Goal: Answer question/provide support: Share knowledge or assist other users

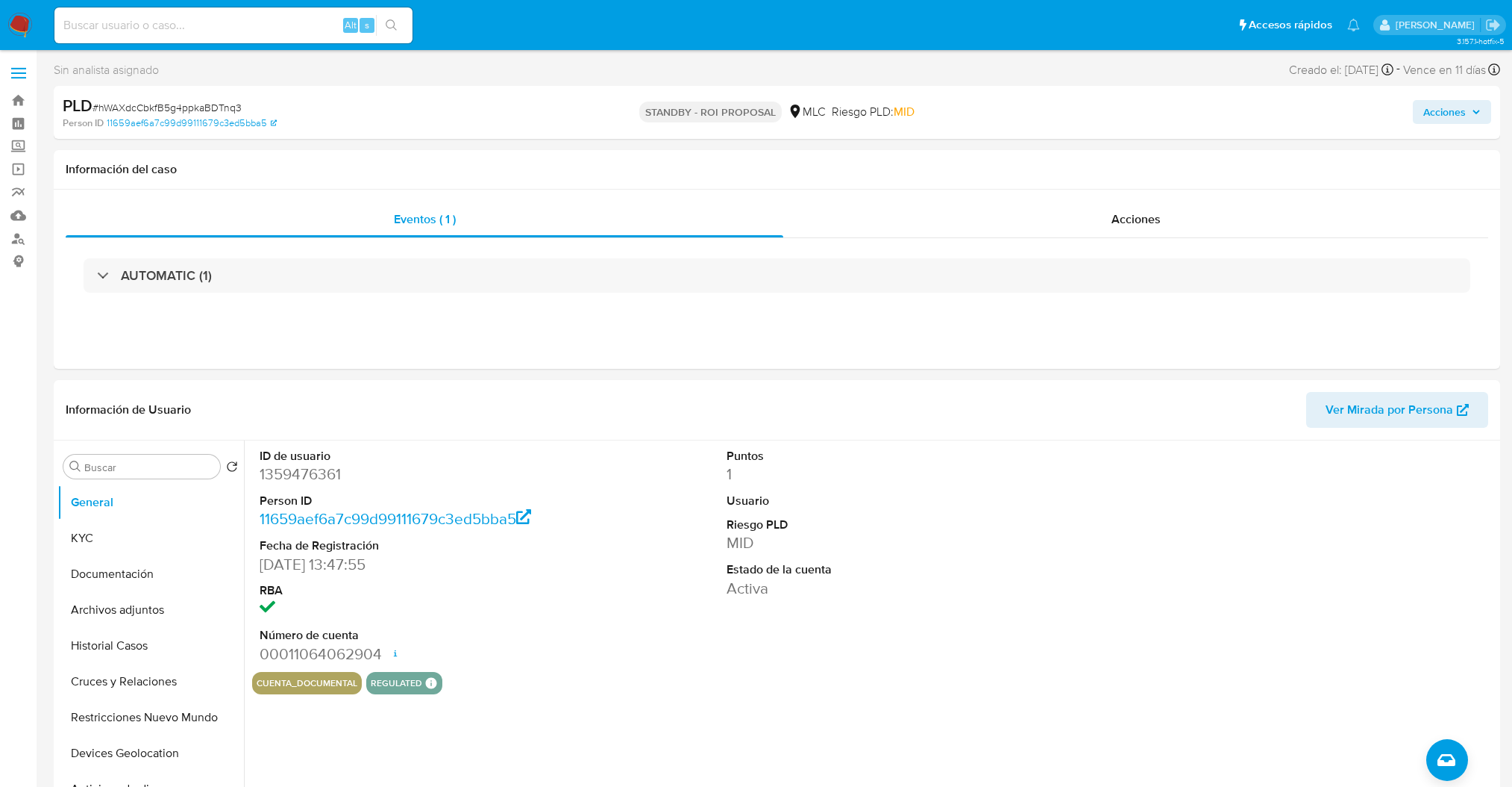
select select "10"
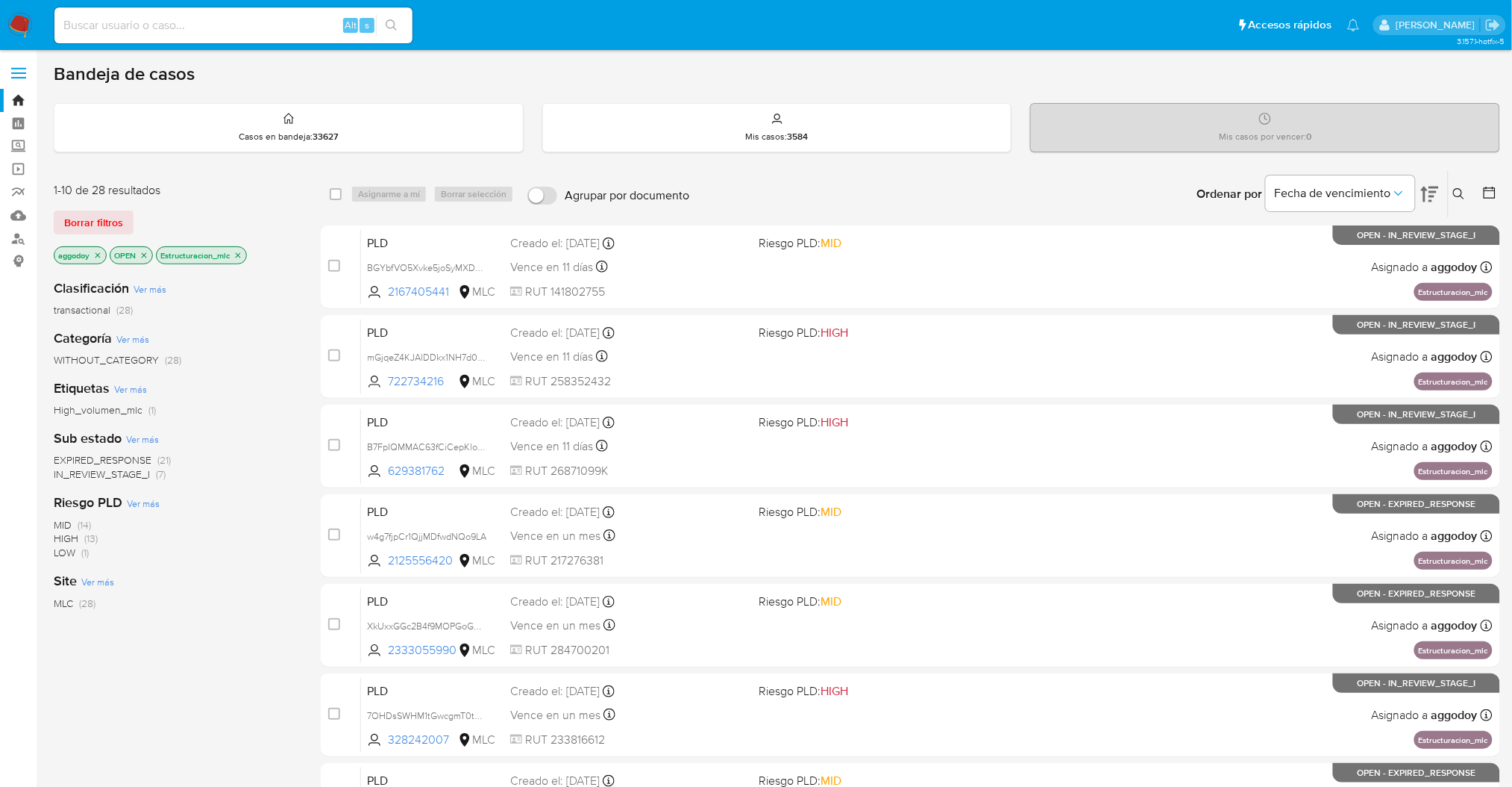
click at [1464, 195] on icon at bounding box center [1459, 194] width 12 height 12
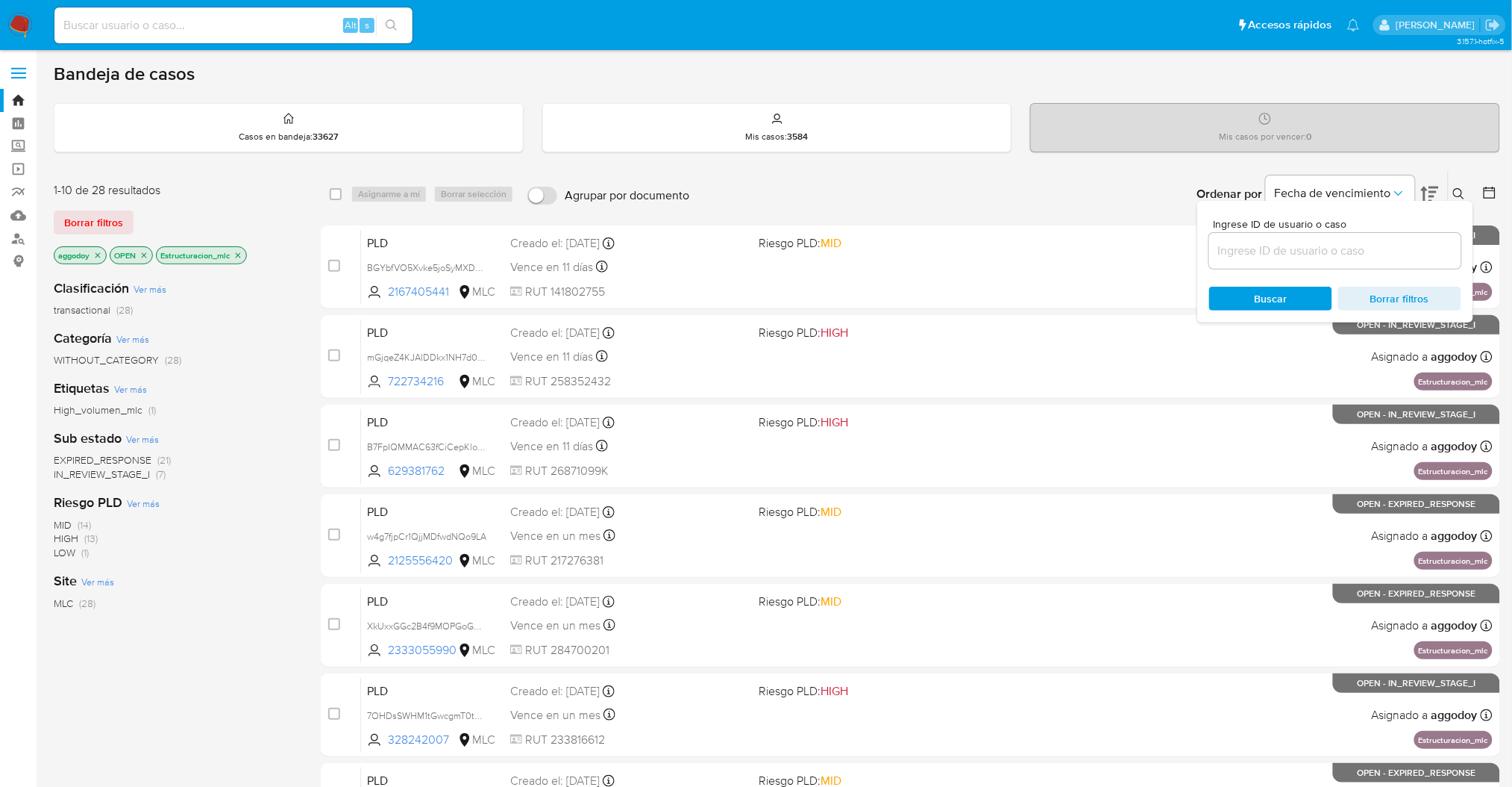
click at [1342, 255] on input at bounding box center [1335, 251] width 252 height 20
type input "2377844037"
click at [1459, 190] on icon at bounding box center [1459, 194] width 12 height 12
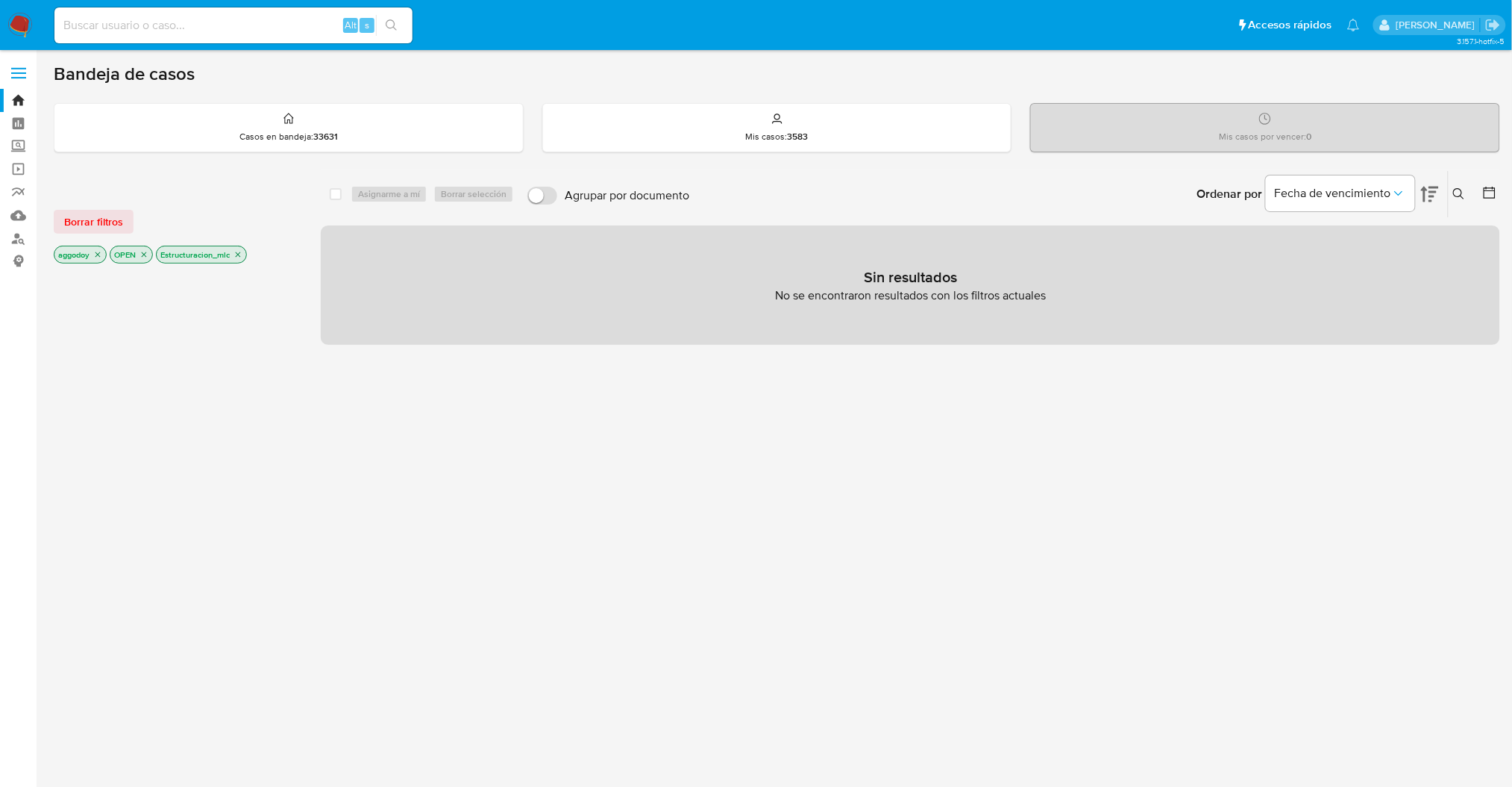
click at [236, 252] on icon "close-filter" at bounding box center [238, 254] width 9 height 9
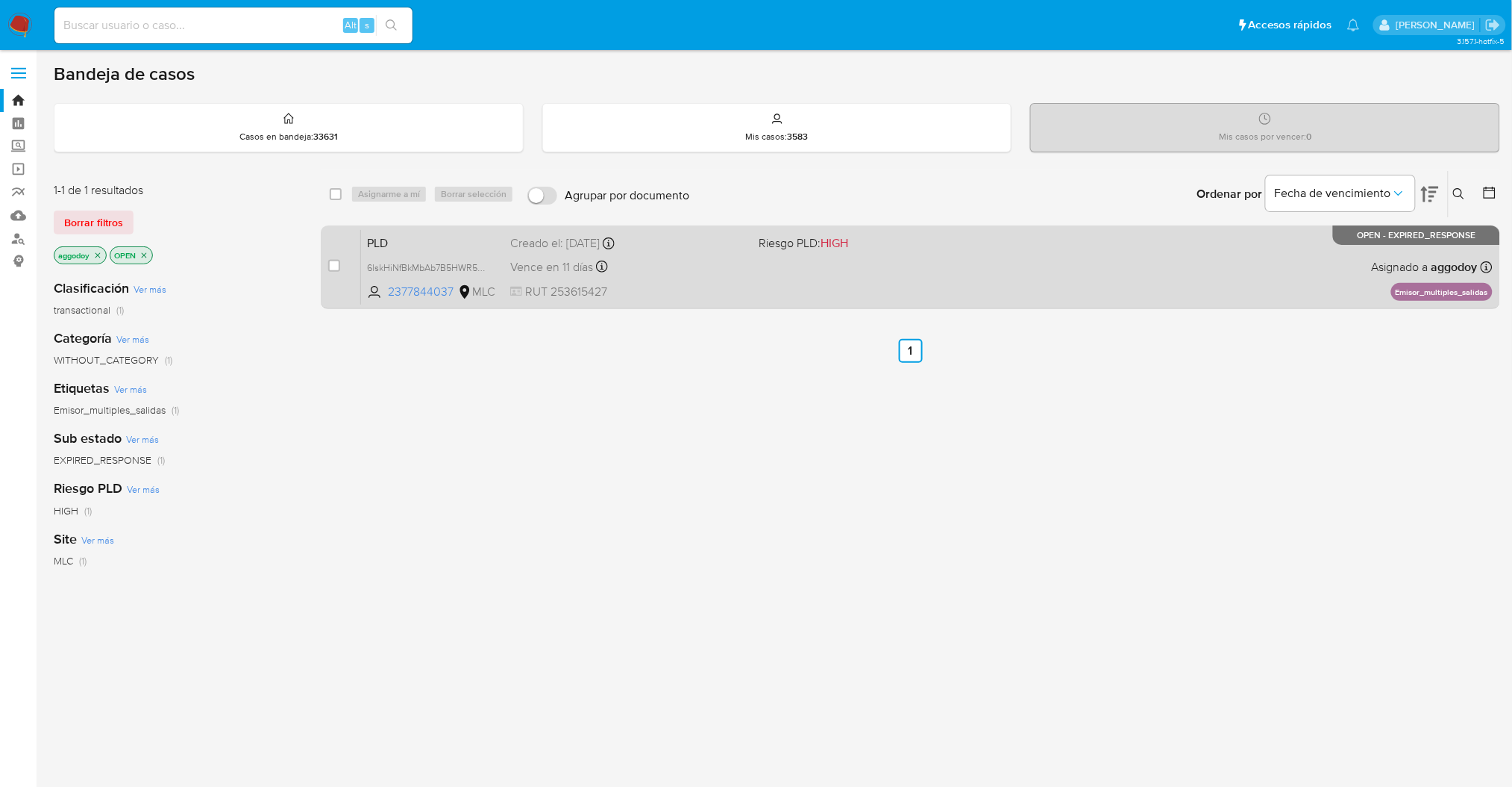
click at [1313, 278] on div "PLD 6lskHiNfBkMbAb7B5HWR5t5X 2377844037 MLC Riesgo PLD: HIGH Creado el: 12/06/2…" at bounding box center [927, 267] width 1132 height 76
click at [330, 269] on input "checkbox" at bounding box center [333, 265] width 12 height 12
checkbox input "true"
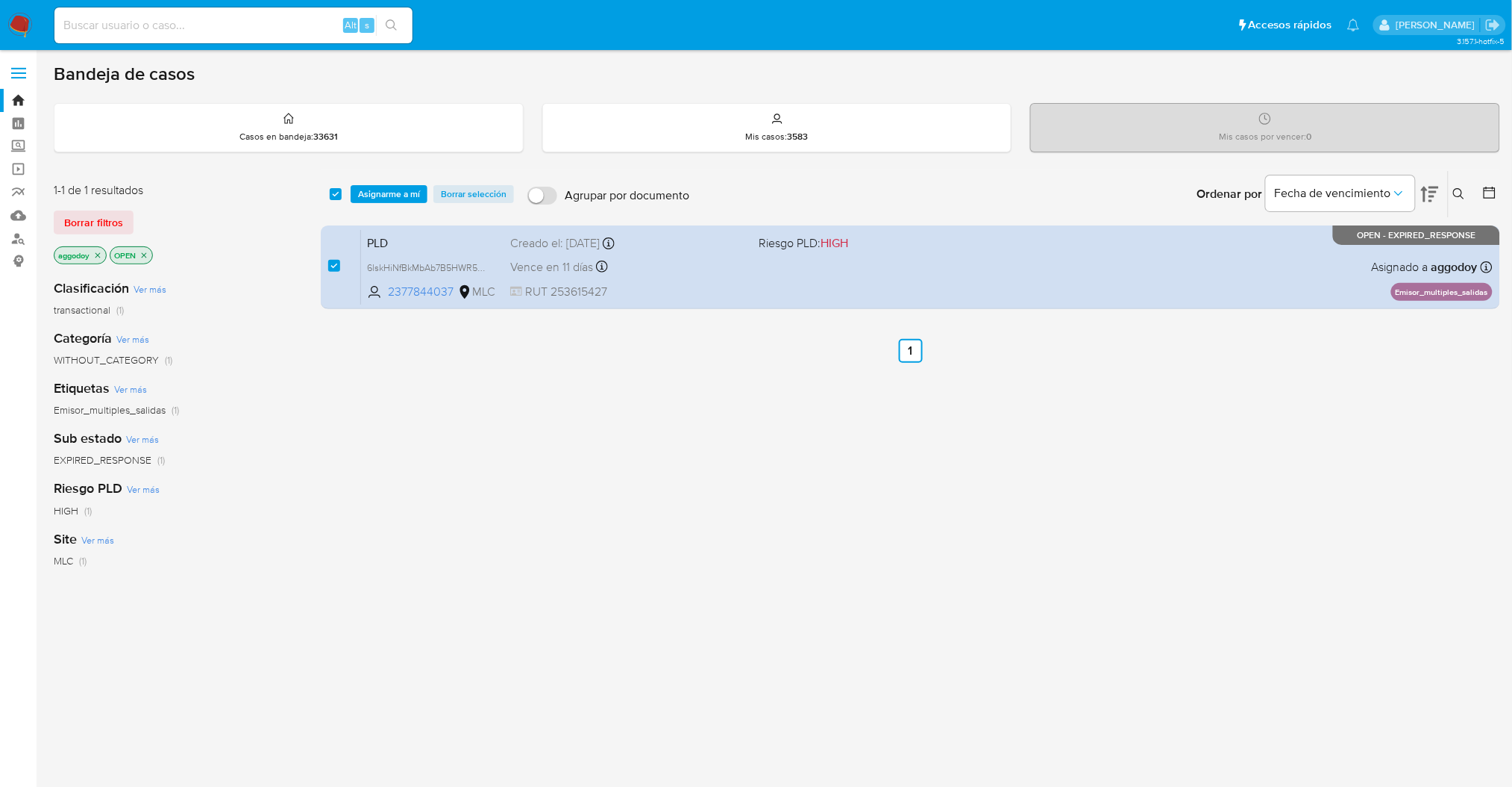
click at [424, 178] on div "select-all-cases-checkbox Asignarme a mí Borrar selección Agrupar por documento…" at bounding box center [910, 194] width 1180 height 46
click at [423, 188] on button "Asignarme a mí" at bounding box center [388, 194] width 77 height 18
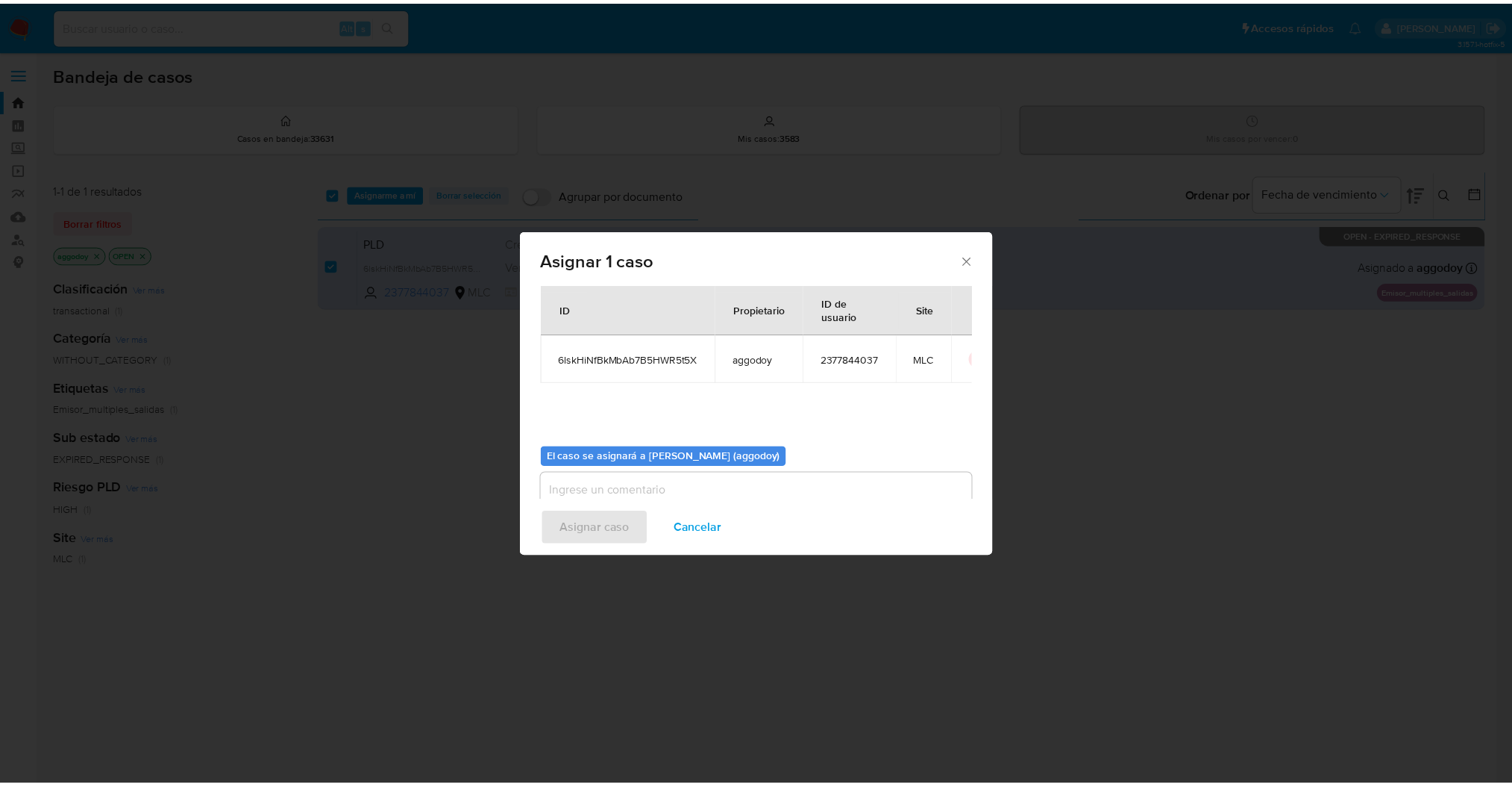
scroll to position [76, 0]
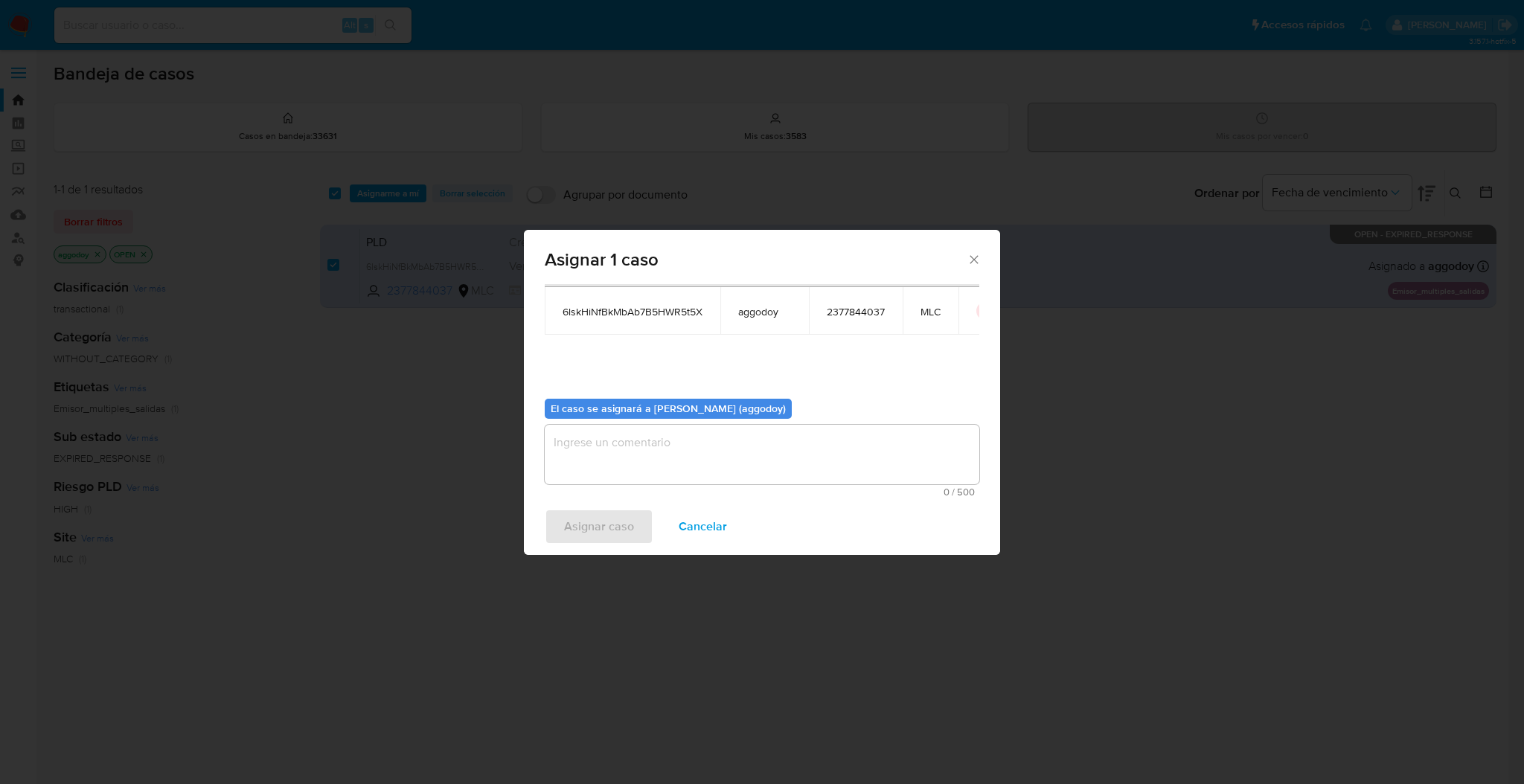
click at [738, 482] on textarea "assign-modal" at bounding box center [762, 454] width 435 height 59
click at [736, 468] on textarea "assign-modal" at bounding box center [762, 454] width 435 height 59
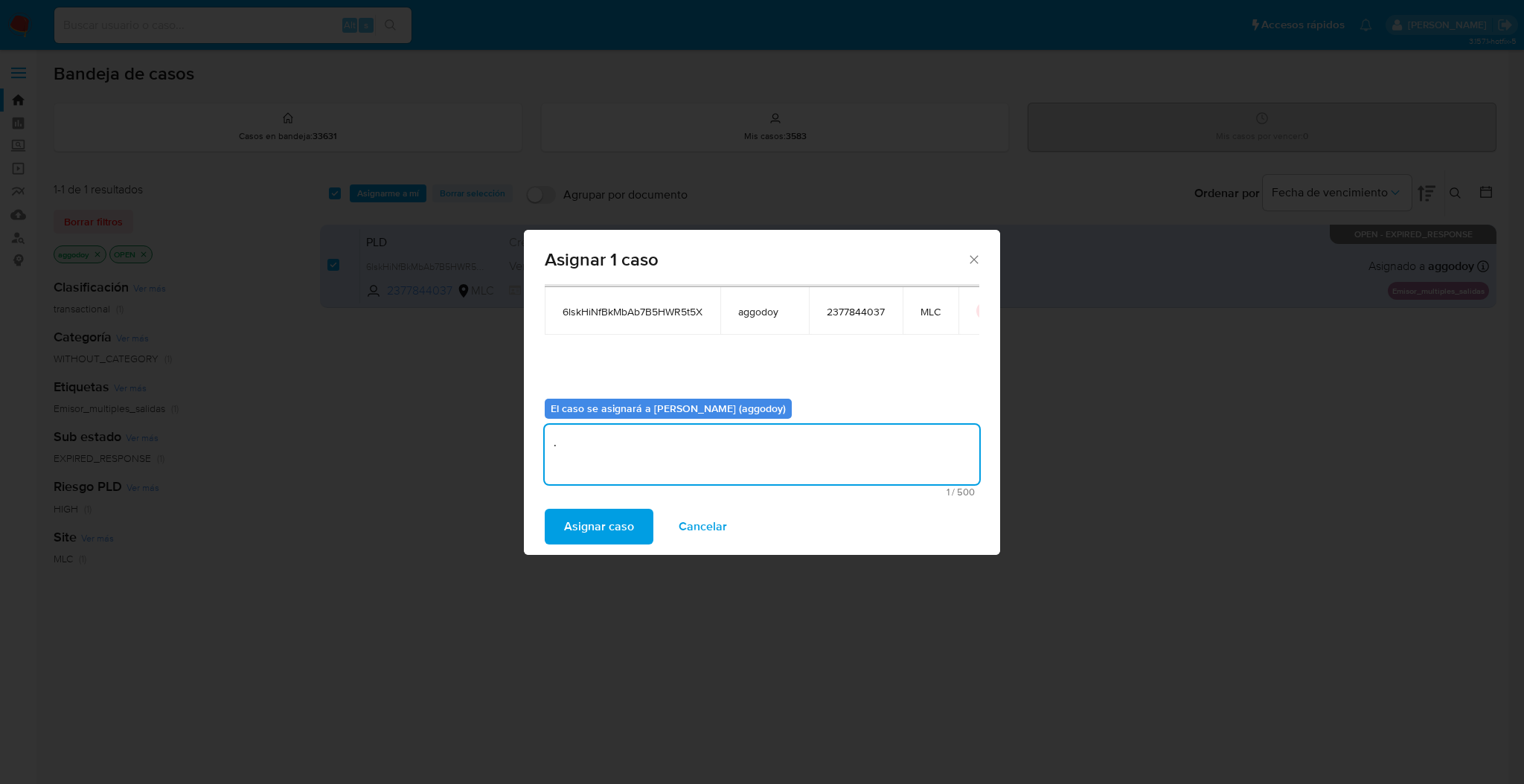
type textarea "."
click at [623, 546] on div "Asignar caso Cancelar" at bounding box center [762, 526] width 476 height 57
click at [629, 533] on span "Asignar caso" at bounding box center [599, 526] width 70 height 32
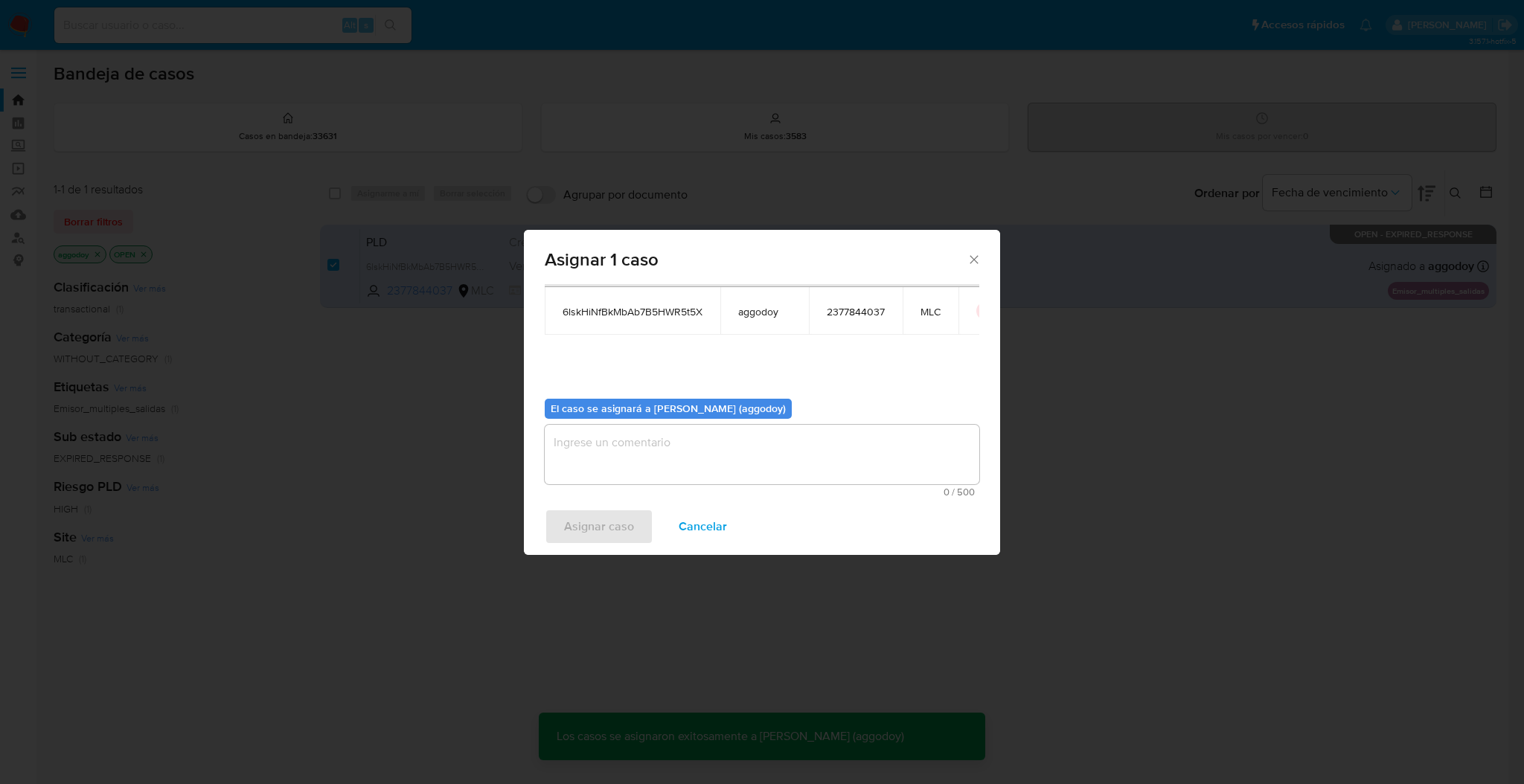
checkbox input "false"
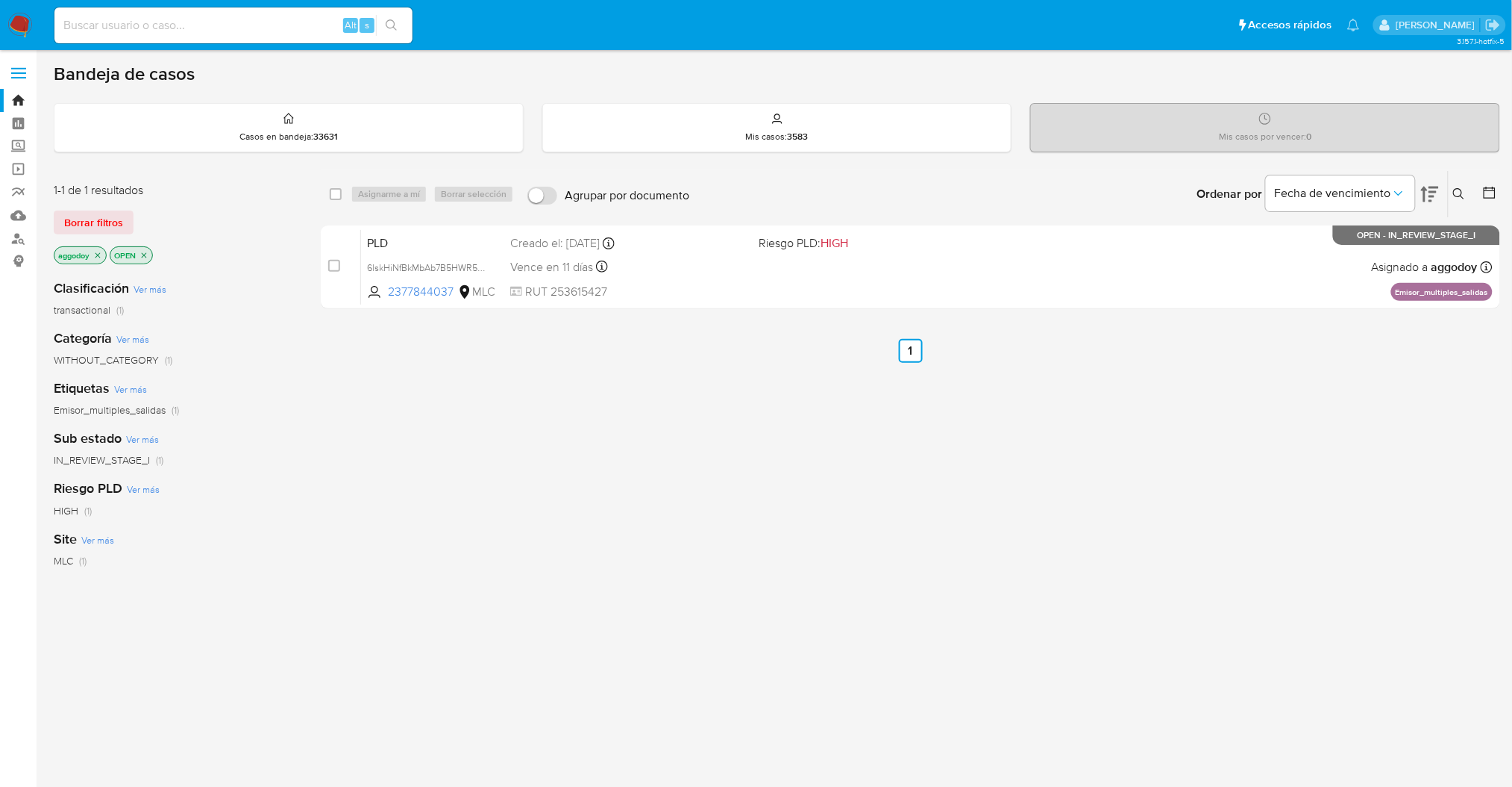
click at [1464, 188] on icon at bounding box center [1459, 194] width 12 height 12
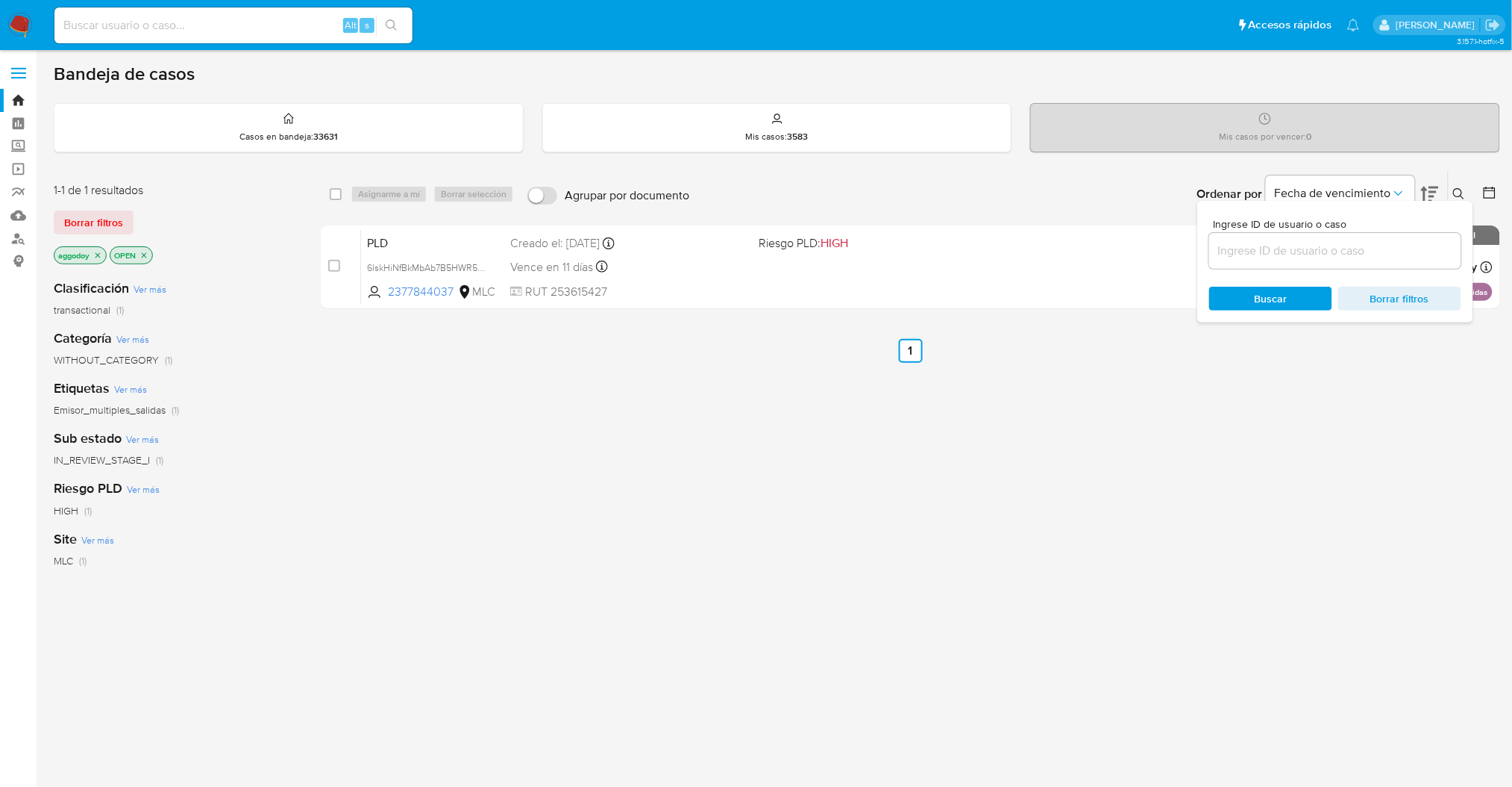
click at [1404, 260] on div at bounding box center [1335, 251] width 252 height 36
click at [1391, 248] on input at bounding box center [1335, 251] width 252 height 20
paste input "629381762"
type input "629381762"
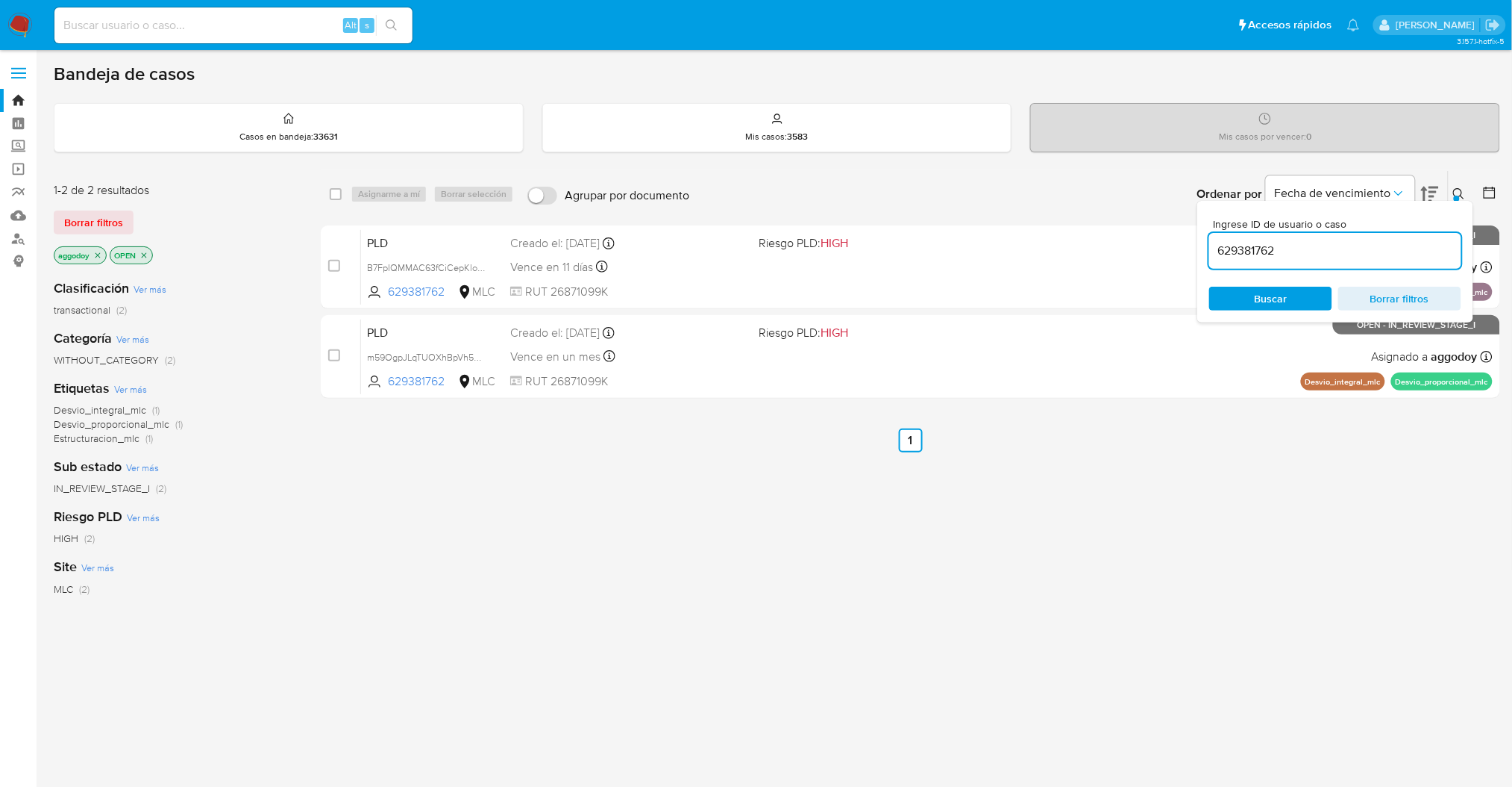
click at [1464, 185] on button at bounding box center [1461, 194] width 24 height 18
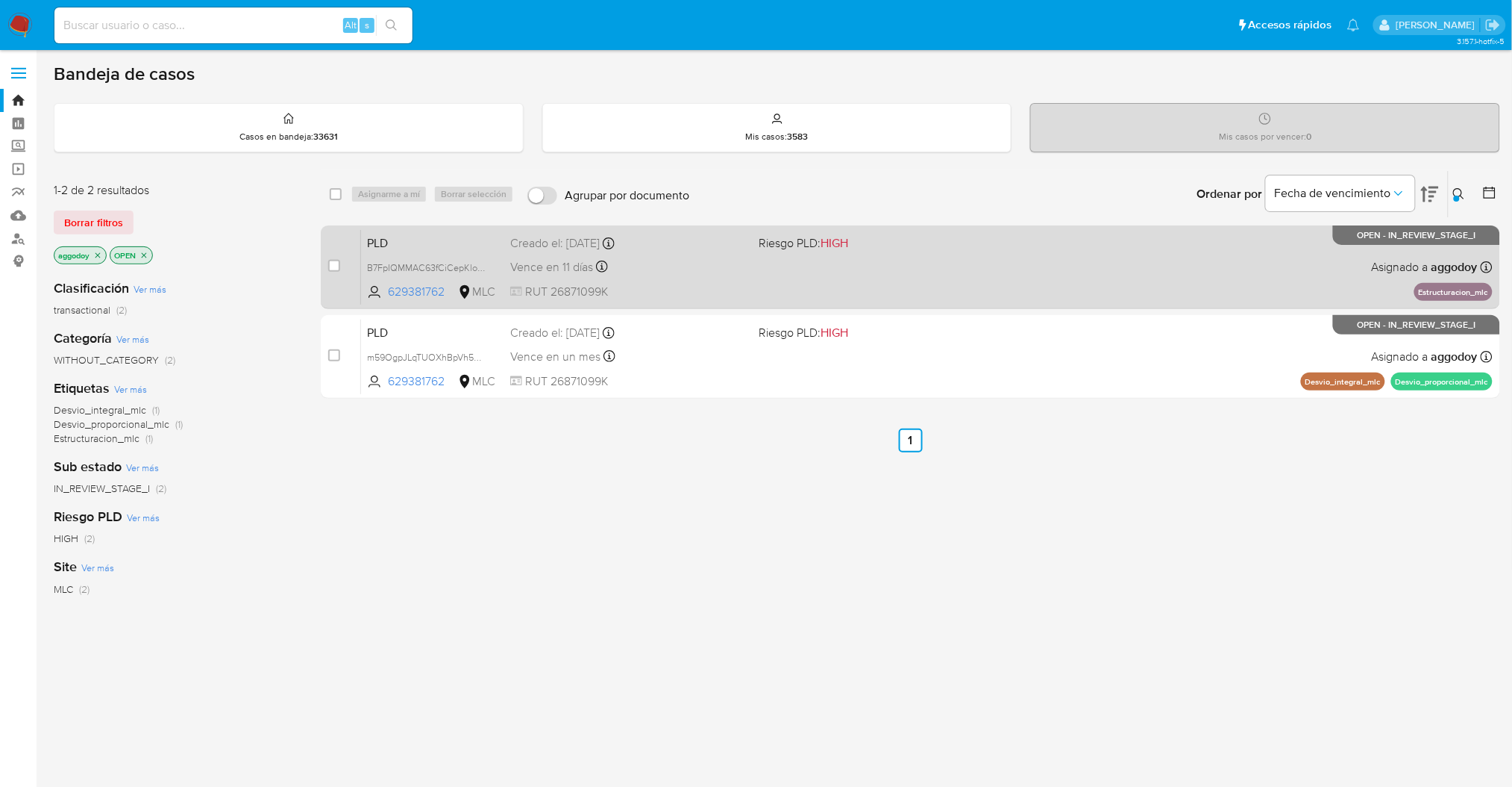
click at [863, 256] on div "PLD B7FpIQMMAC63fCiCepKlo5aG 629381762 MLC Riesgo PLD: HIGH Creado el: 12/06/20…" at bounding box center [927, 267] width 1132 height 76
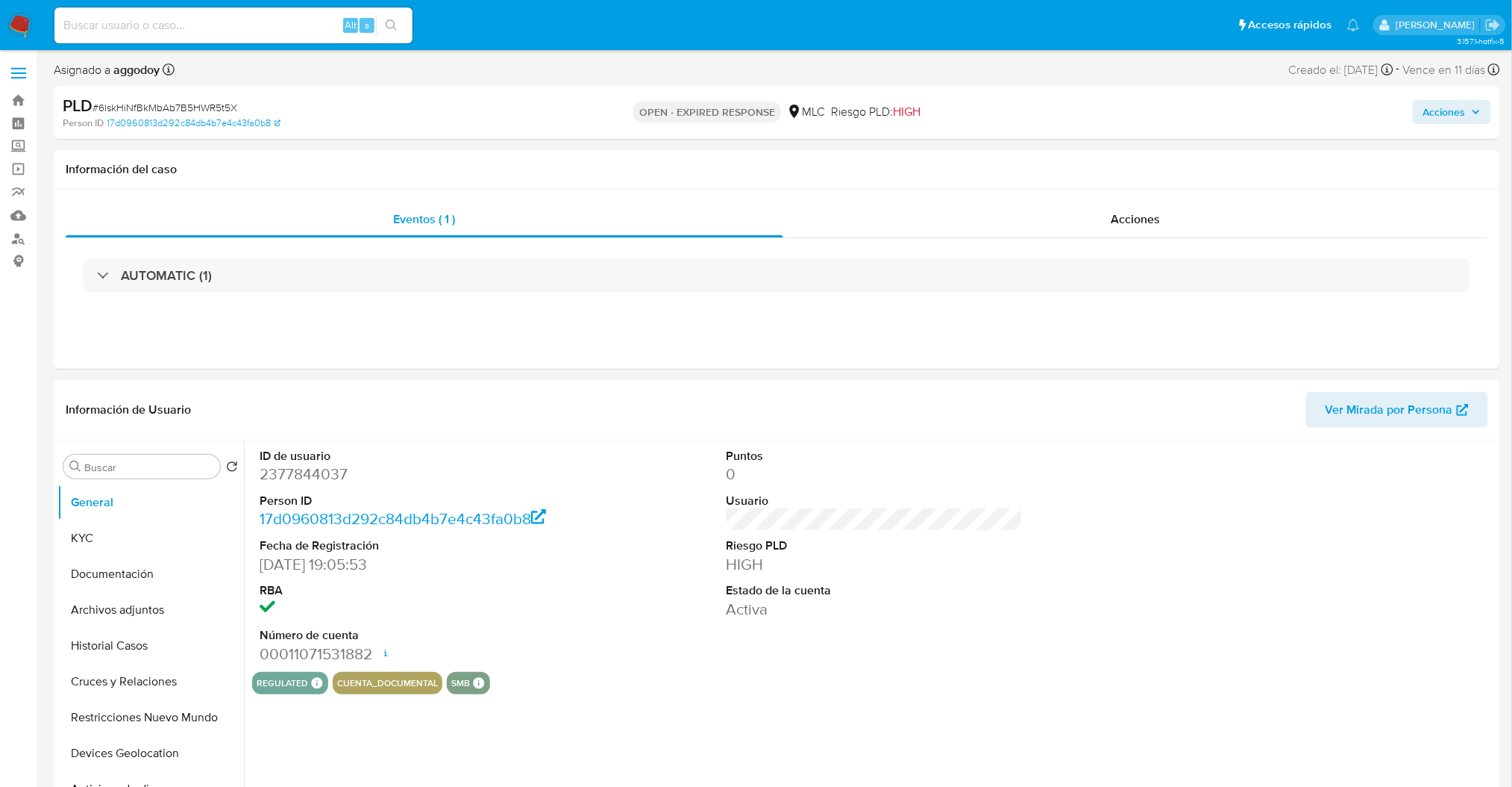
select select "10"
click at [219, 105] on span "# 6lskHiNfBkMbAb7B5HWR5t5X" at bounding box center [165, 107] width 145 height 15
copy span "6lskHiNfBkMbAb7B5HWR5t5X"
click at [303, 490] on dl "ID de usuario 2377844037 Person ID 17d0960813d292c84db4b7e4c43fa0b8 Fecha de Re…" at bounding box center [407, 556] width 296 height 216
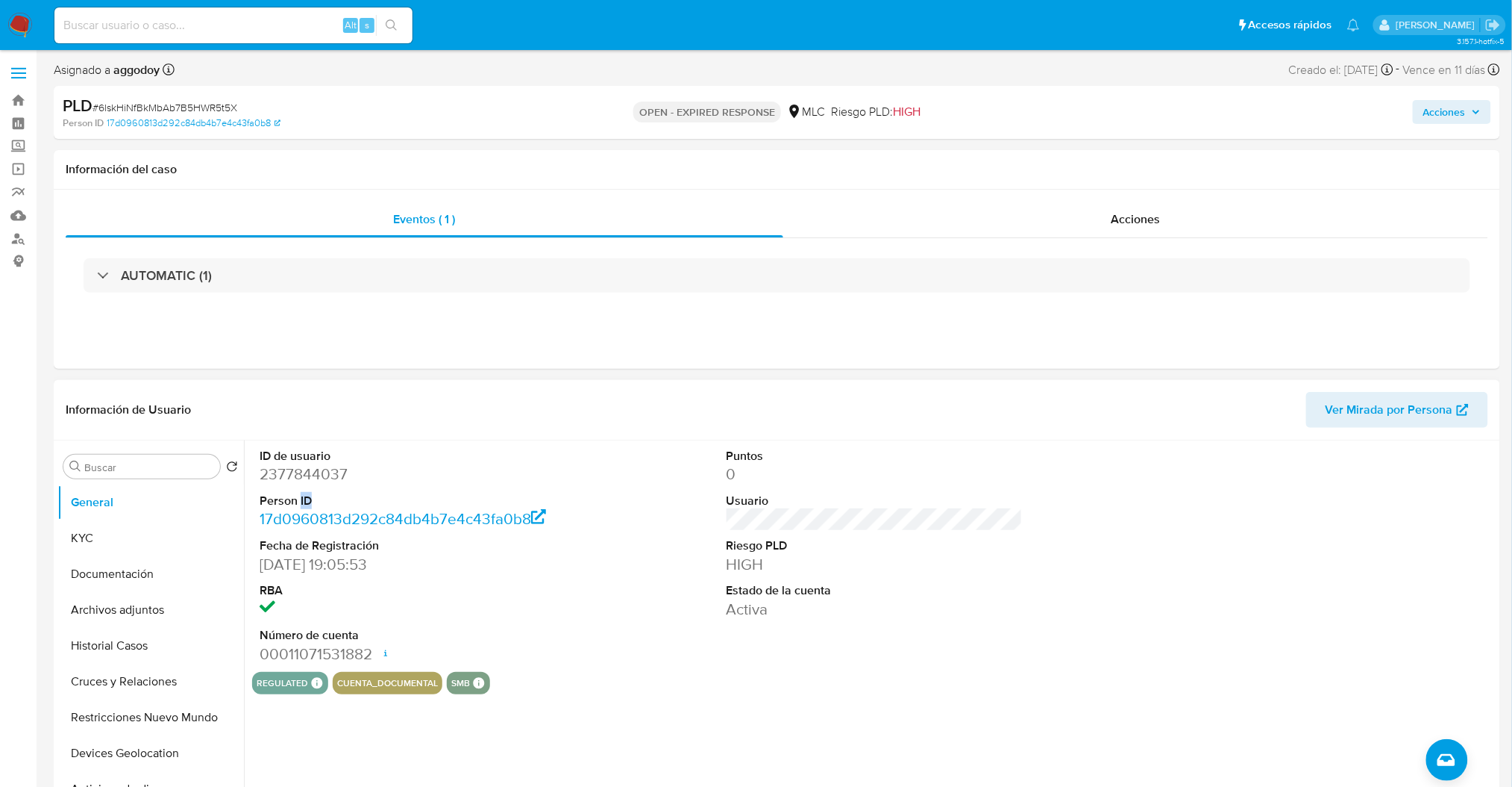
click at [303, 490] on dl "ID de usuario 2377844037 Person ID 17d0960813d292c84db4b7e4c43fa0b8 Fecha de Re…" at bounding box center [407, 556] width 296 height 216
click at [296, 487] on dl "ID de usuario 2377844037 Person ID 17d0960813d292c84db4b7e4c43fa0b8 Fecha de Re…" at bounding box center [407, 556] width 296 height 216
click at [293, 484] on dd "2377844037" at bounding box center [407, 473] width 296 height 21
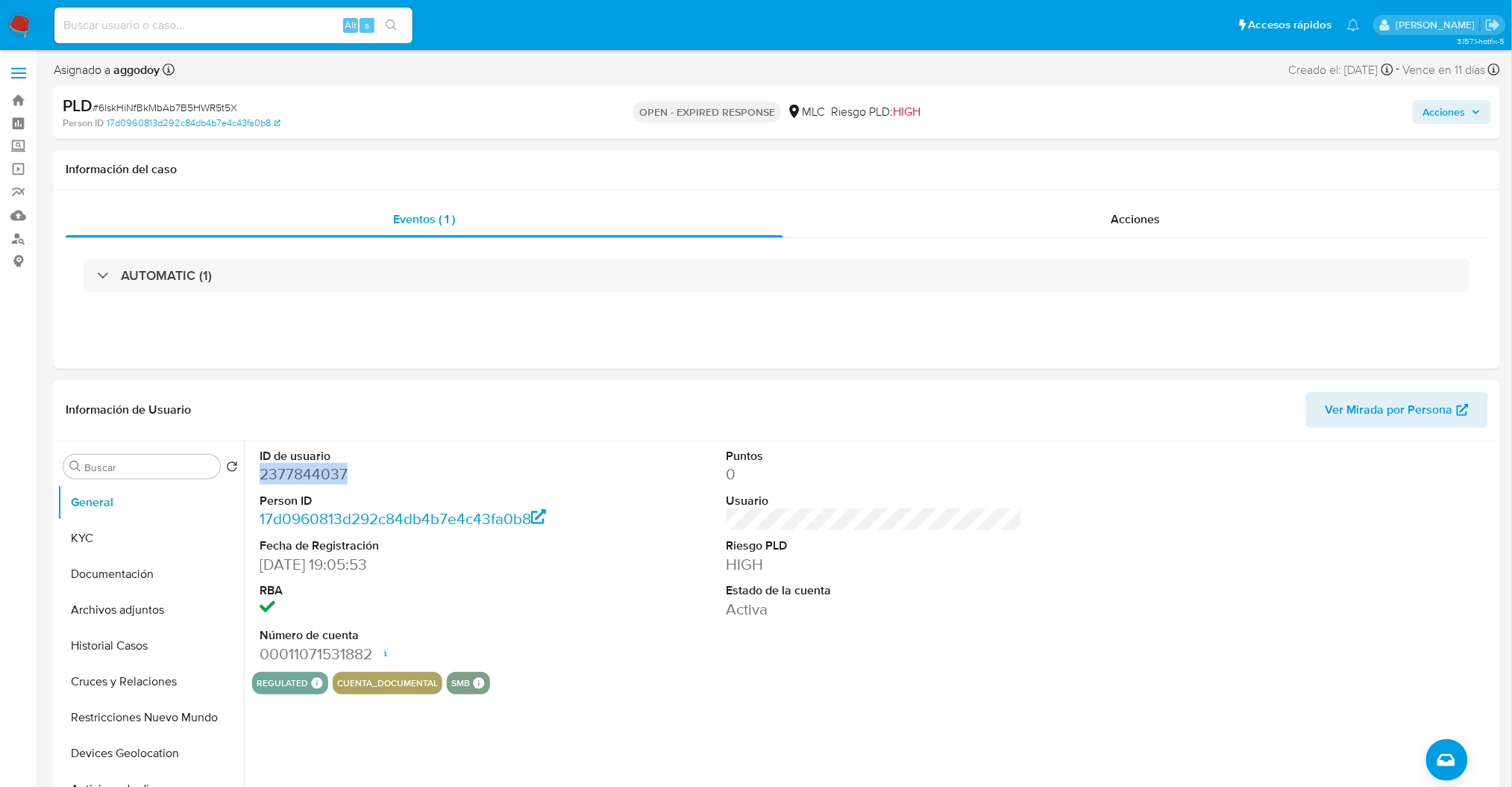
copy dd "2377844037"
click at [143, 527] on button "KYC" at bounding box center [145, 538] width 175 height 36
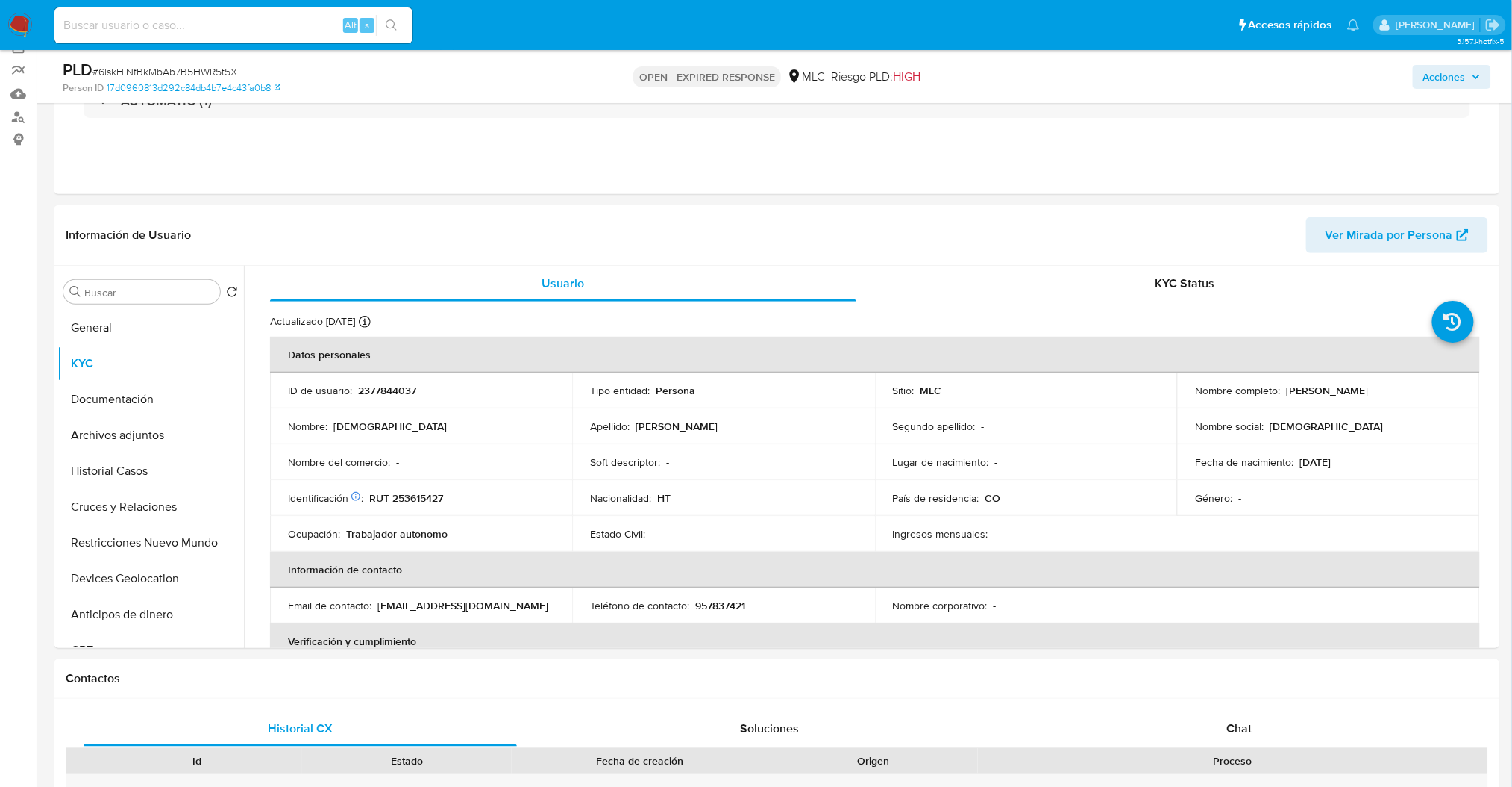
scroll to position [141, 0]
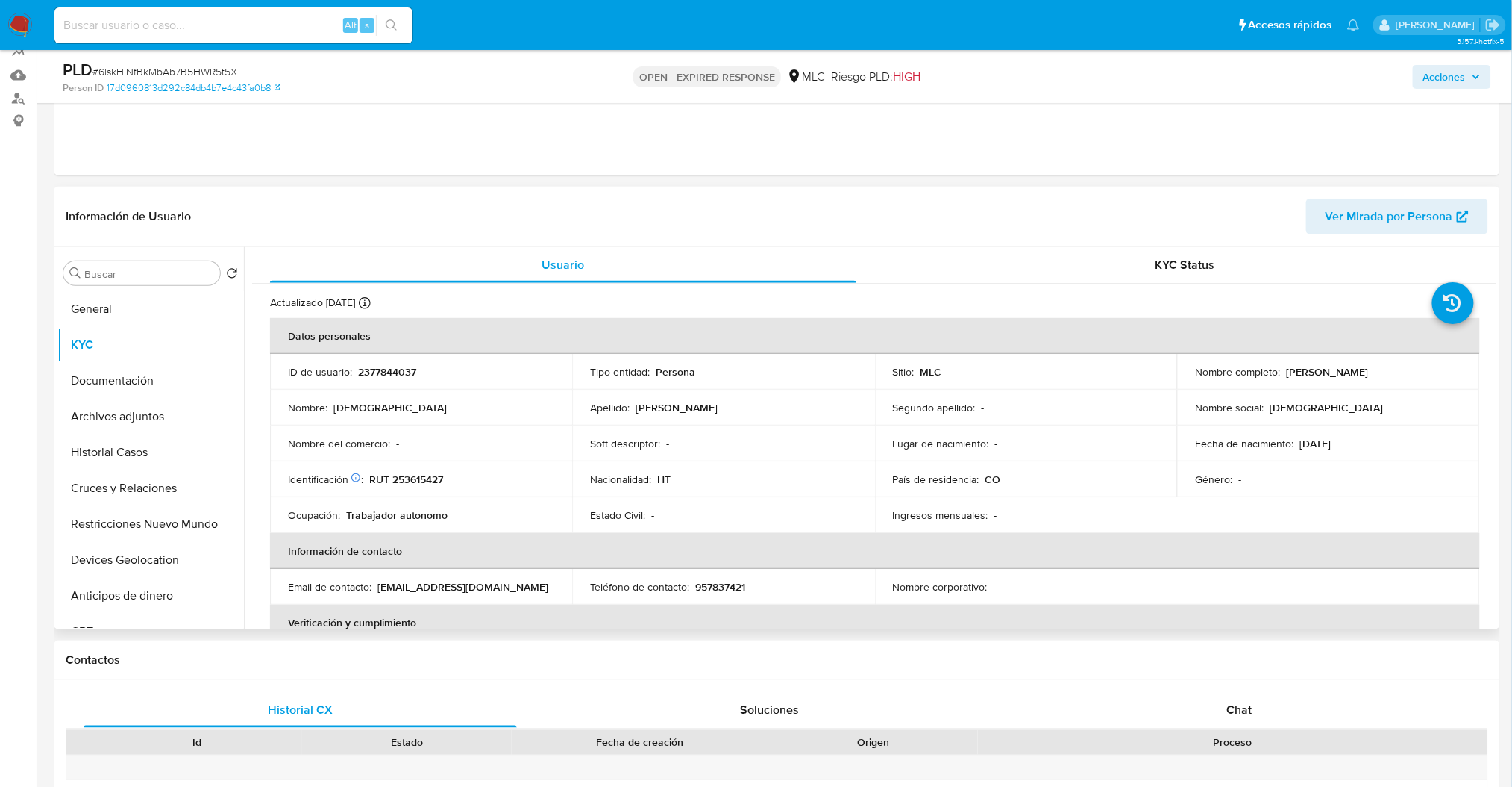
click at [414, 478] on p "RUT 253615427" at bounding box center [406, 479] width 74 height 14
copy p "253615427"
drag, startPoint x: 1490, startPoint y: 294, endPoint x: 1493, endPoint y: 317, distance: 23.2
click at [1493, 317] on div "Usuario KYC Status Actualizado hace 23 días Creado: 08/04/2025 20:09:14 Actuali…" at bounding box center [870, 438] width 1252 height 382
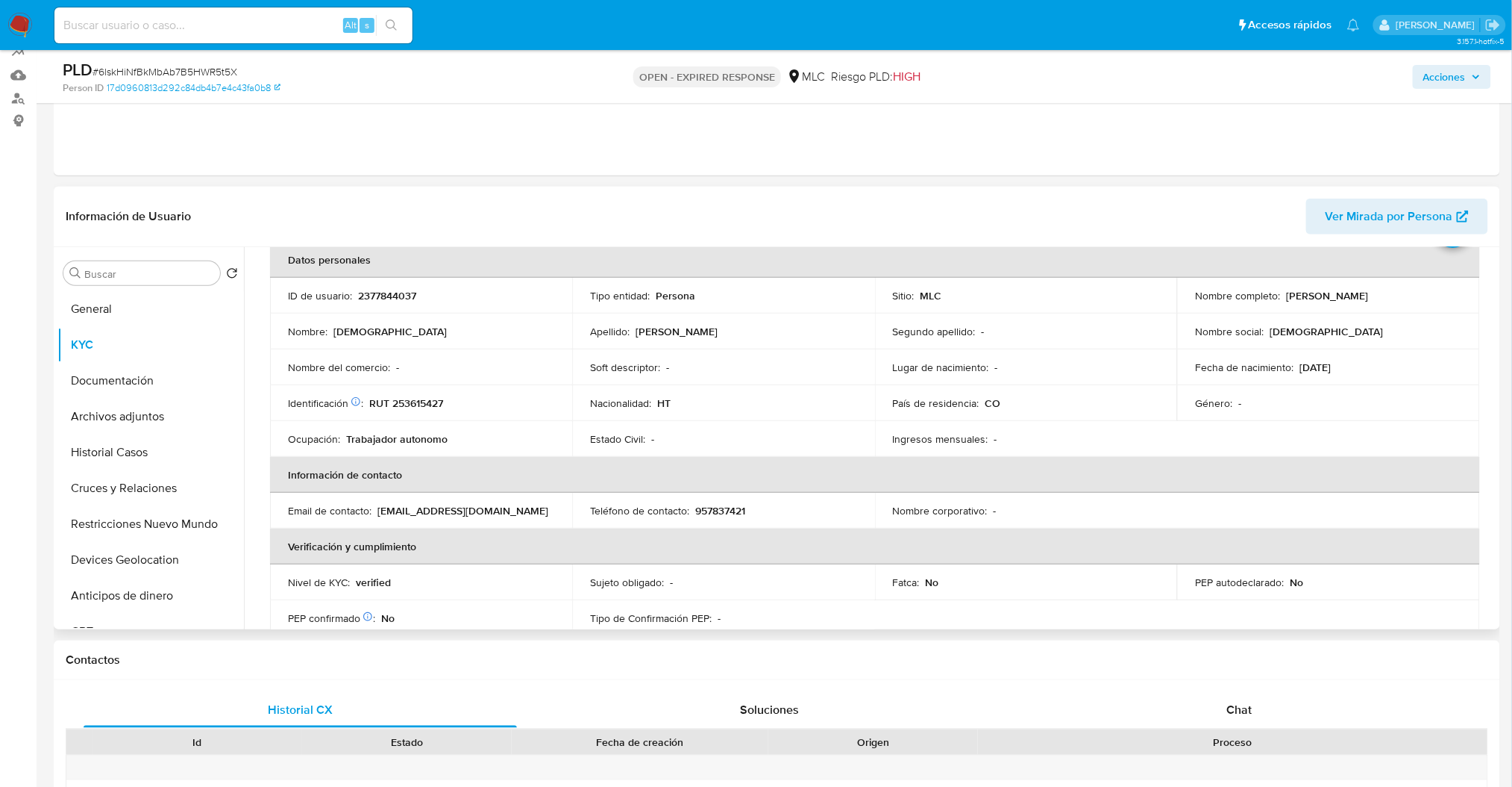
scroll to position [74, 0]
click at [1186, 427] on table "Datos personales ID de usuario : 2377844037 Tipo entidad : Persona Sitio : MLC …" at bounding box center [875, 513] width 1210 height 537
click at [146, 415] on button "Archivos adjuntos" at bounding box center [145, 416] width 175 height 36
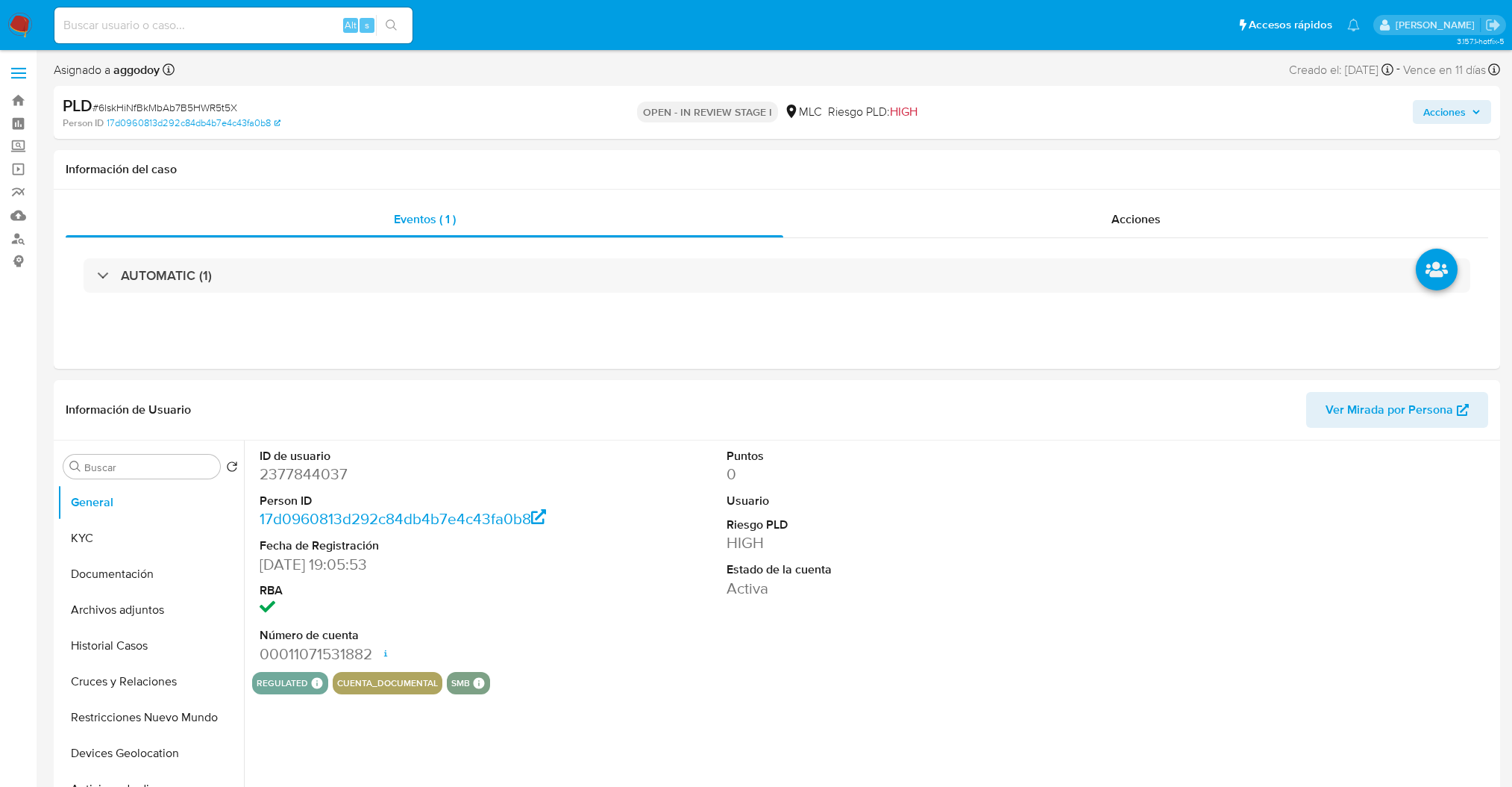
select select "10"
click at [103, 541] on button "KYC" at bounding box center [145, 538] width 175 height 36
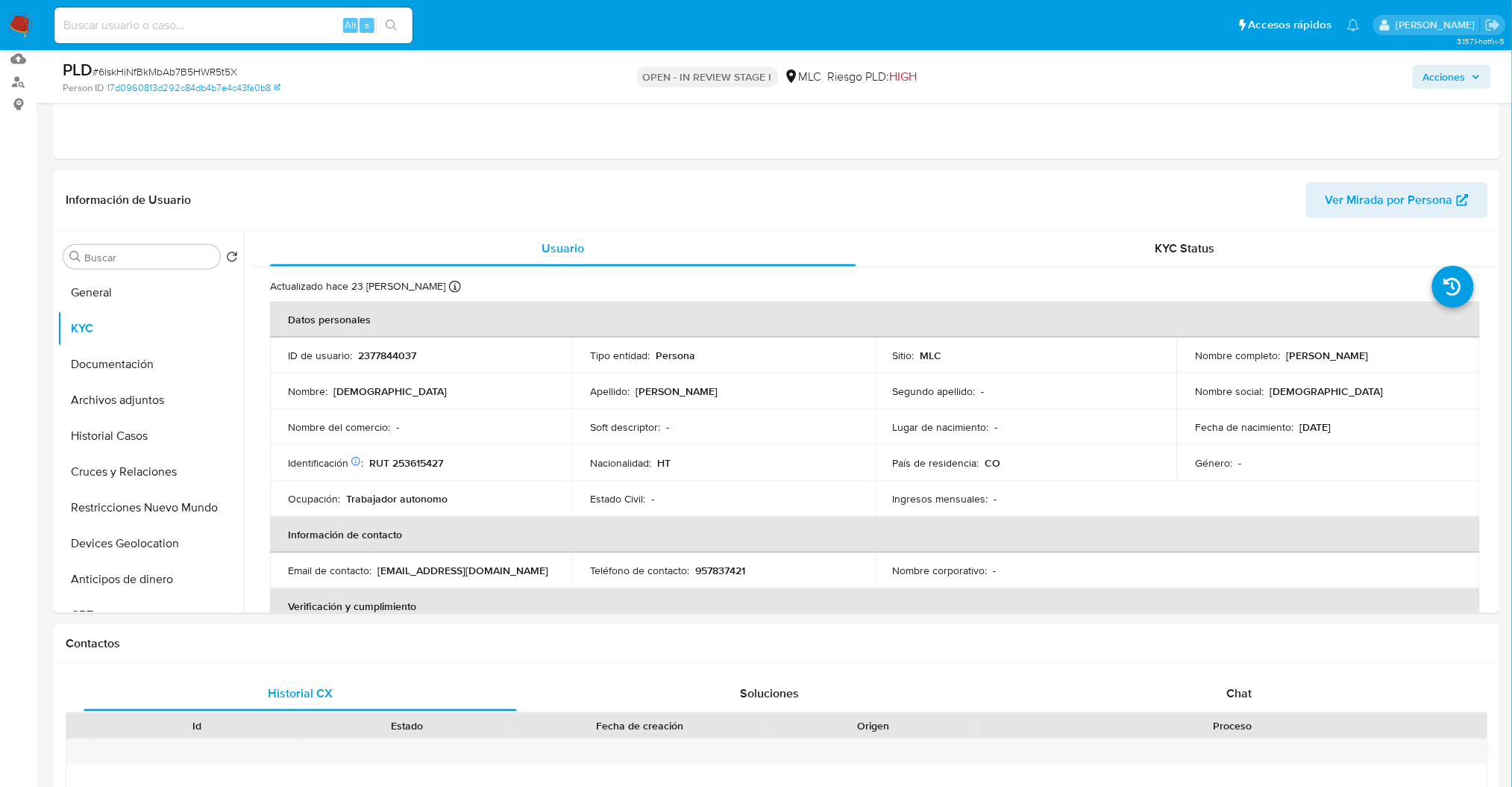
scroll to position [210, 0]
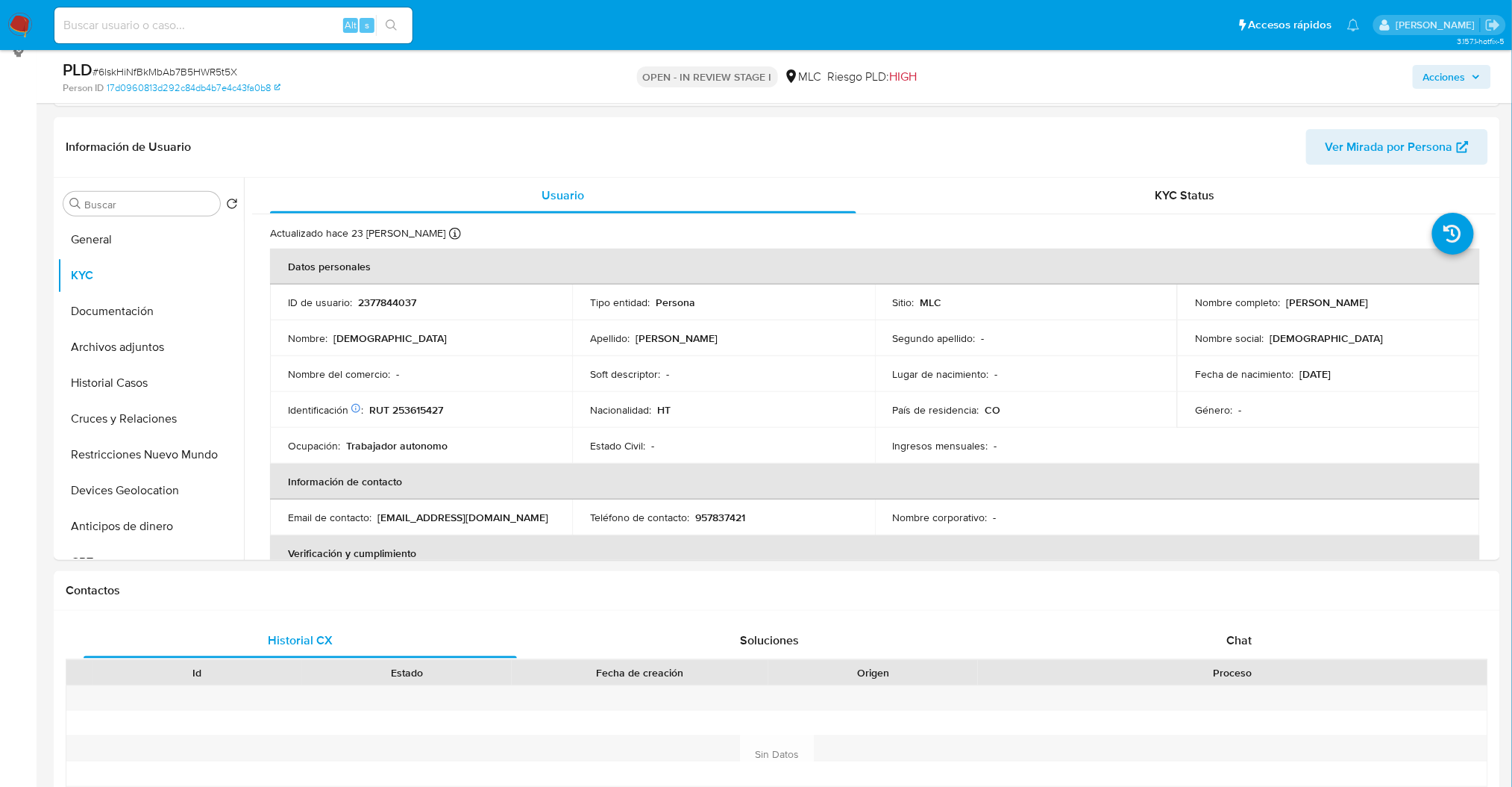
drag, startPoint x: 1490, startPoint y: 216, endPoint x: 1501, endPoint y: 259, distance: 44.4
drag, startPoint x: 1490, startPoint y: 244, endPoint x: 1494, endPoint y: 257, distance: 13.6
click at [1494, 257] on div "Usuario KYC Status Actualizado hace 23 días Creado: 08/04/2025 20:09:14 Actuali…" at bounding box center [870, 369] width 1252 height 382
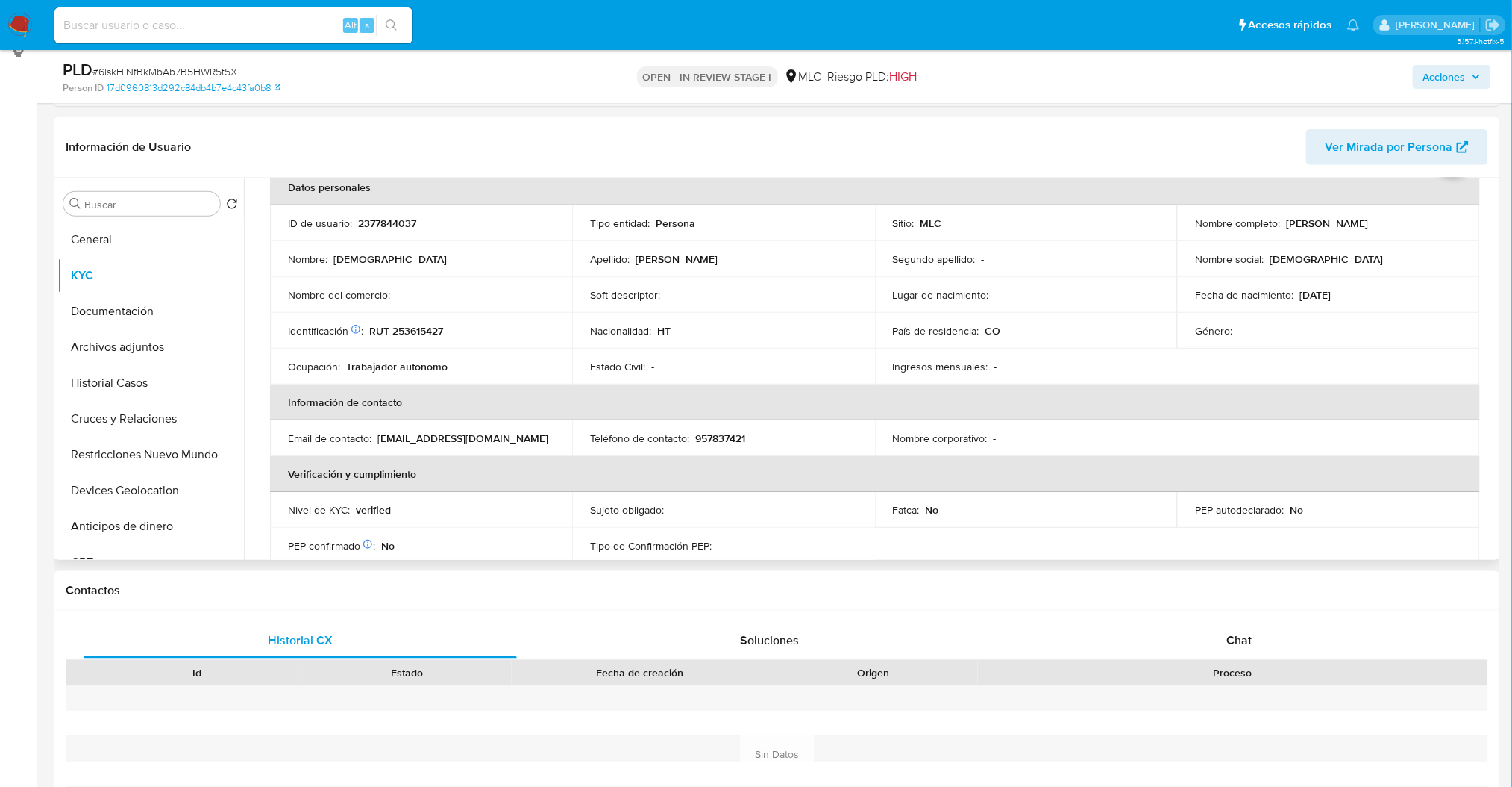
scroll to position [74, 0]
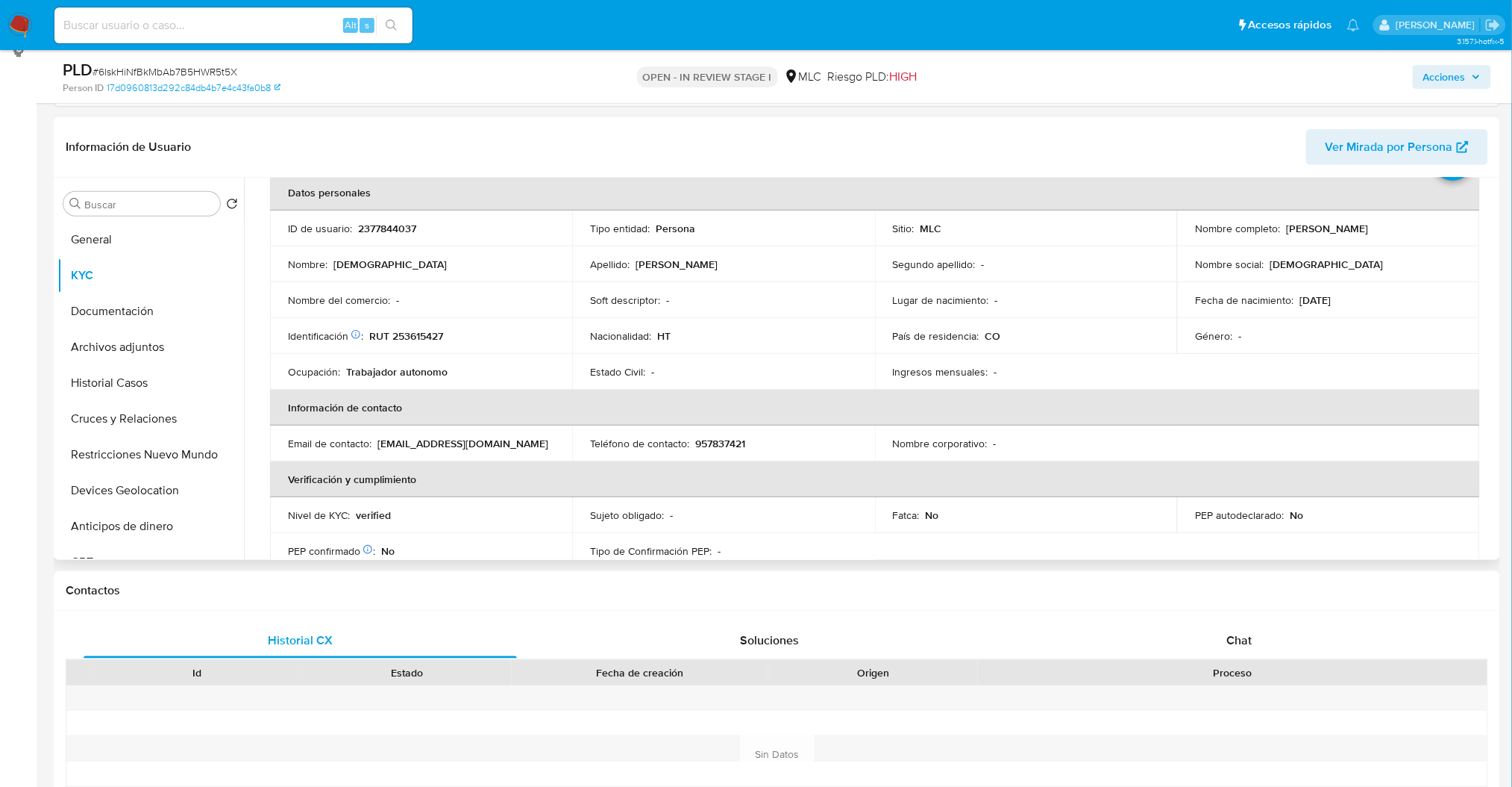
click at [1149, 354] on td "Ingresos mensuales : -" at bounding box center [1025, 371] width 302 height 36
click at [1097, 102] on div "PLD # 6lskHiNfBkMbAb7B5HWR5t5X Person ID 17d0960813d292c84db4b7e4c43fa0b8 OPEN …" at bounding box center [778, 76] width 1447 height 53
click at [376, 228] on p "2377844037" at bounding box center [387, 228] width 59 height 14
copy p "2377844037"
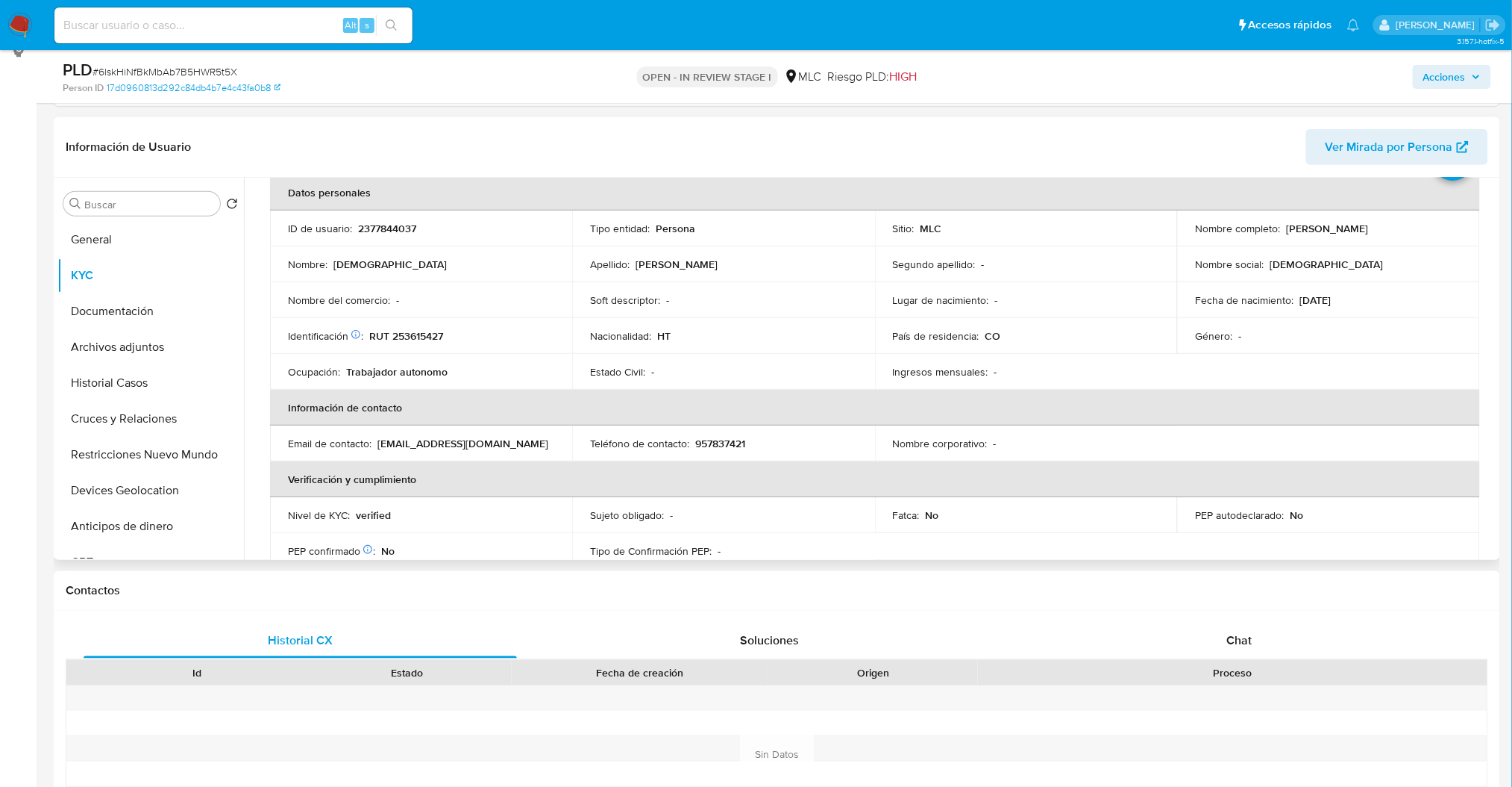
click at [1278, 219] on td "Nombre completo : Jesulaine Romain" at bounding box center [1328, 229] width 302 height 36
drag, startPoint x: 1285, startPoint y: 227, endPoint x: 1378, endPoint y: 219, distance: 93.3
click at [1378, 219] on td "Nombre completo : Jesulaine Romain" at bounding box center [1328, 229] width 302 height 36
drag, startPoint x: 1282, startPoint y: 228, endPoint x: 1469, endPoint y: 225, distance: 187.0
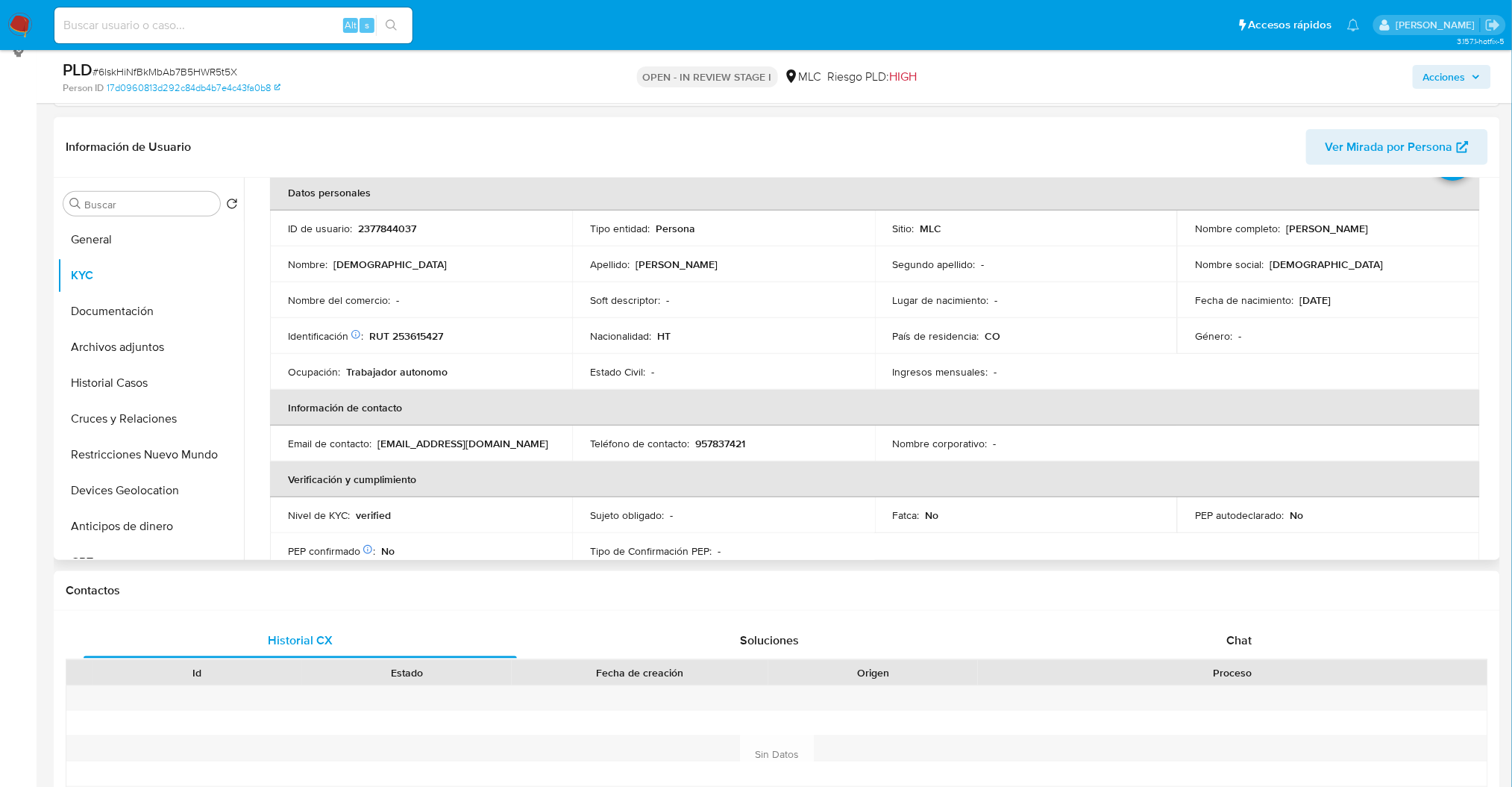
click at [1469, 225] on td "Nombre completo : Jesulaine Romain" at bounding box center [1328, 229] width 302 height 36
copy p "[PERSON_NAME]"
click at [122, 305] on button "Documentación" at bounding box center [145, 311] width 175 height 36
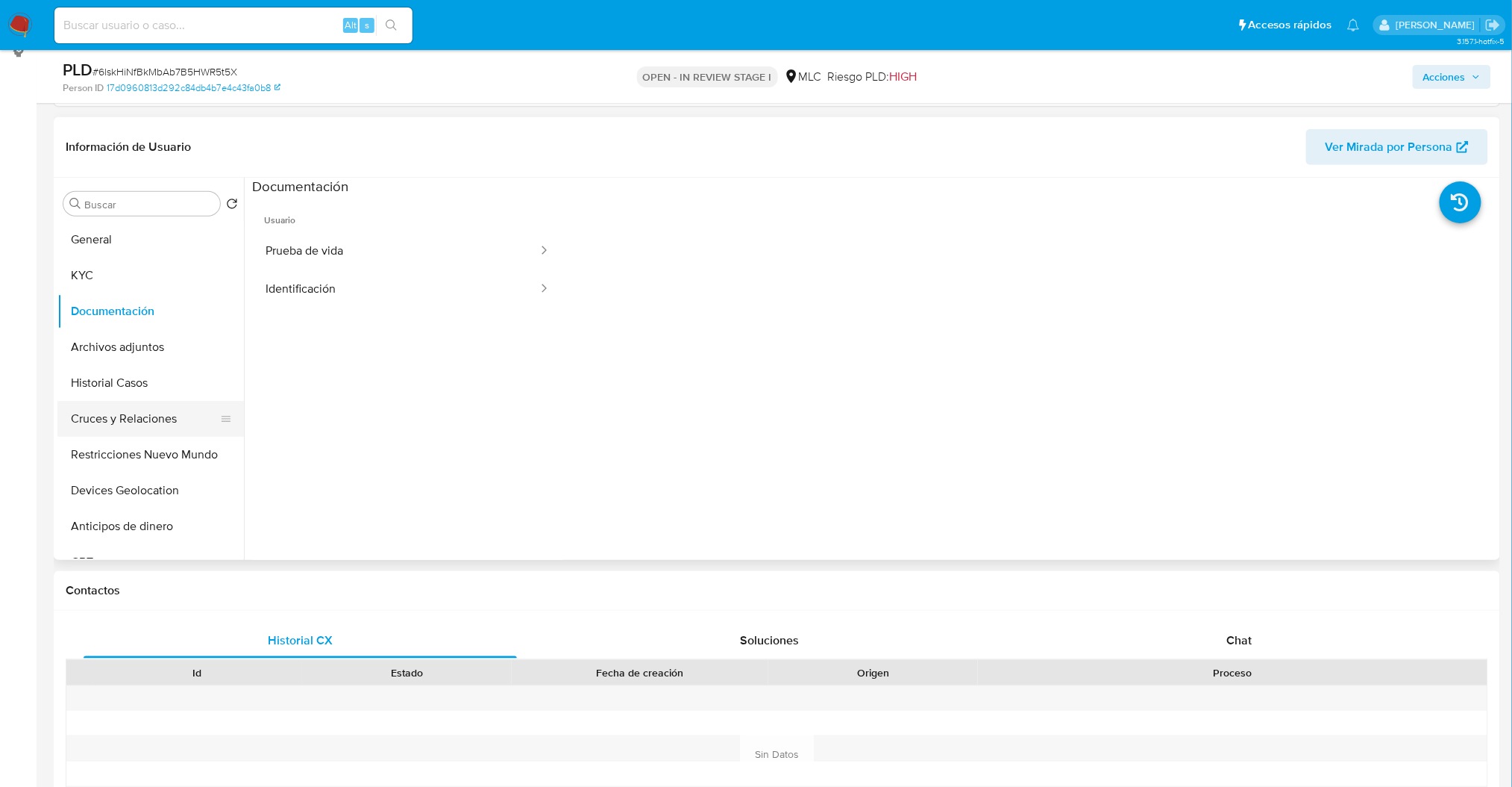
click at [164, 407] on button "Cruces y Relaciones" at bounding box center [145, 419] width 175 height 36
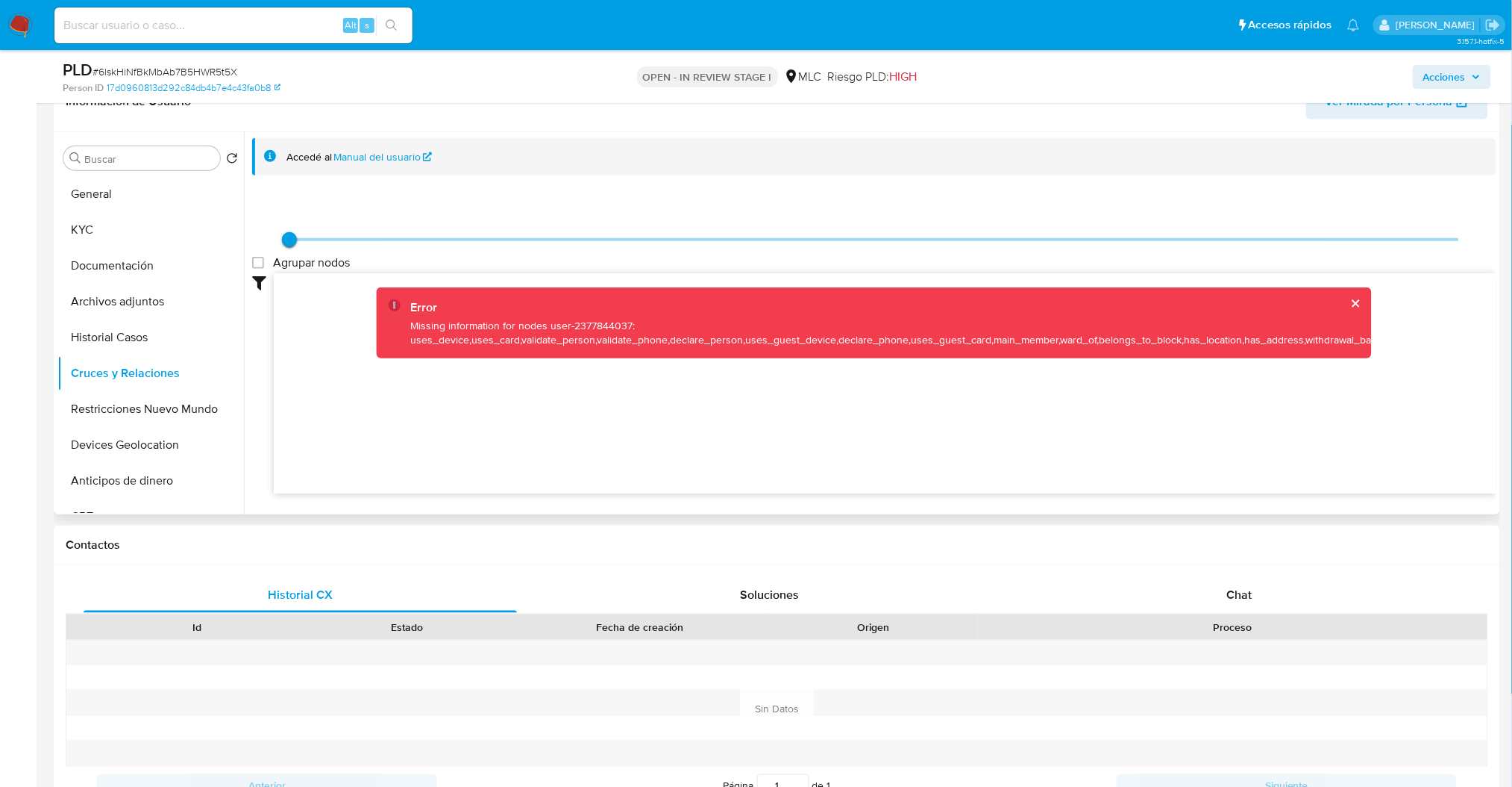
scroll to position [259, 0]
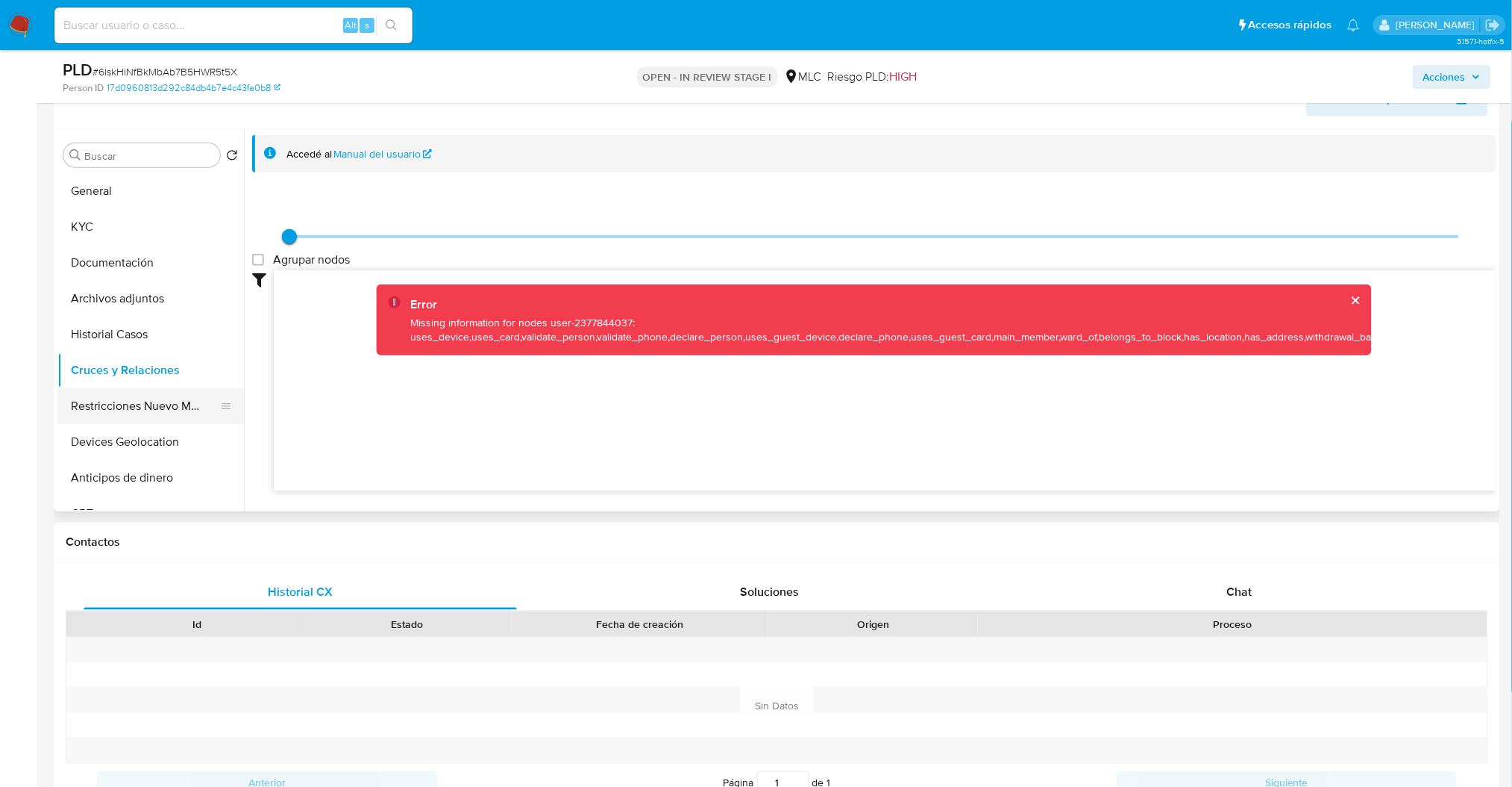
click at [158, 415] on button "Restricciones Nuevo Mundo" at bounding box center [145, 407] width 175 height 36
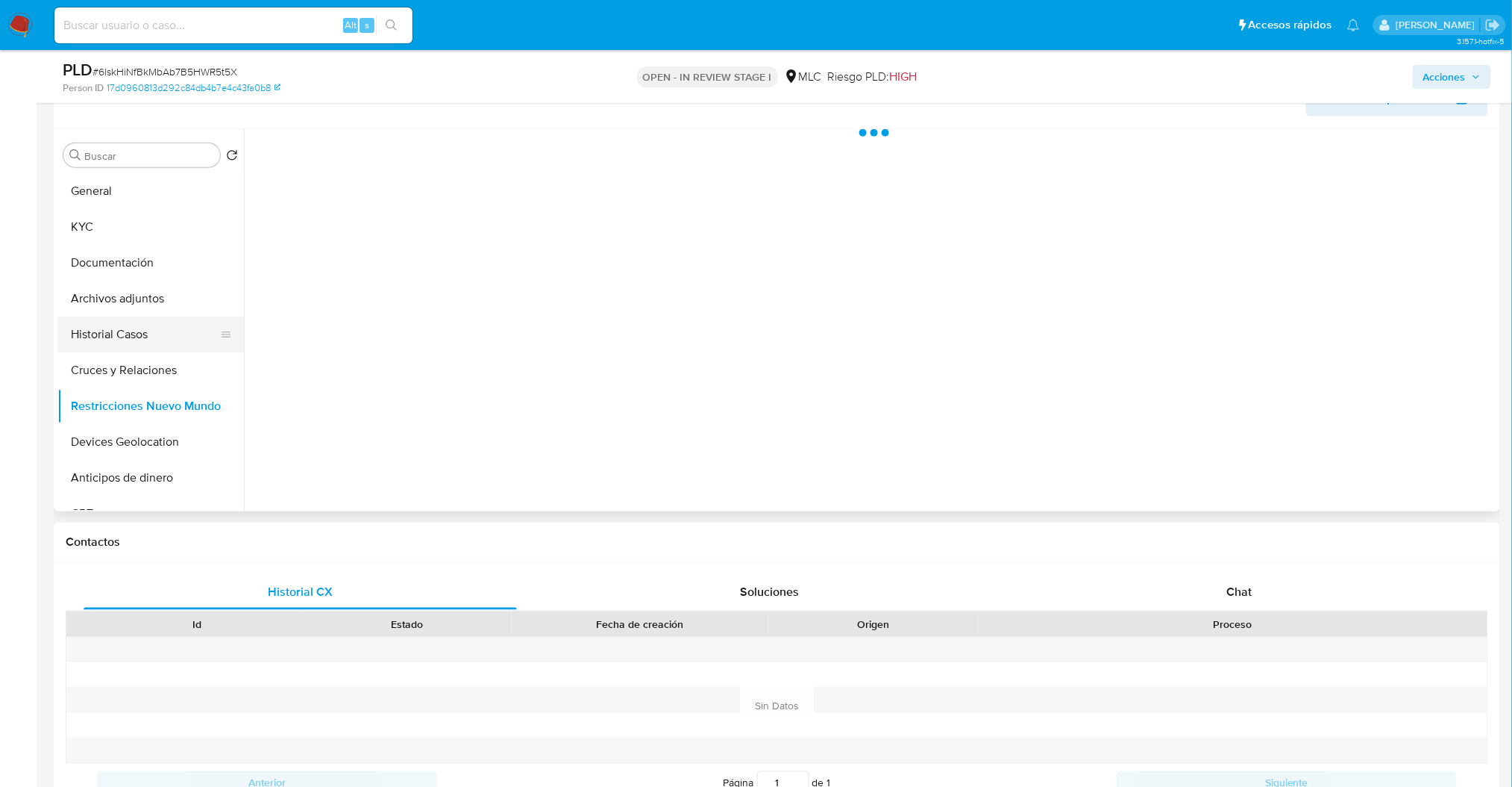
click at [126, 347] on button "Historial Casos" at bounding box center [145, 334] width 175 height 36
click at [139, 366] on button "Cruces y Relaciones" at bounding box center [145, 371] width 175 height 36
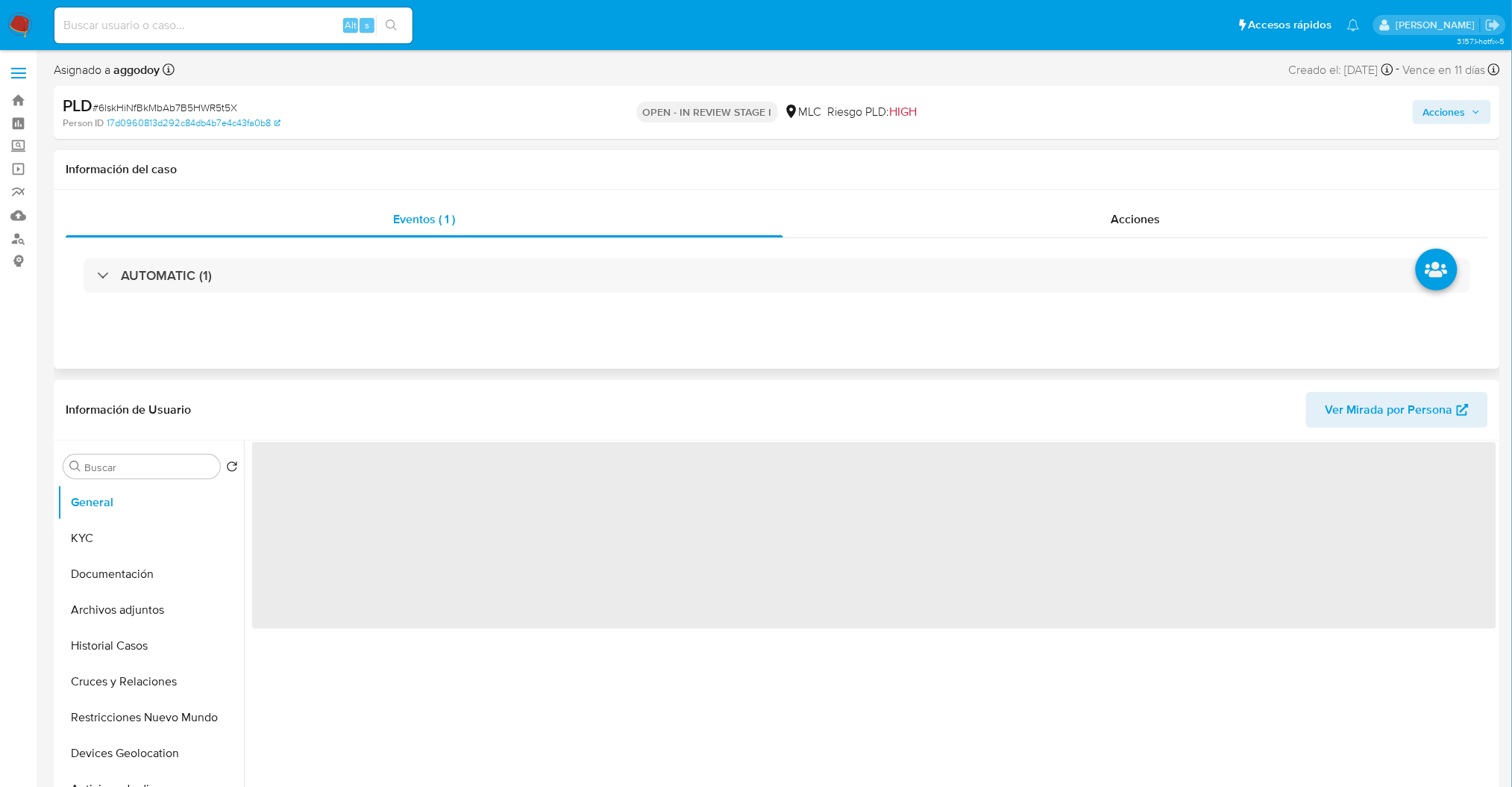
scroll to position [99, 0]
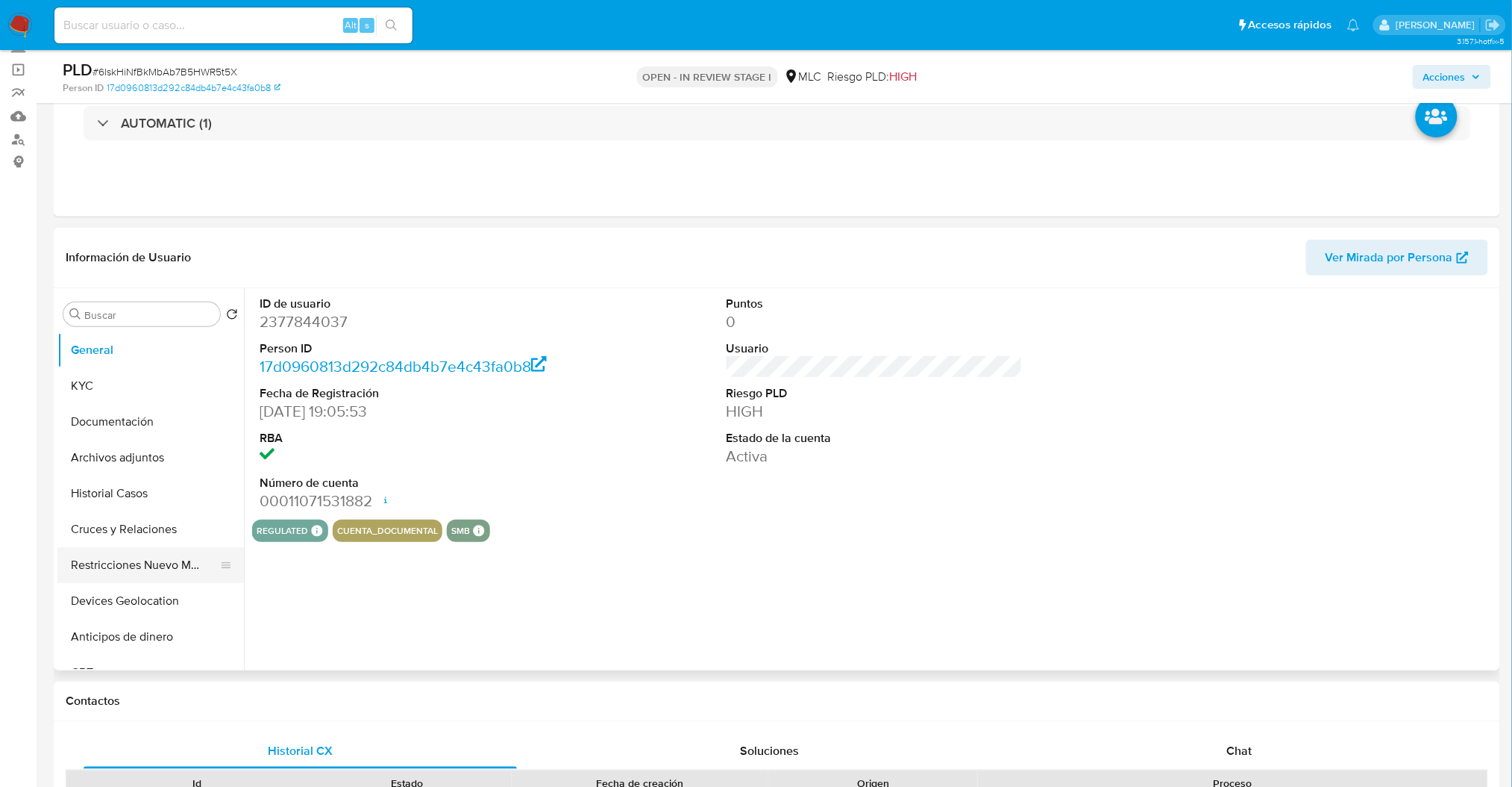
click at [123, 562] on button "Restricciones Nuevo Mundo" at bounding box center [145, 565] width 175 height 36
select select "10"
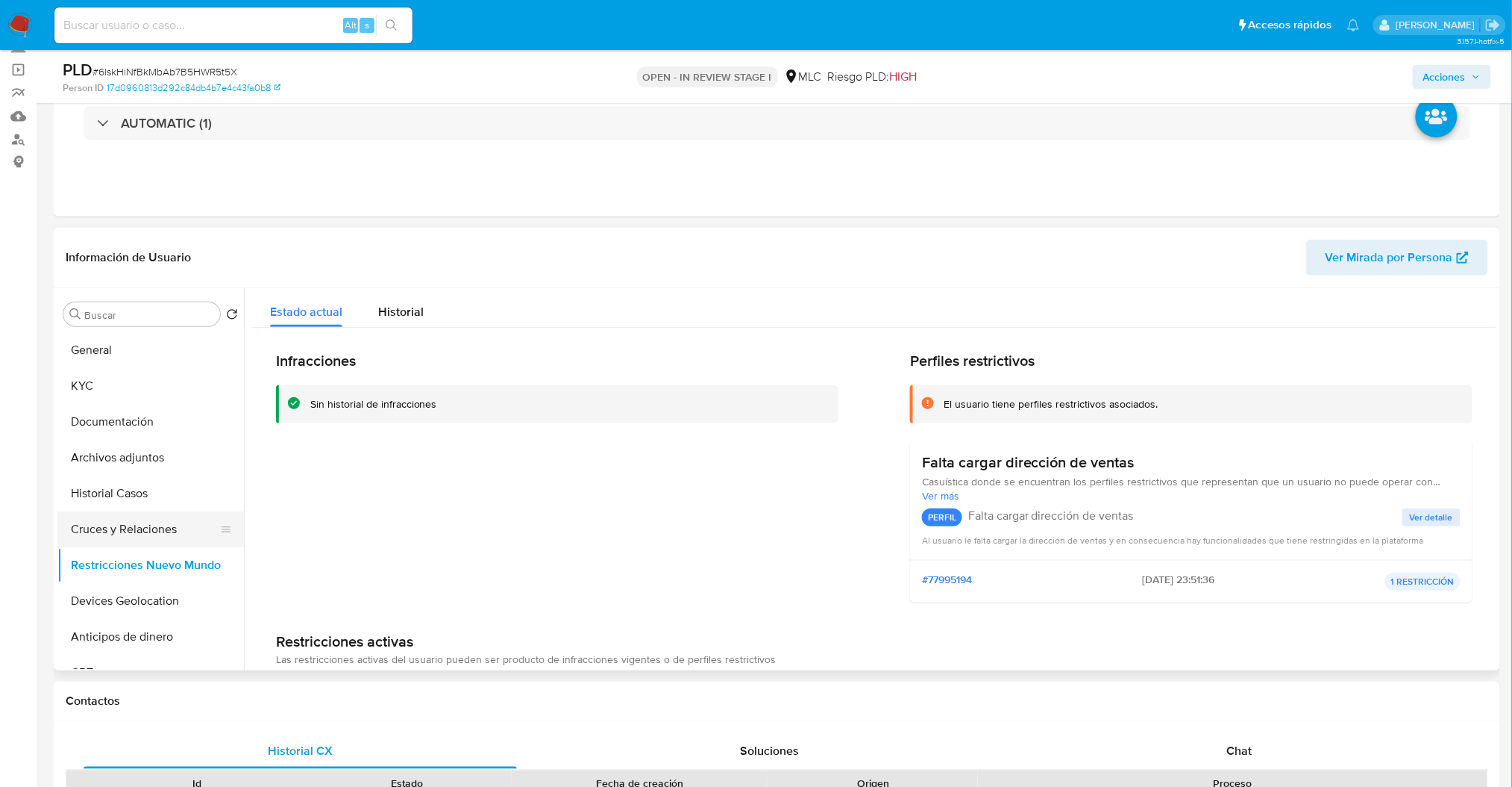
click at [137, 523] on button "Cruces y Relaciones" at bounding box center [145, 529] width 175 height 36
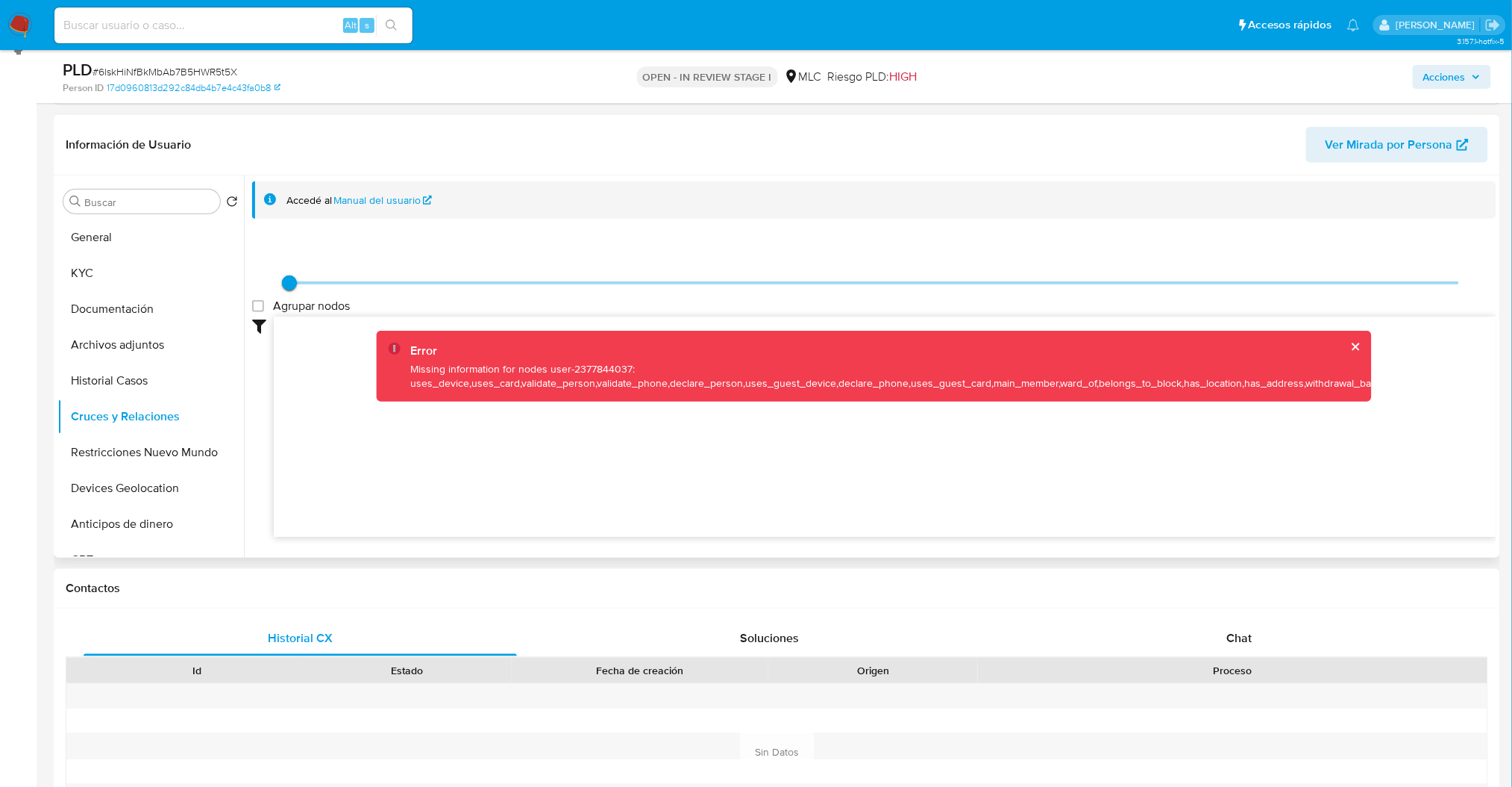
scroll to position [178, 0]
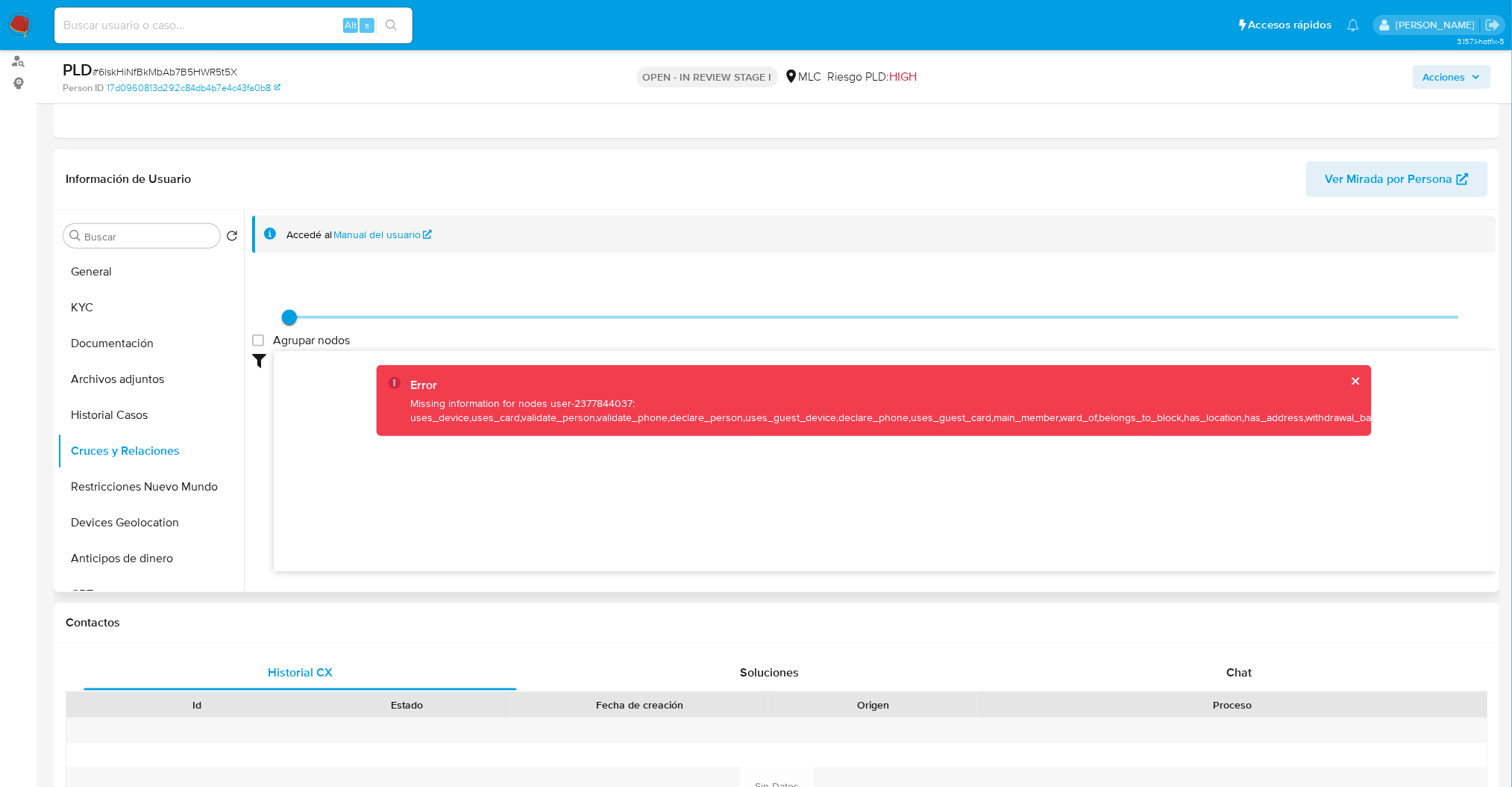
click at [1047, 242] on div "Accedé al Manual del usuario" at bounding box center [874, 234] width 1244 height 38
click at [1070, 133] on div "Eventos ( 1 ) Acciones AUTOMATIC (1)" at bounding box center [778, 48] width 1447 height 179
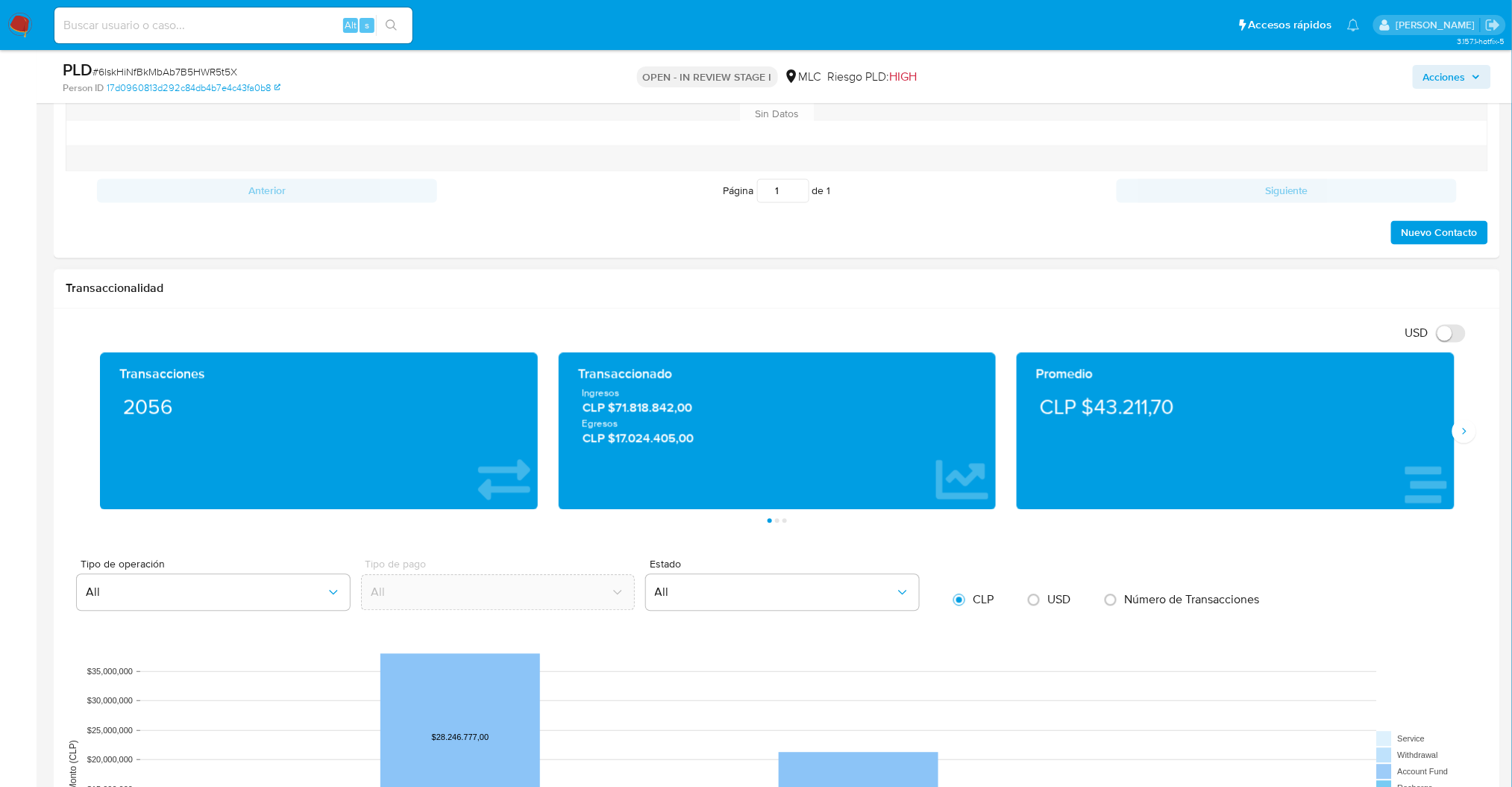
scroll to position [675, 0]
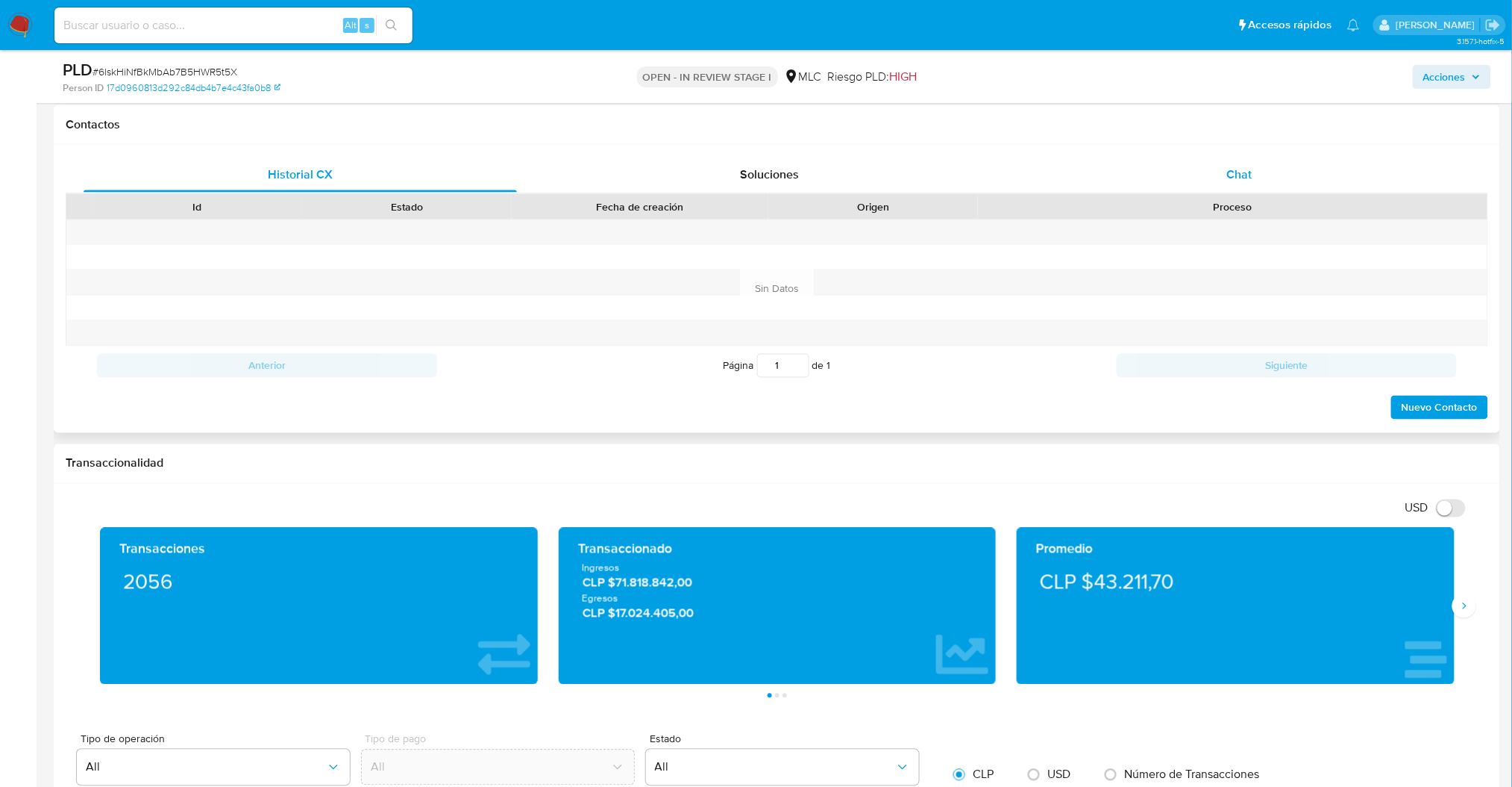
click at [1208, 177] on div "Chat" at bounding box center [1239, 175] width 433 height 36
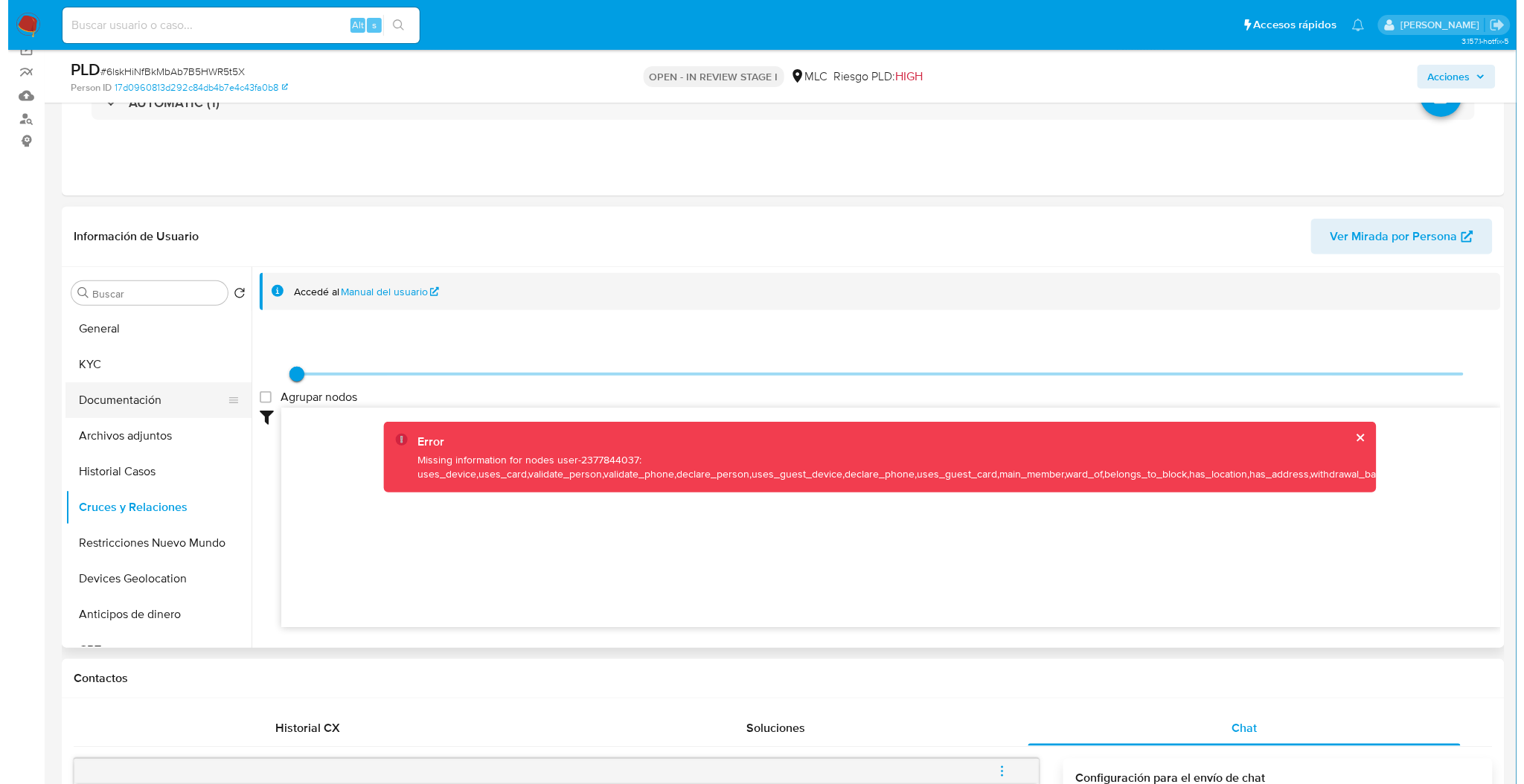
scroll to position [116, 0]
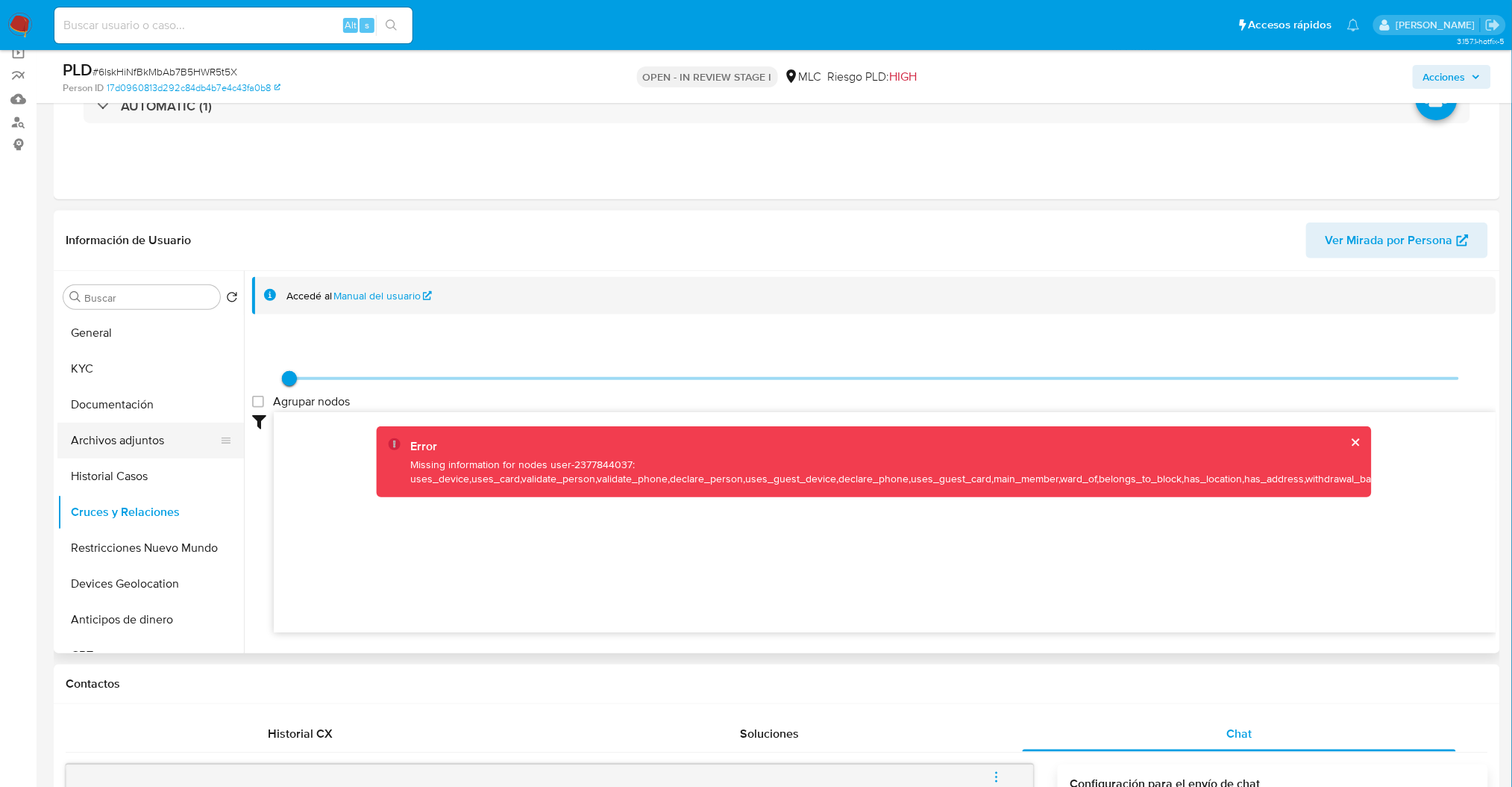
click at [115, 445] on button "Archivos adjuntos" at bounding box center [145, 441] width 175 height 36
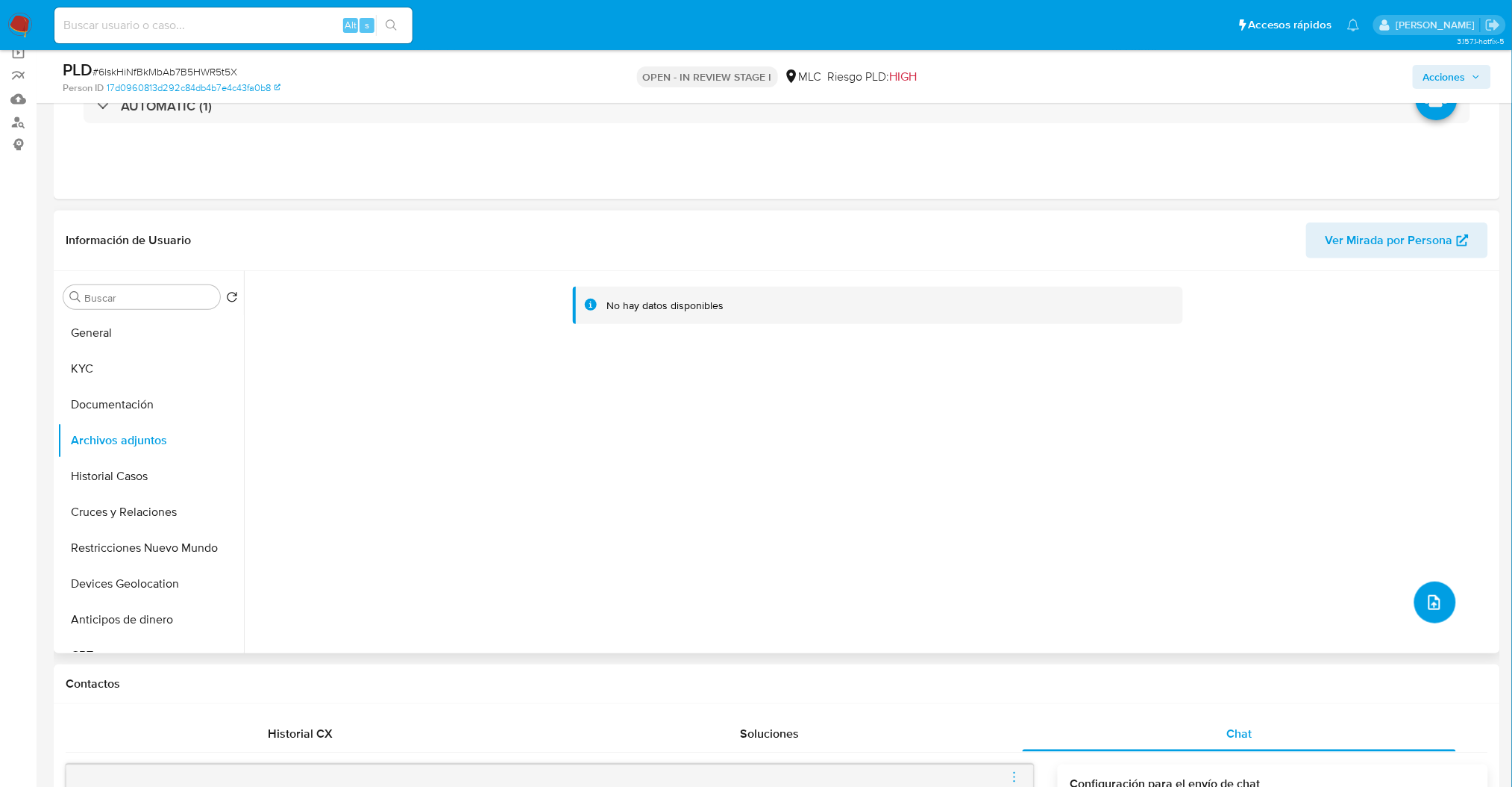
click at [1425, 608] on icon "upload-file" at bounding box center [1435, 602] width 18 height 18
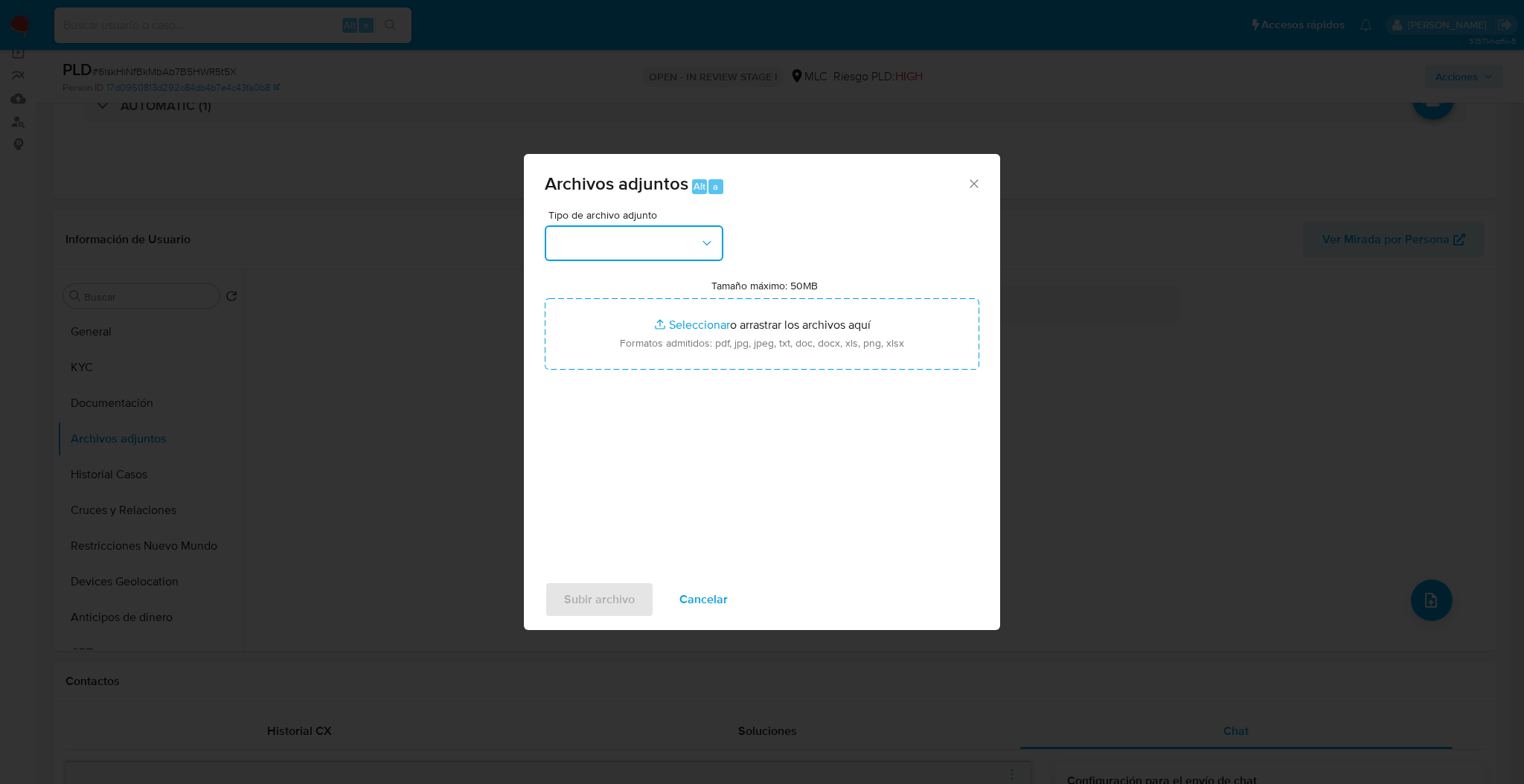
click at [647, 255] on button "button" at bounding box center [634, 243] width 179 height 36
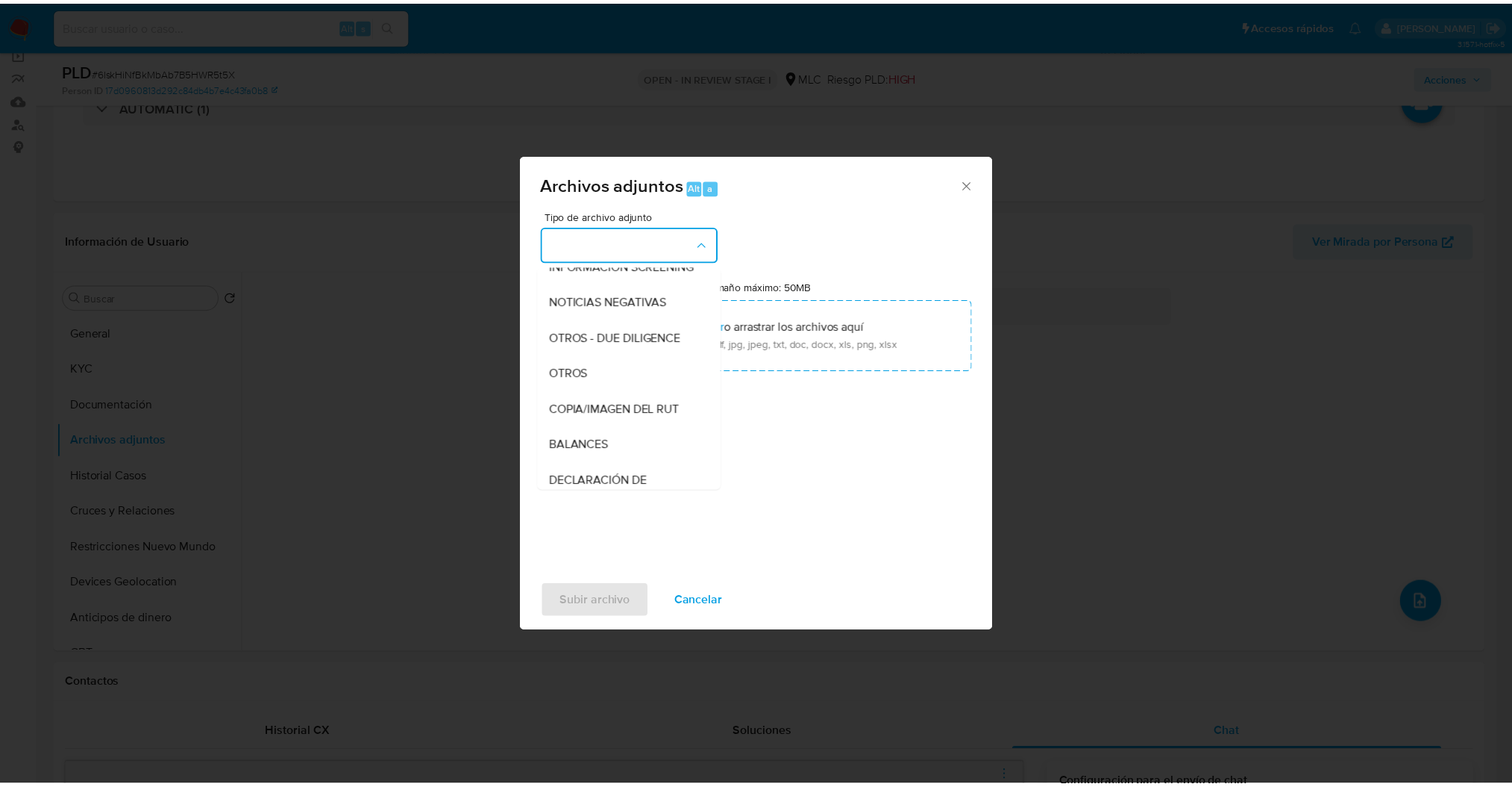
scroll to position [166, 0]
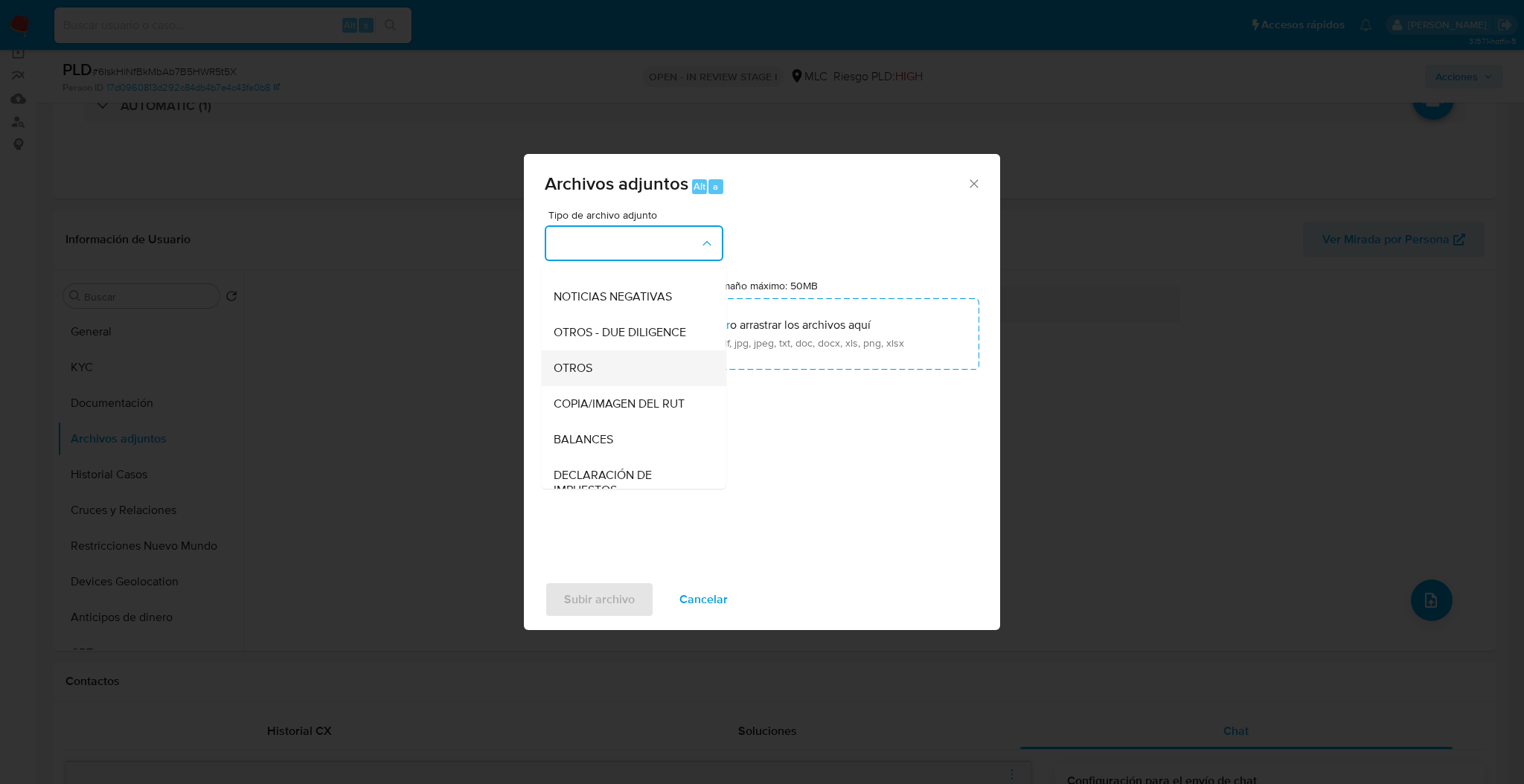
click at [604, 372] on div "OTROS" at bounding box center [629, 368] width 152 height 36
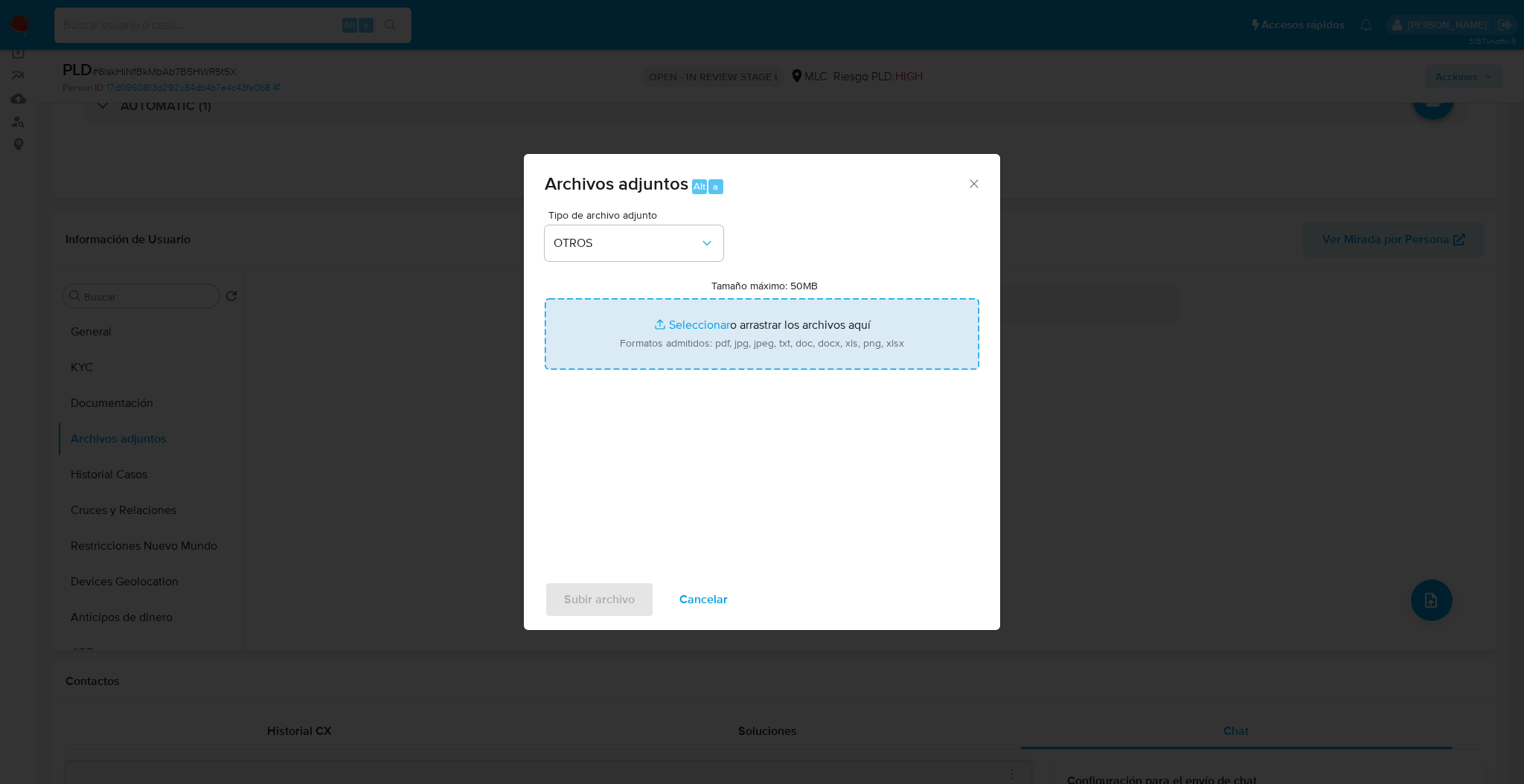
click at [627, 339] on input "Tamaño máximo: 50MB Seleccionar archivos" at bounding box center [762, 333] width 435 height 71
click at [805, 357] on input "Tamaño máximo: 50MB Seleccionar archivos" at bounding box center [762, 333] width 435 height 71
type input "C:\fakepath\2377844037Movimientos.xlsx"
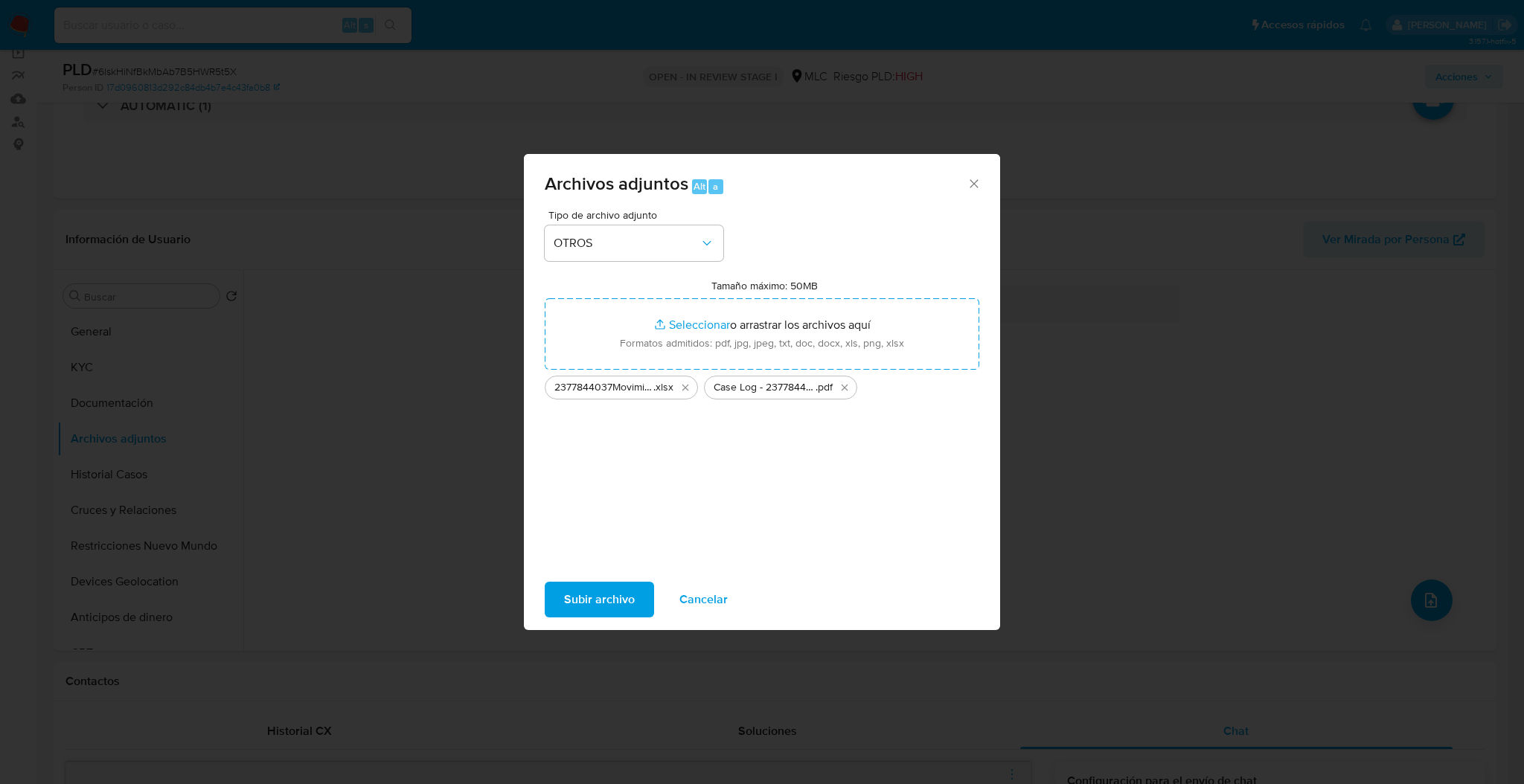
click at [606, 611] on span "Subir archivo" at bounding box center [599, 599] width 71 height 32
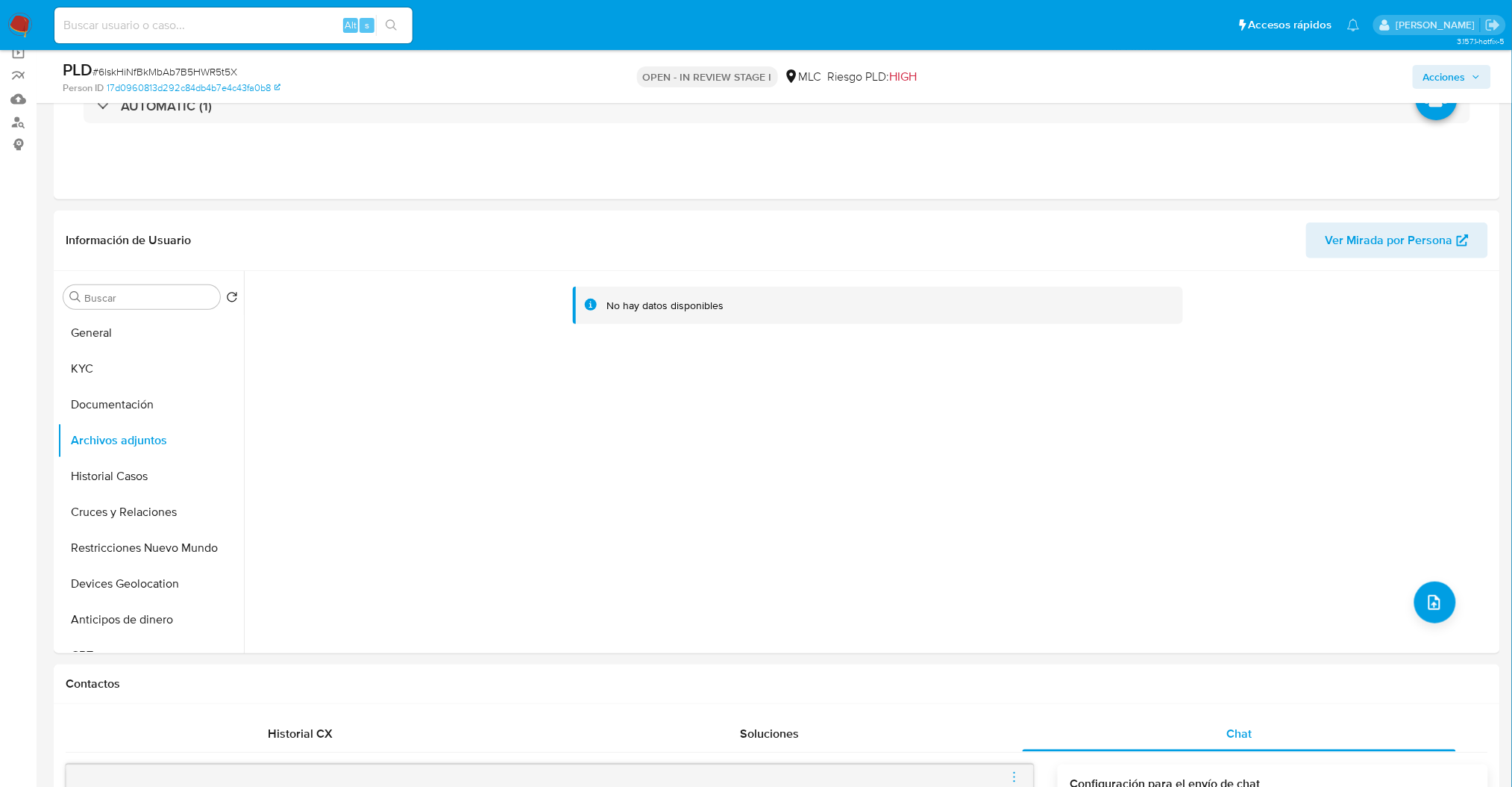
click at [1465, 77] on span "Acciones" at bounding box center [1444, 77] width 42 height 23
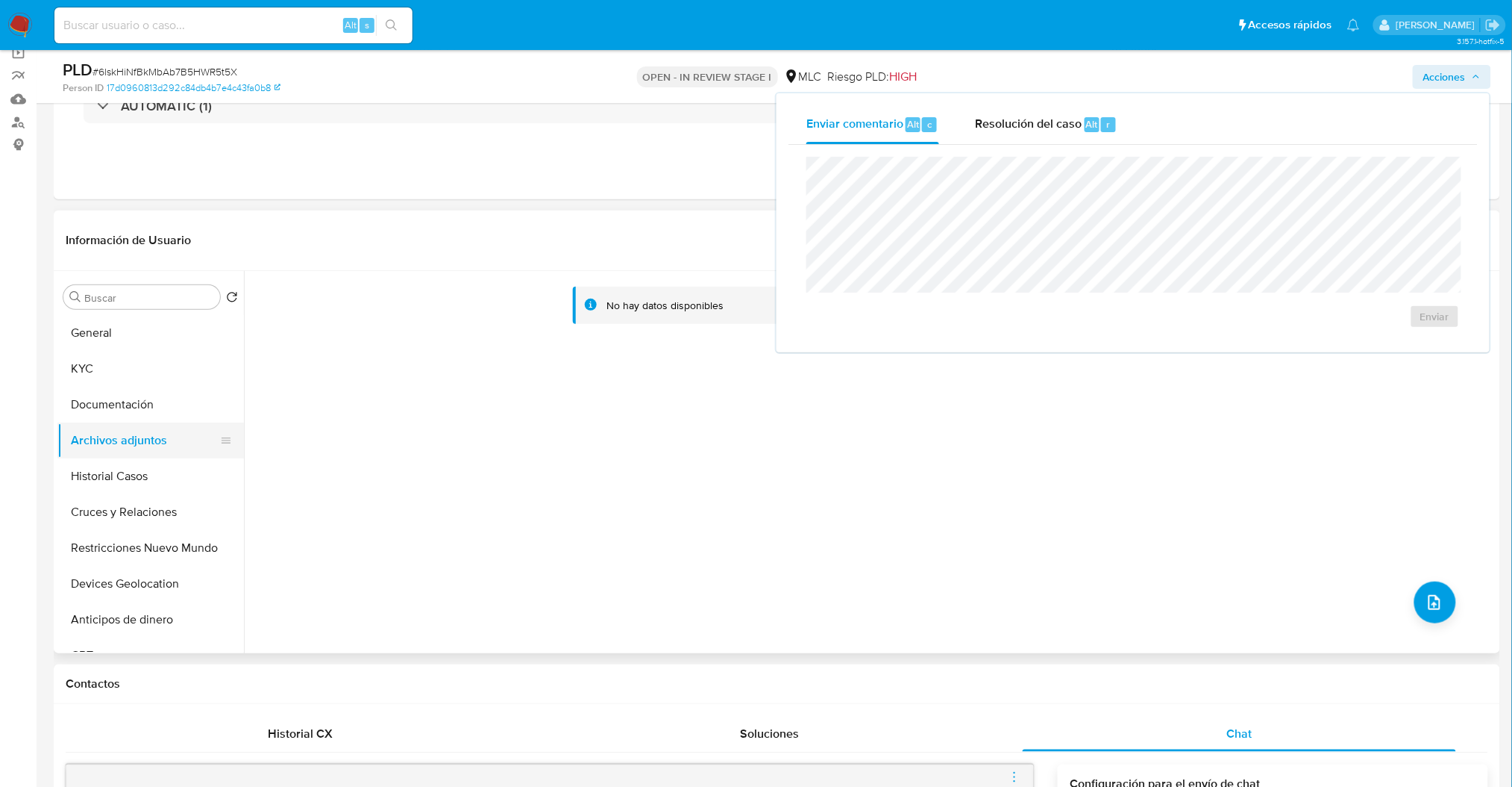
click at [159, 424] on button "Archivos adjuntos" at bounding box center [145, 441] width 175 height 36
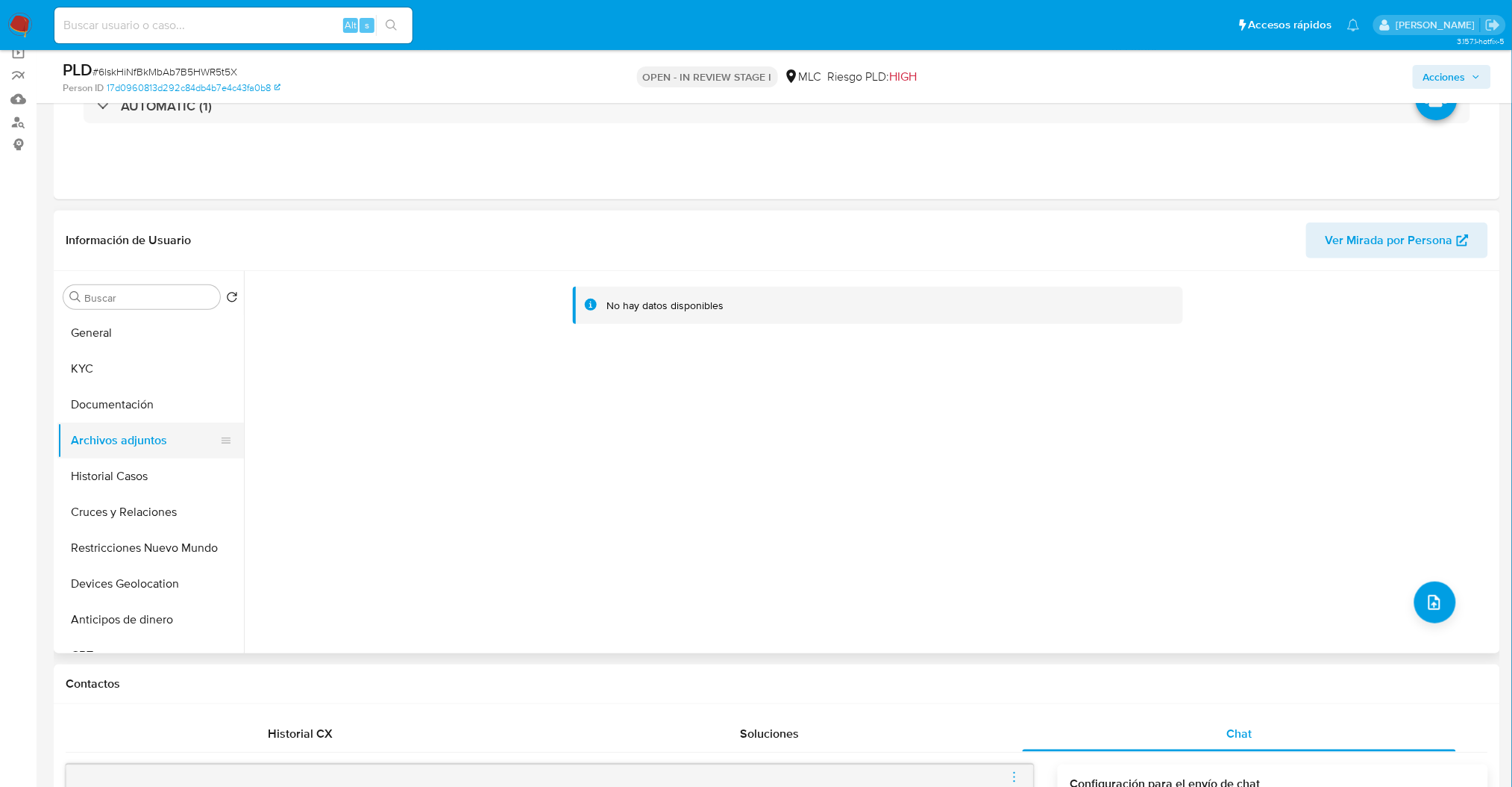
click at [145, 453] on button "Archivos adjuntos" at bounding box center [145, 441] width 175 height 36
click at [137, 411] on button "Documentación" at bounding box center [145, 405] width 175 height 36
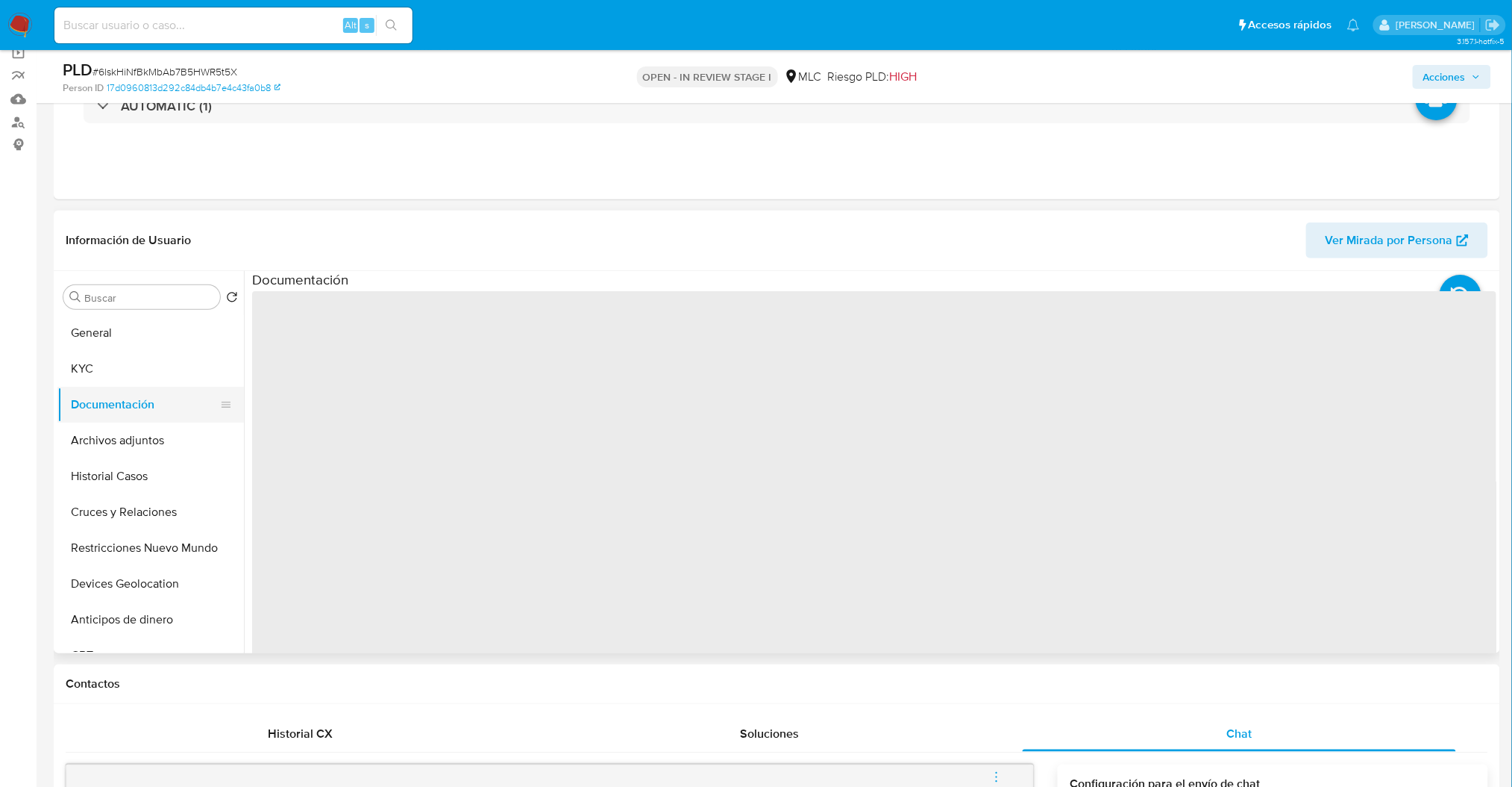
click at [139, 419] on button "Documentación" at bounding box center [145, 405] width 175 height 36
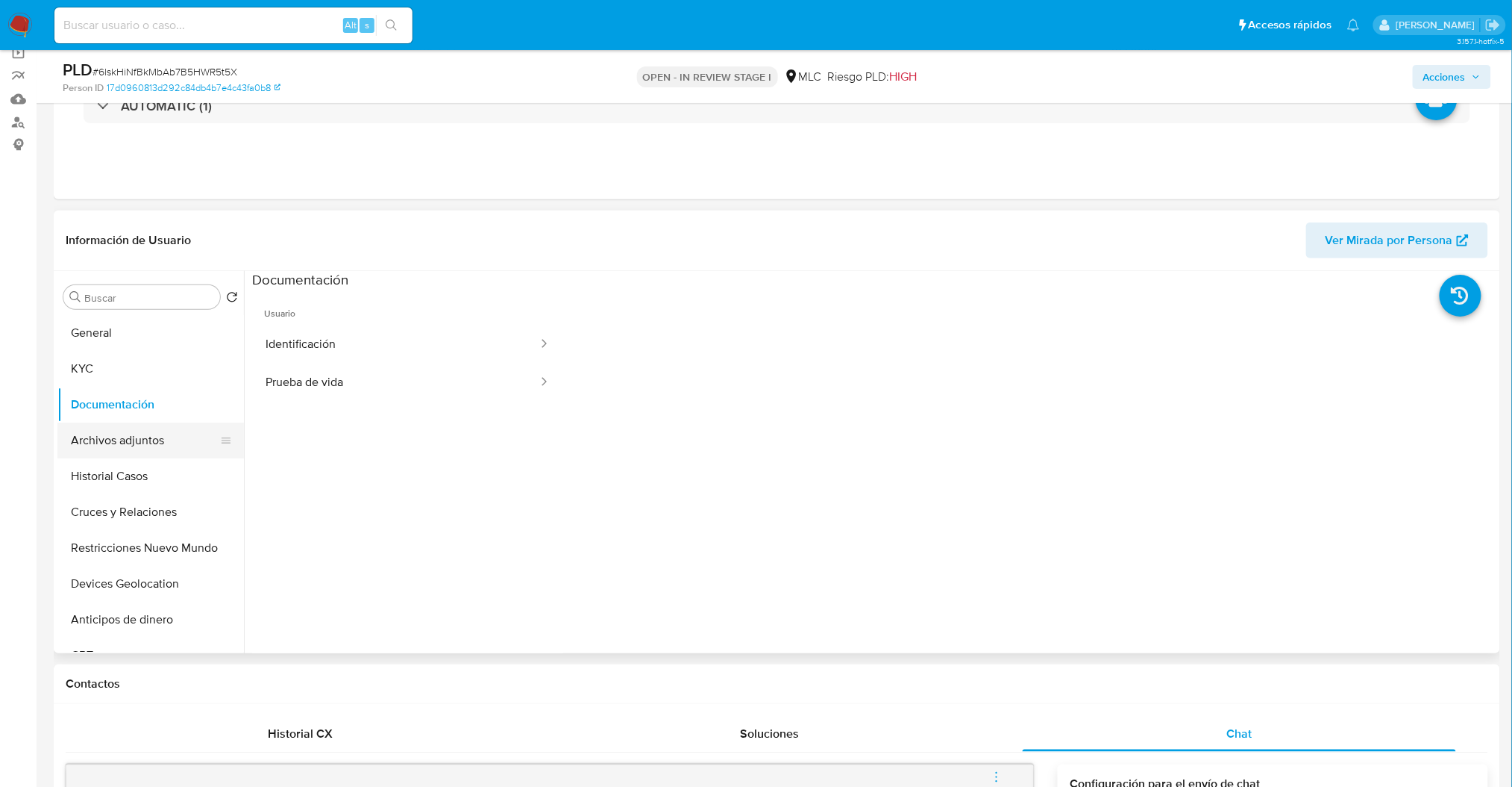
click at [140, 426] on button "Archivos adjuntos" at bounding box center [145, 441] width 175 height 36
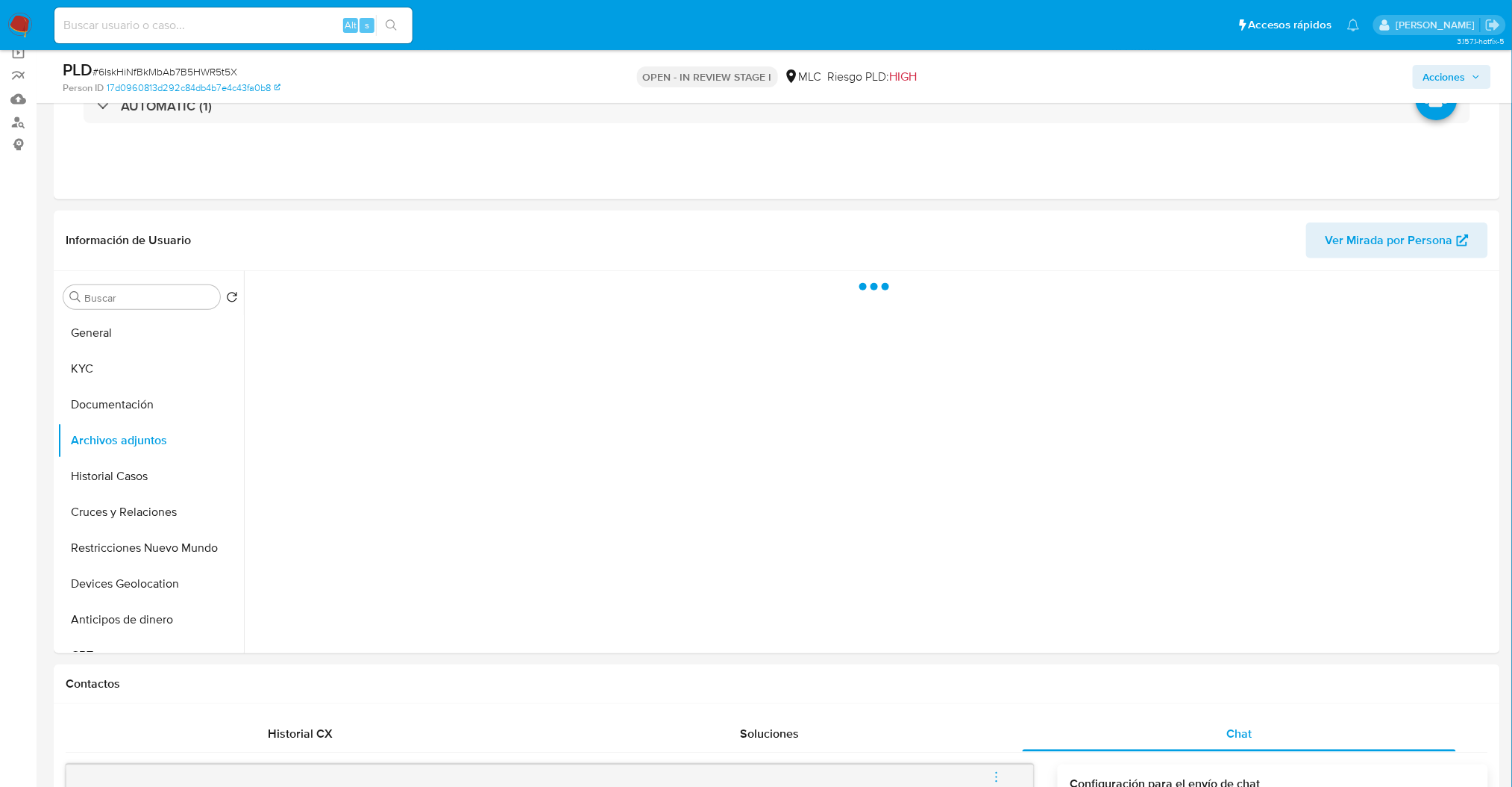
click at [1425, 78] on span "Acciones" at bounding box center [1444, 77] width 42 height 23
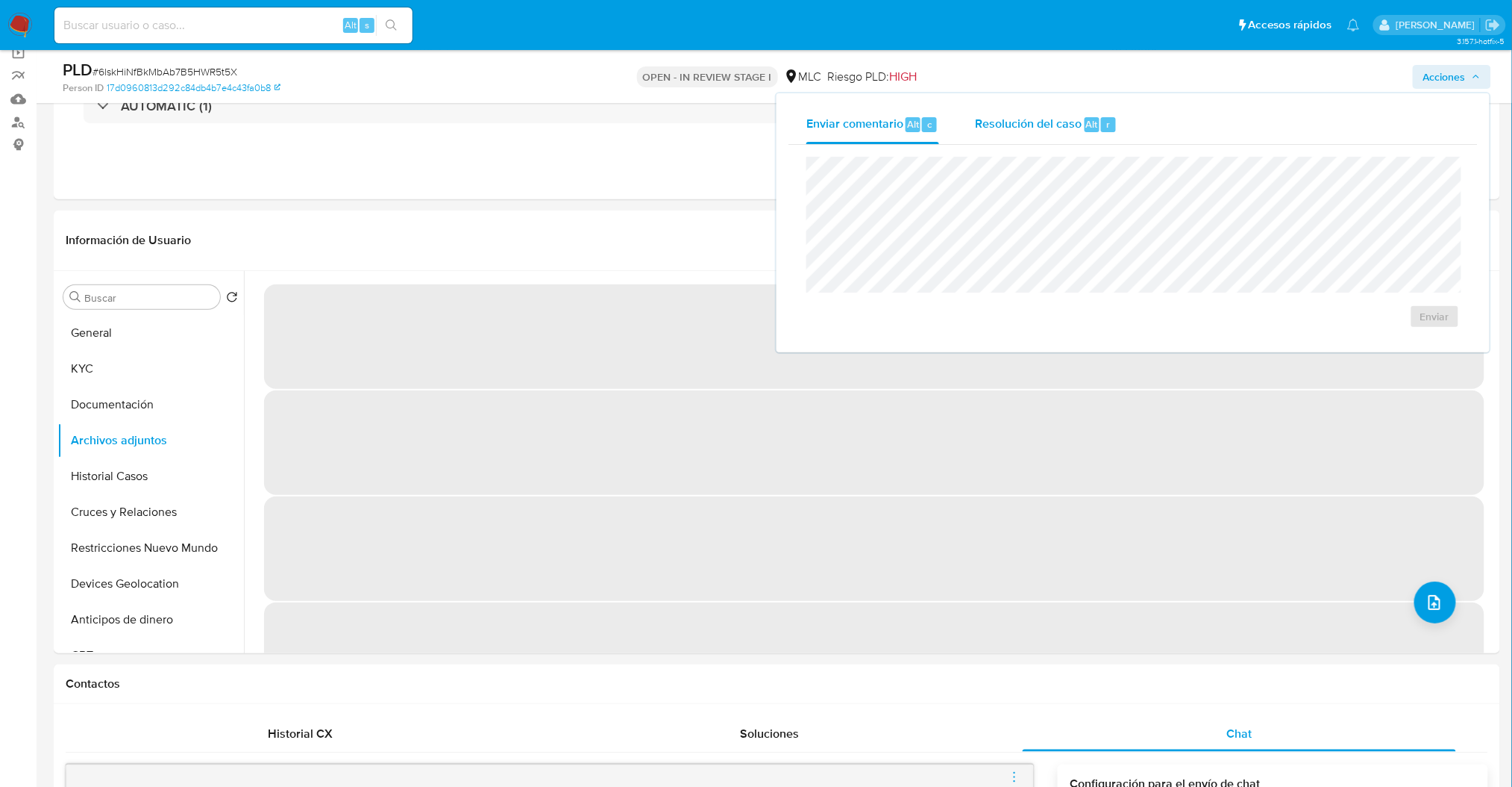
click at [1009, 124] on span "Resolución del caso" at bounding box center [1028, 124] width 106 height 17
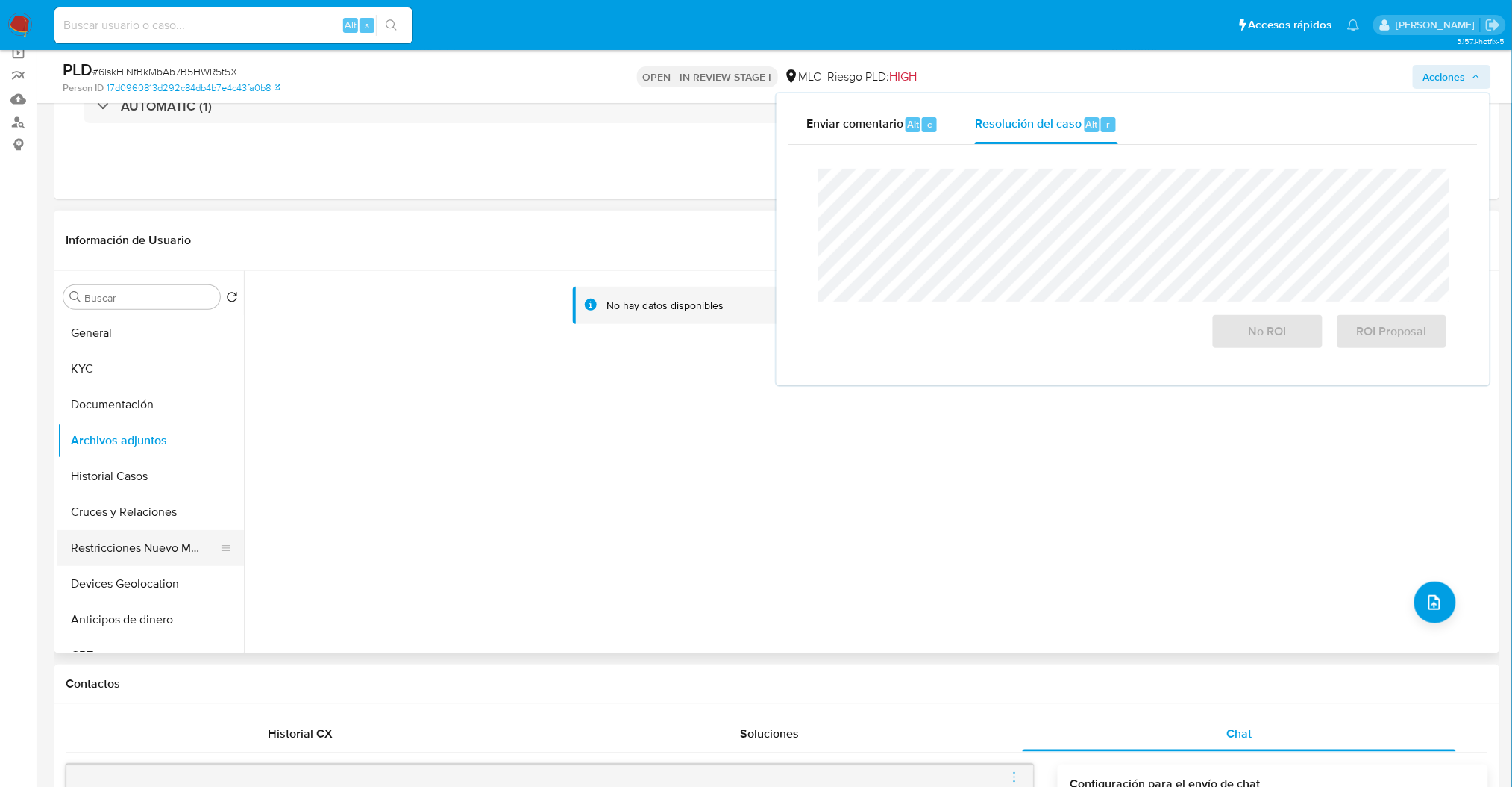
click at [103, 533] on button "Restricciones Nuevo Mundo" at bounding box center [145, 548] width 175 height 36
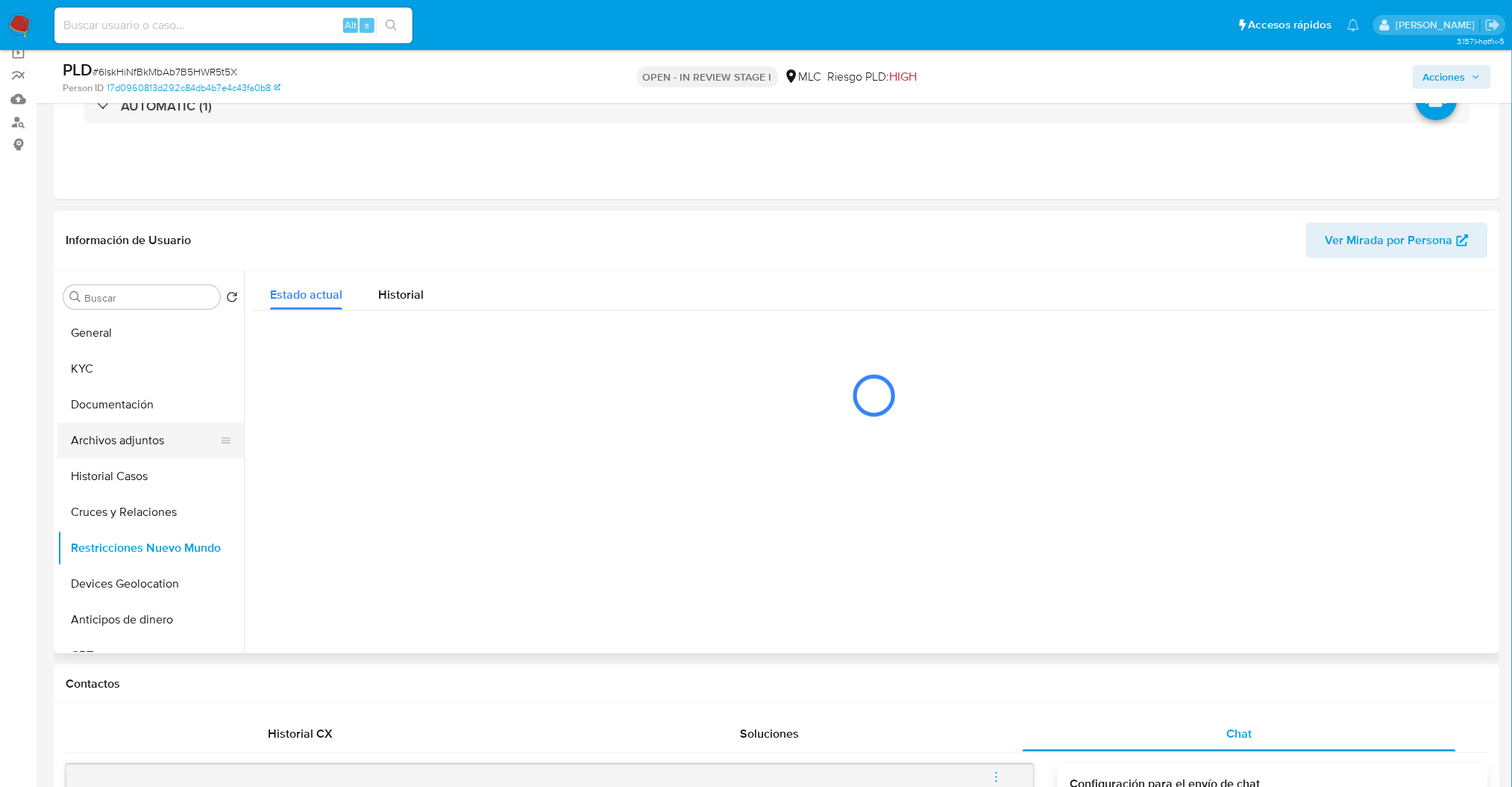
click at [126, 441] on button "Archivos adjuntos" at bounding box center [145, 441] width 175 height 36
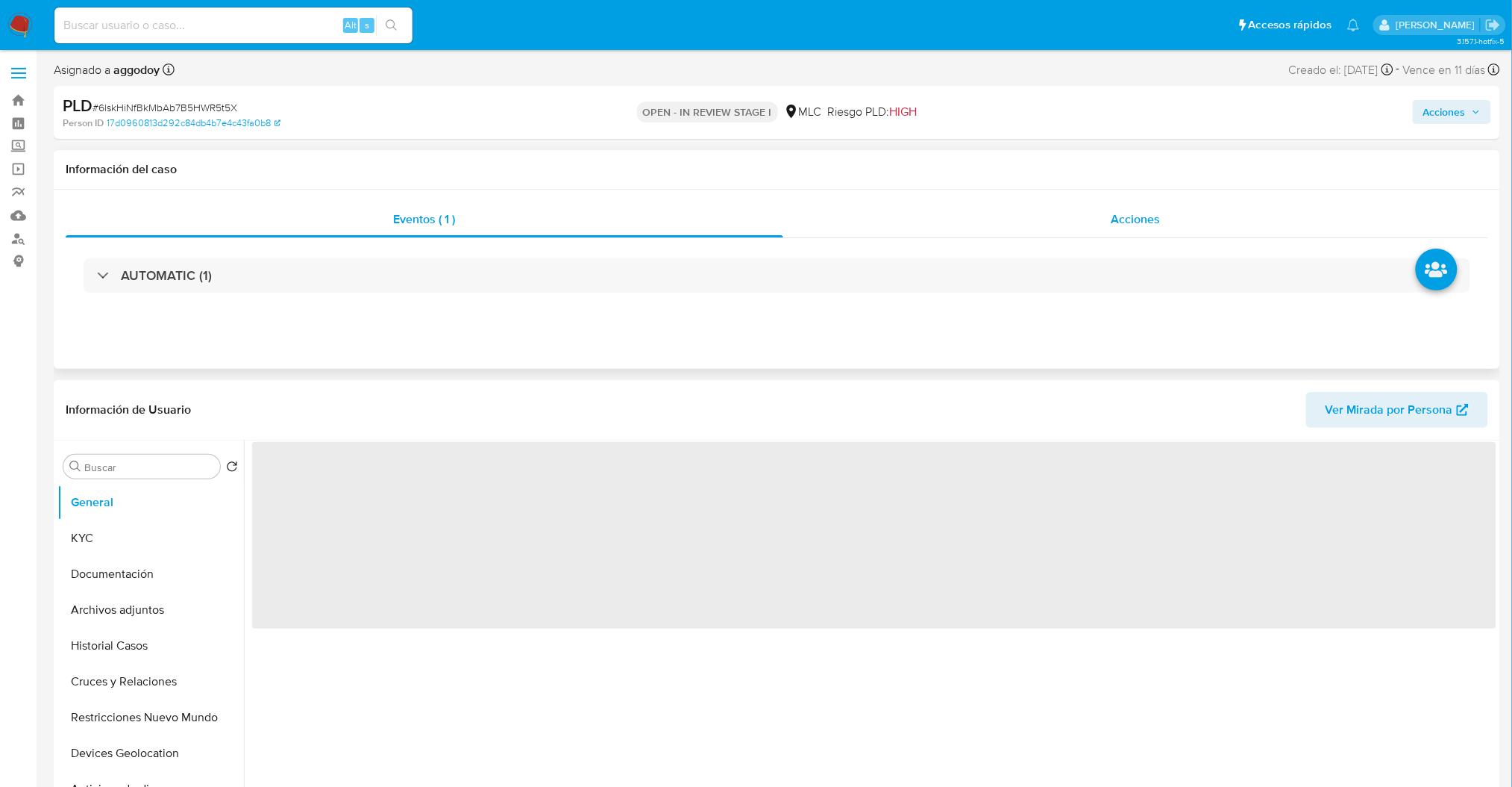
click at [1088, 208] on div "Acciones" at bounding box center [1135, 220] width 706 height 36
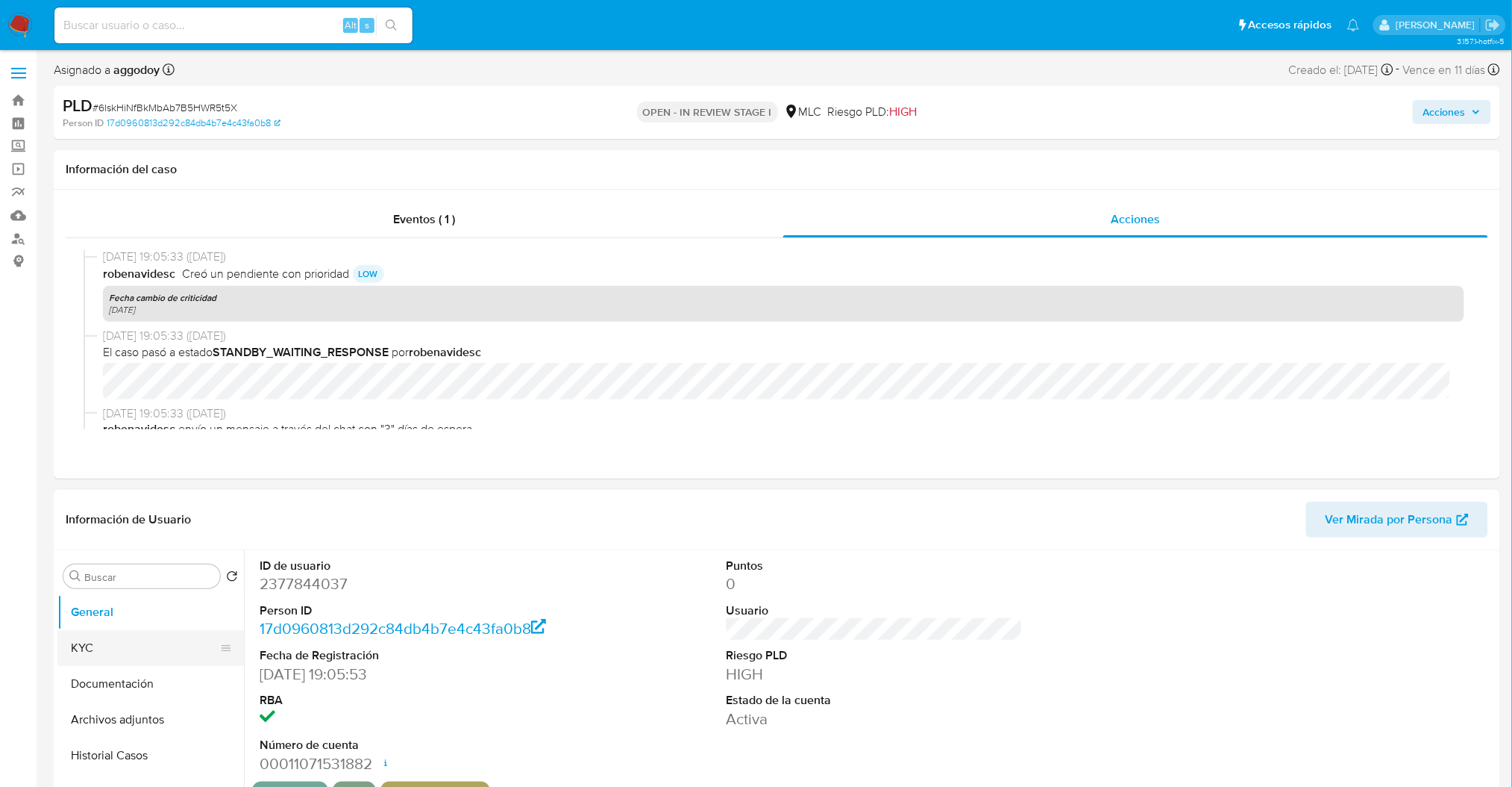
scroll to position [298, 0]
select select "10"
click at [150, 688] on button "Cruces y Relaciones" at bounding box center [145, 692] width 175 height 36
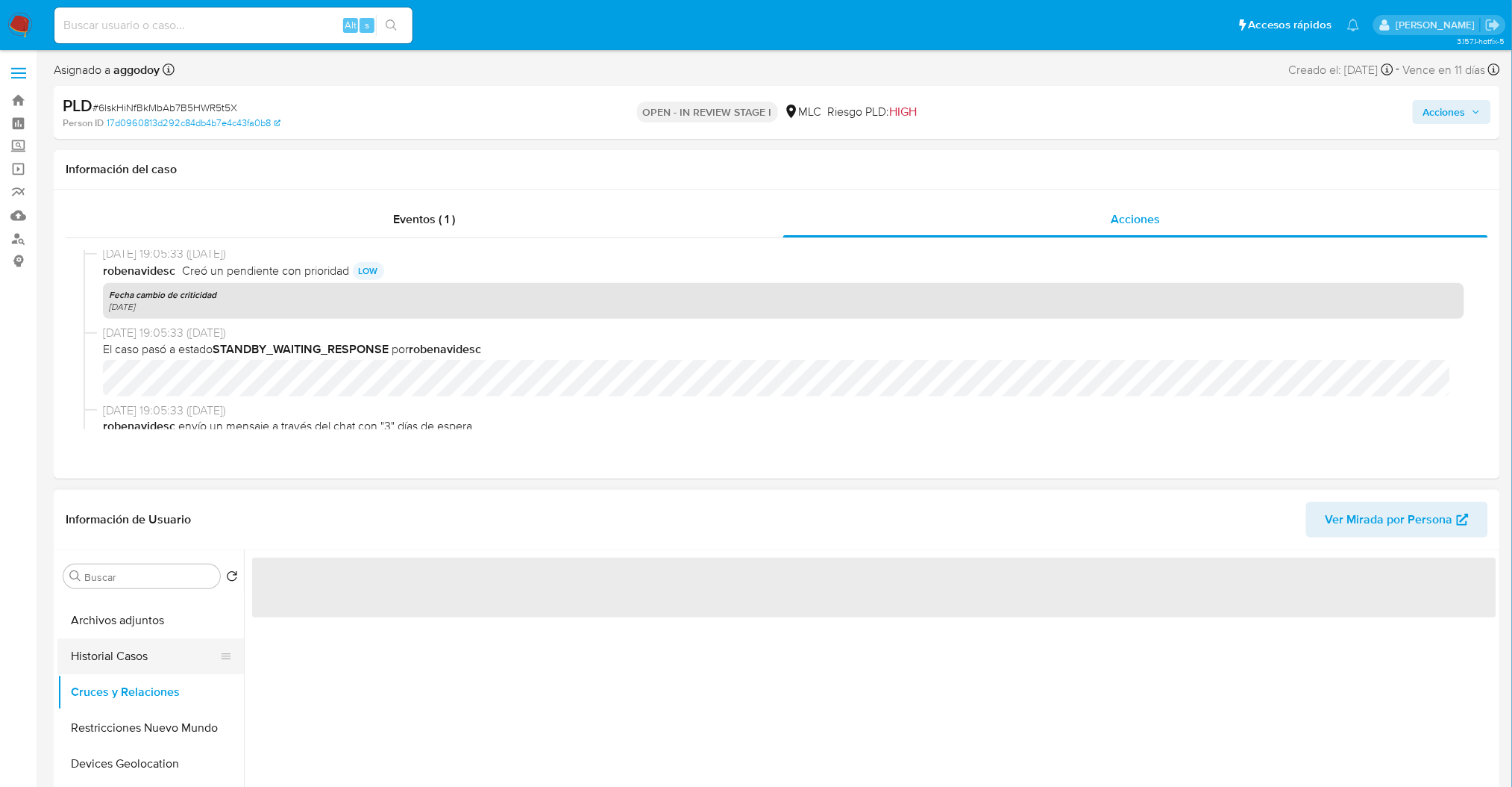
click at [123, 655] on button "Historial Casos" at bounding box center [145, 656] width 175 height 36
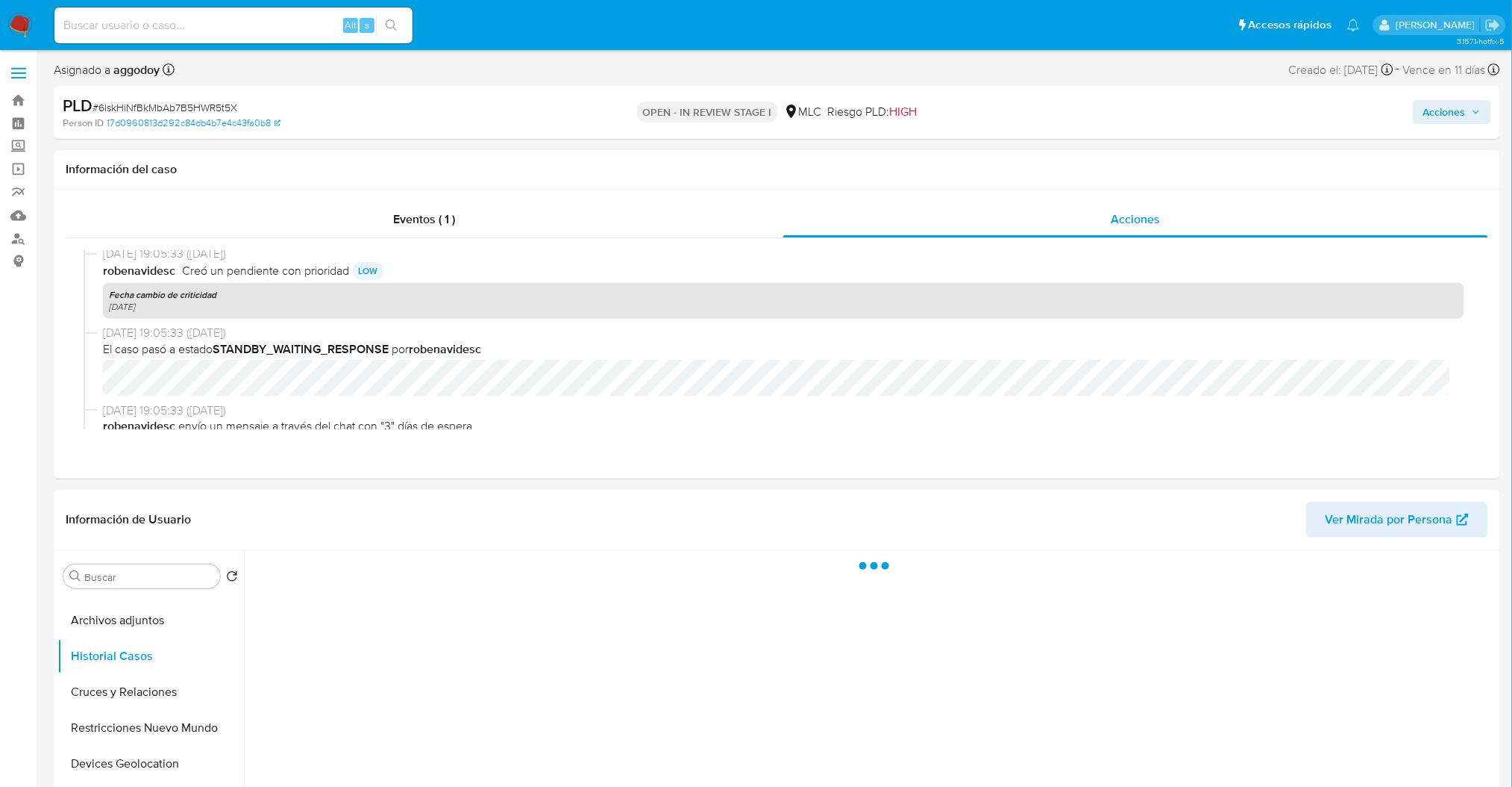
click at [1456, 126] on div "Acciones" at bounding box center [1255, 112] width 472 height 35
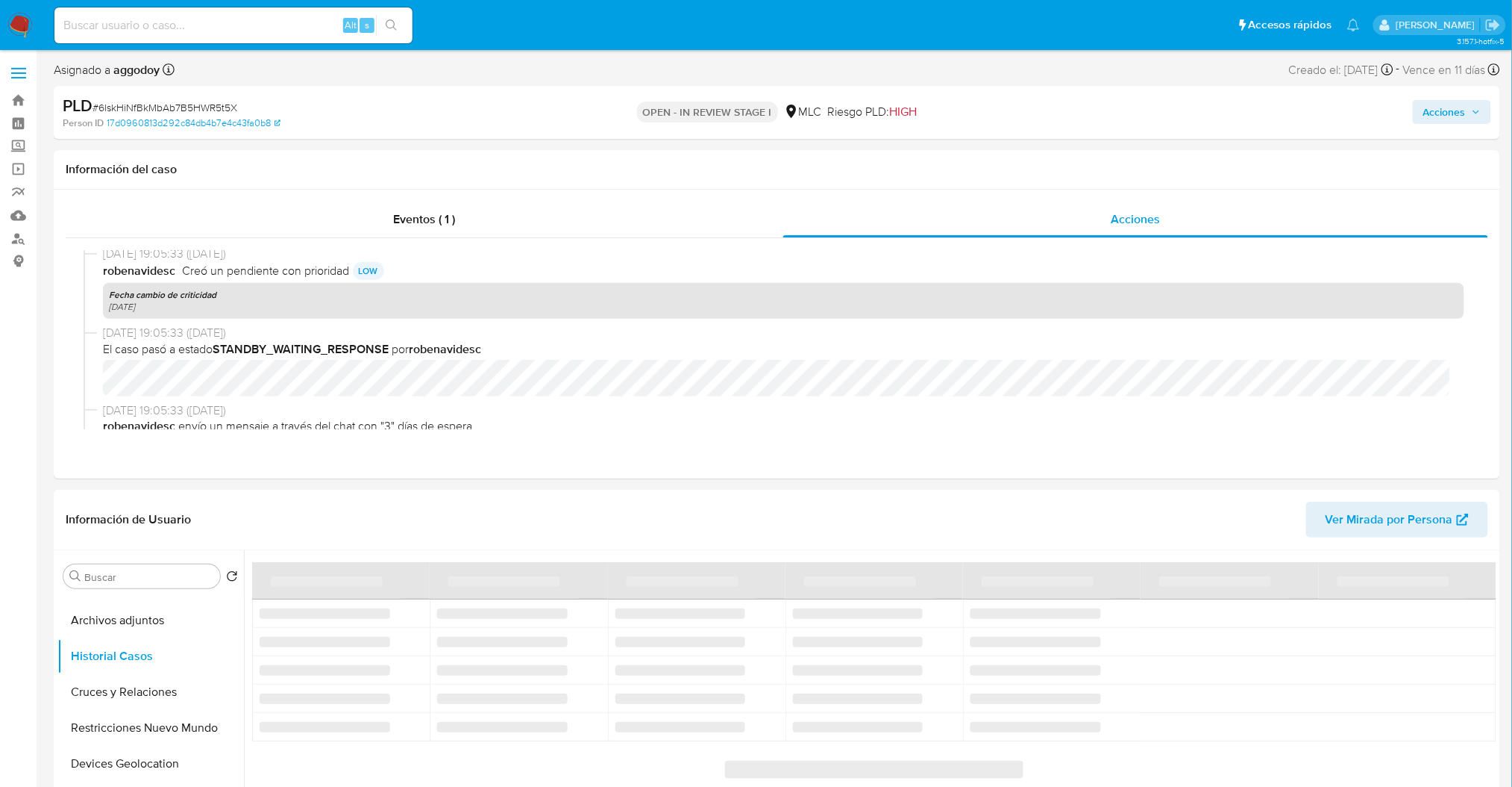
click at [1454, 116] on span "Acciones" at bounding box center [1444, 112] width 42 height 23
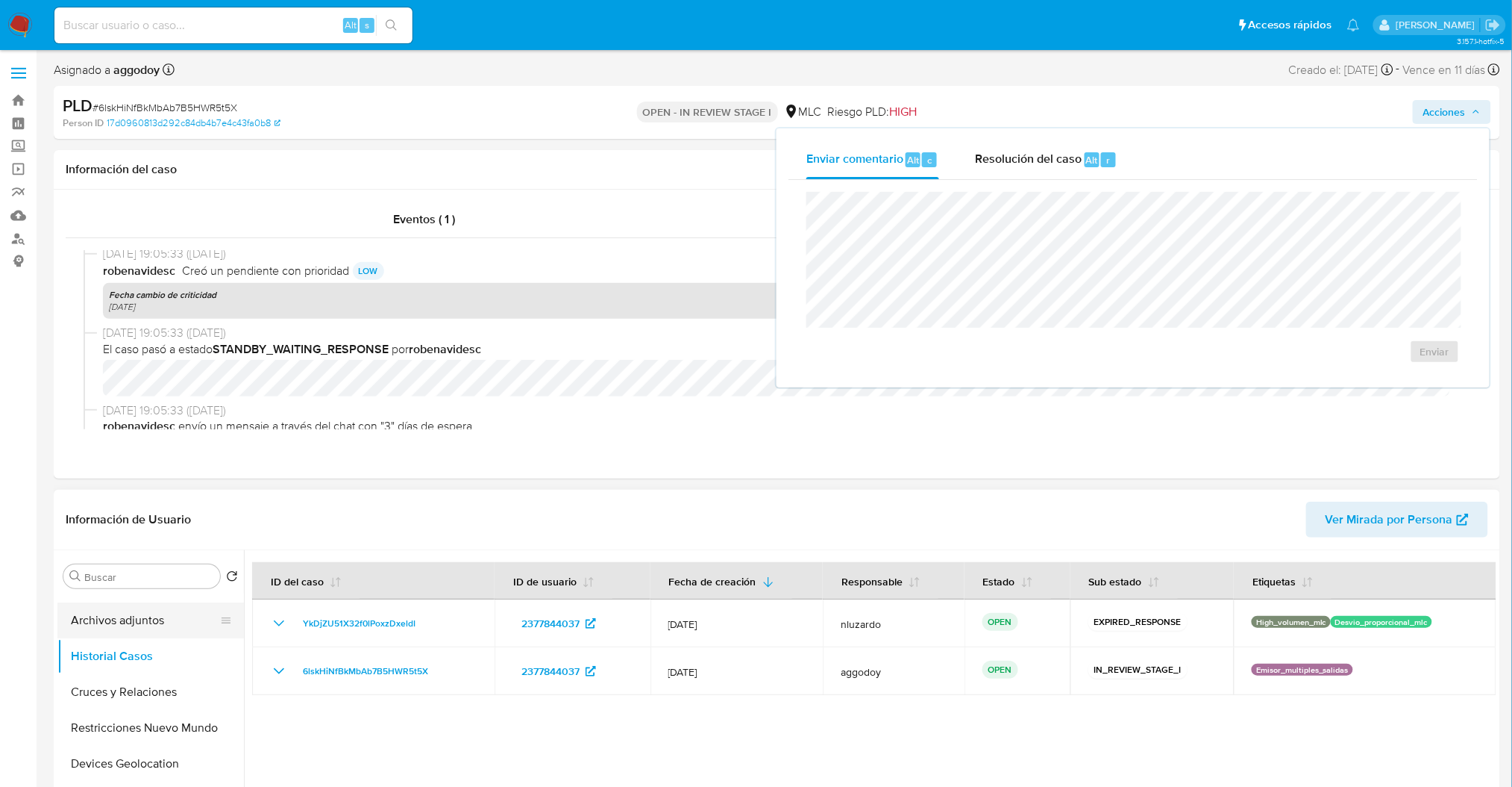
click at [128, 630] on button "Archivos adjuntos" at bounding box center [145, 620] width 175 height 36
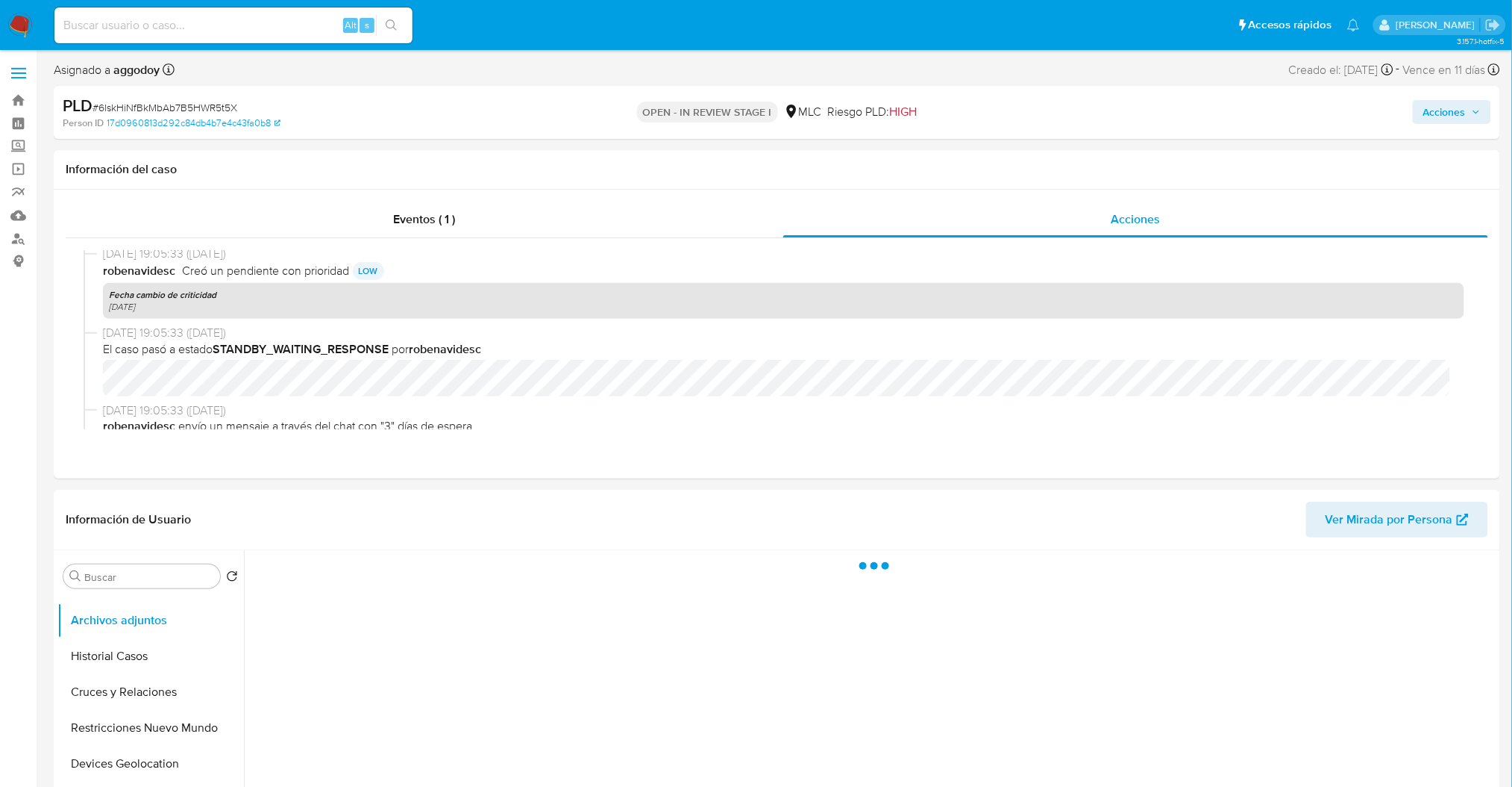
click at [1433, 114] on span "Acciones" at bounding box center [1444, 112] width 42 height 23
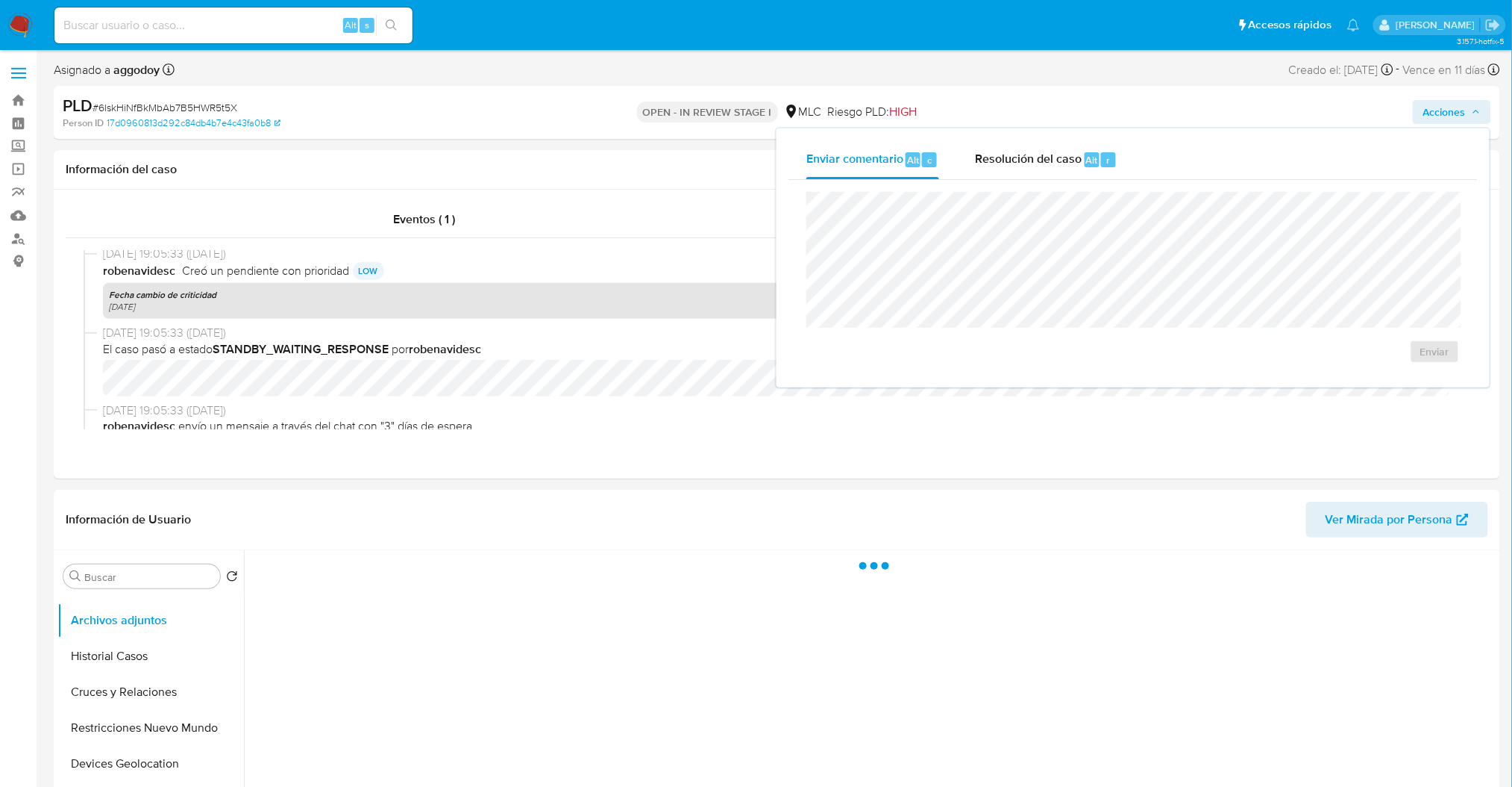
click at [1027, 185] on div "Enviar" at bounding box center [1133, 278] width 689 height 196
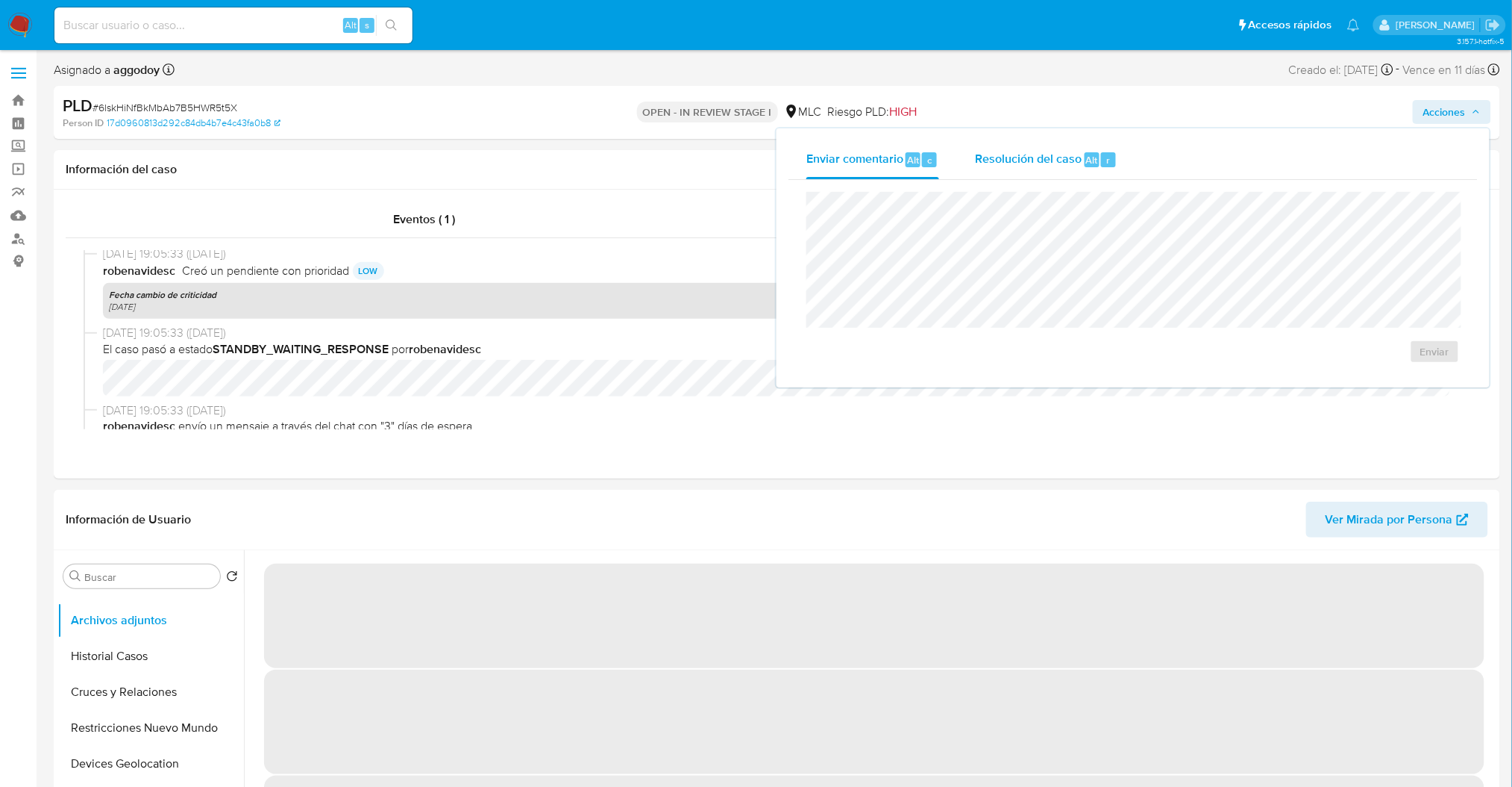
click at [1017, 172] on div "Resolución del caso Alt r" at bounding box center [1046, 160] width 142 height 39
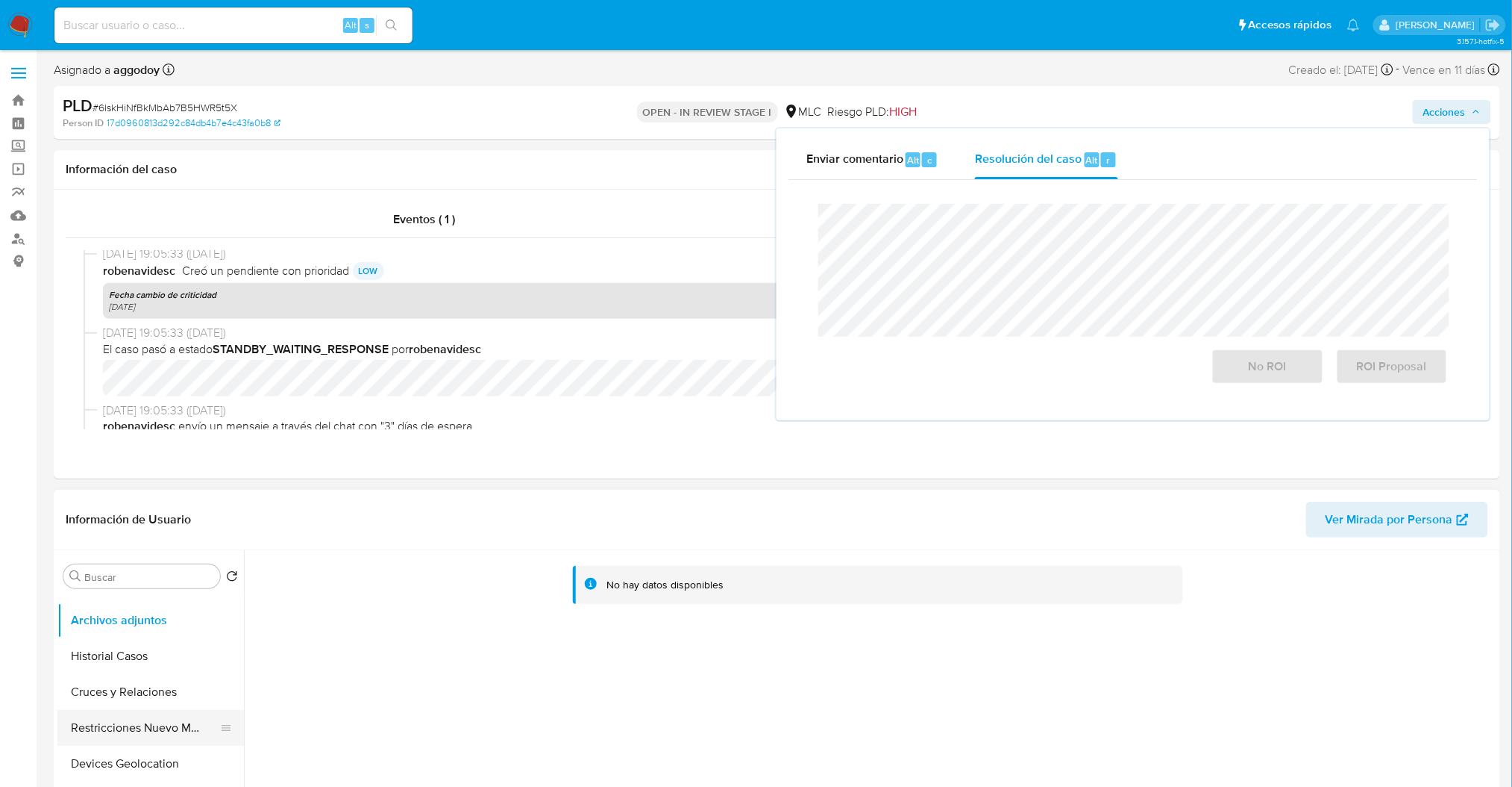
click at [177, 713] on button "Restricciones Nuevo Mundo" at bounding box center [145, 728] width 175 height 36
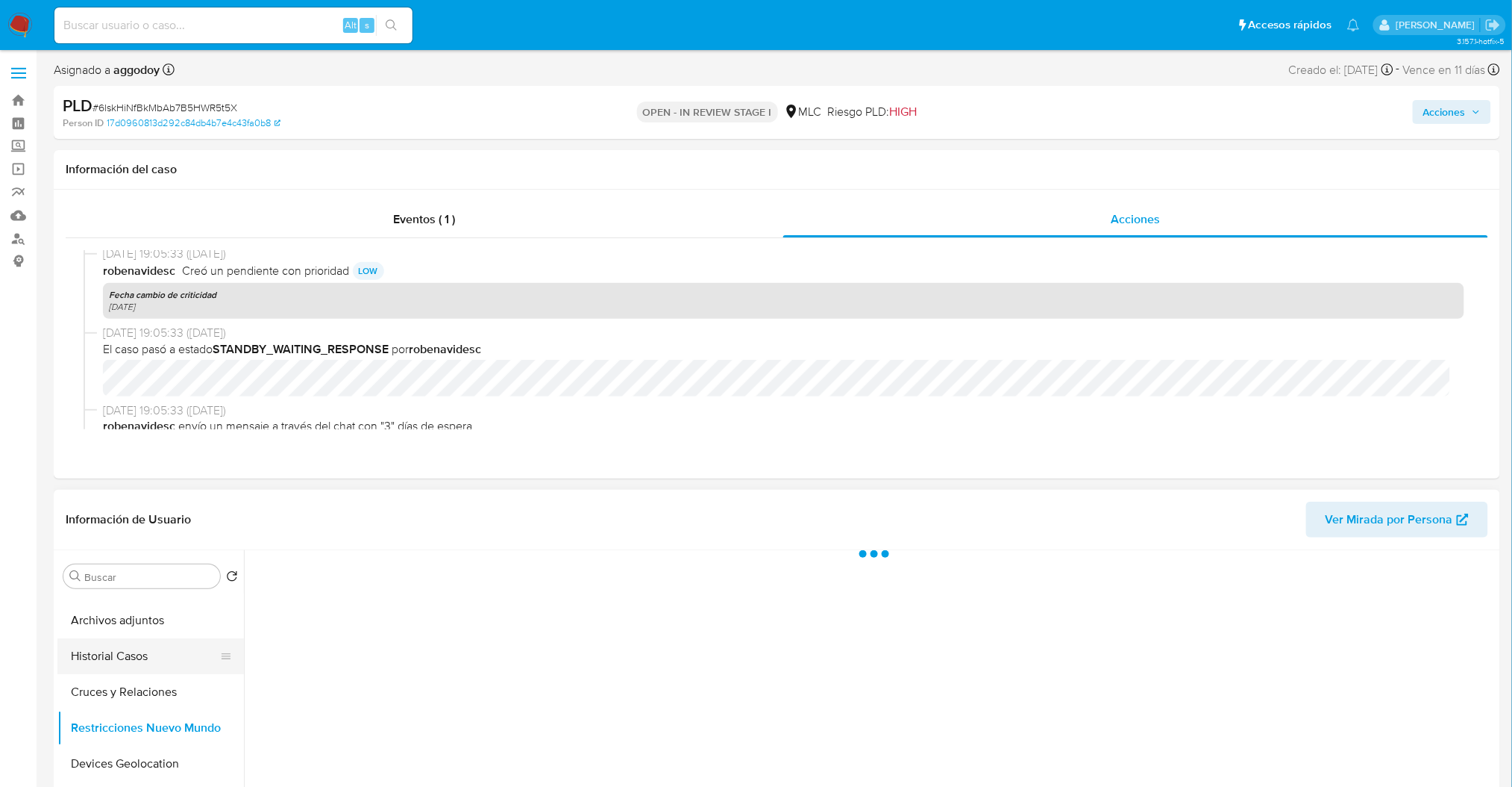
click at [123, 654] on button "Historial Casos" at bounding box center [145, 656] width 175 height 36
click at [125, 632] on button "Archivos adjuntos" at bounding box center [145, 620] width 175 height 36
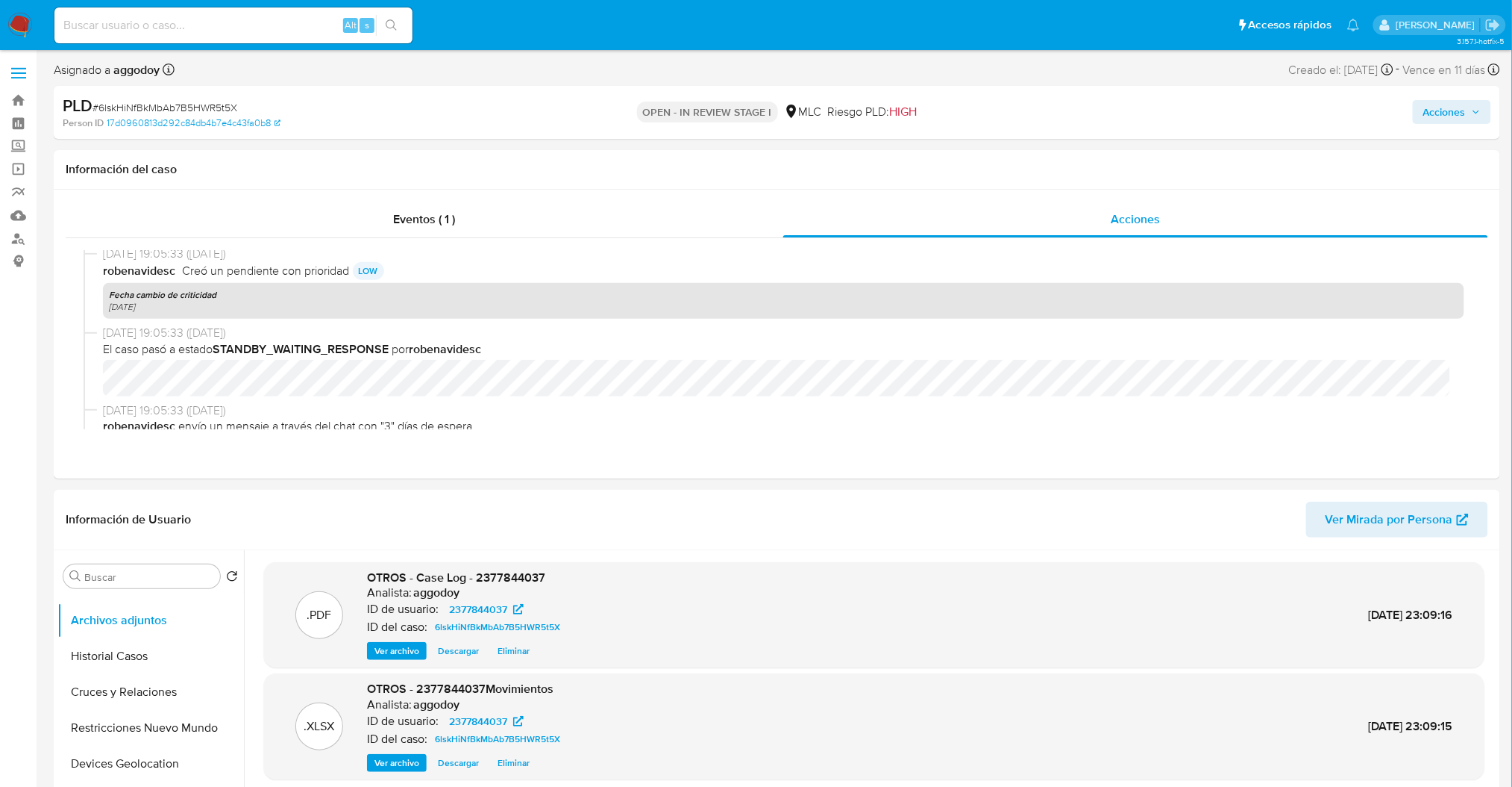
click at [1463, 119] on span "Acciones" at bounding box center [1444, 112] width 42 height 23
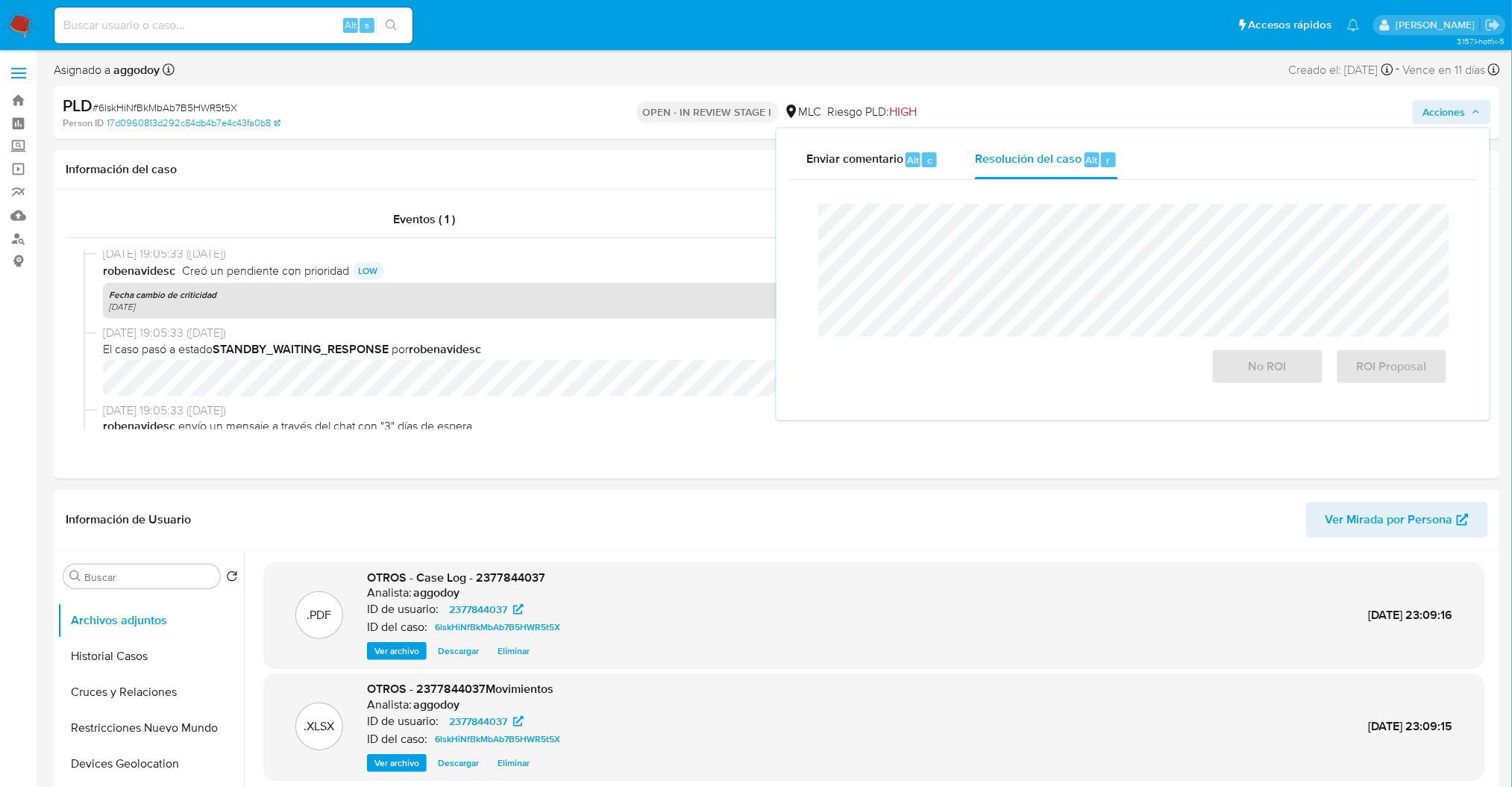
click at [961, 188] on div "Cierre de caso No ROI ROI Proposal" at bounding box center [1133, 294] width 689 height 228
click at [1389, 376] on span "ROI Proposal" at bounding box center [1392, 366] width 73 height 32
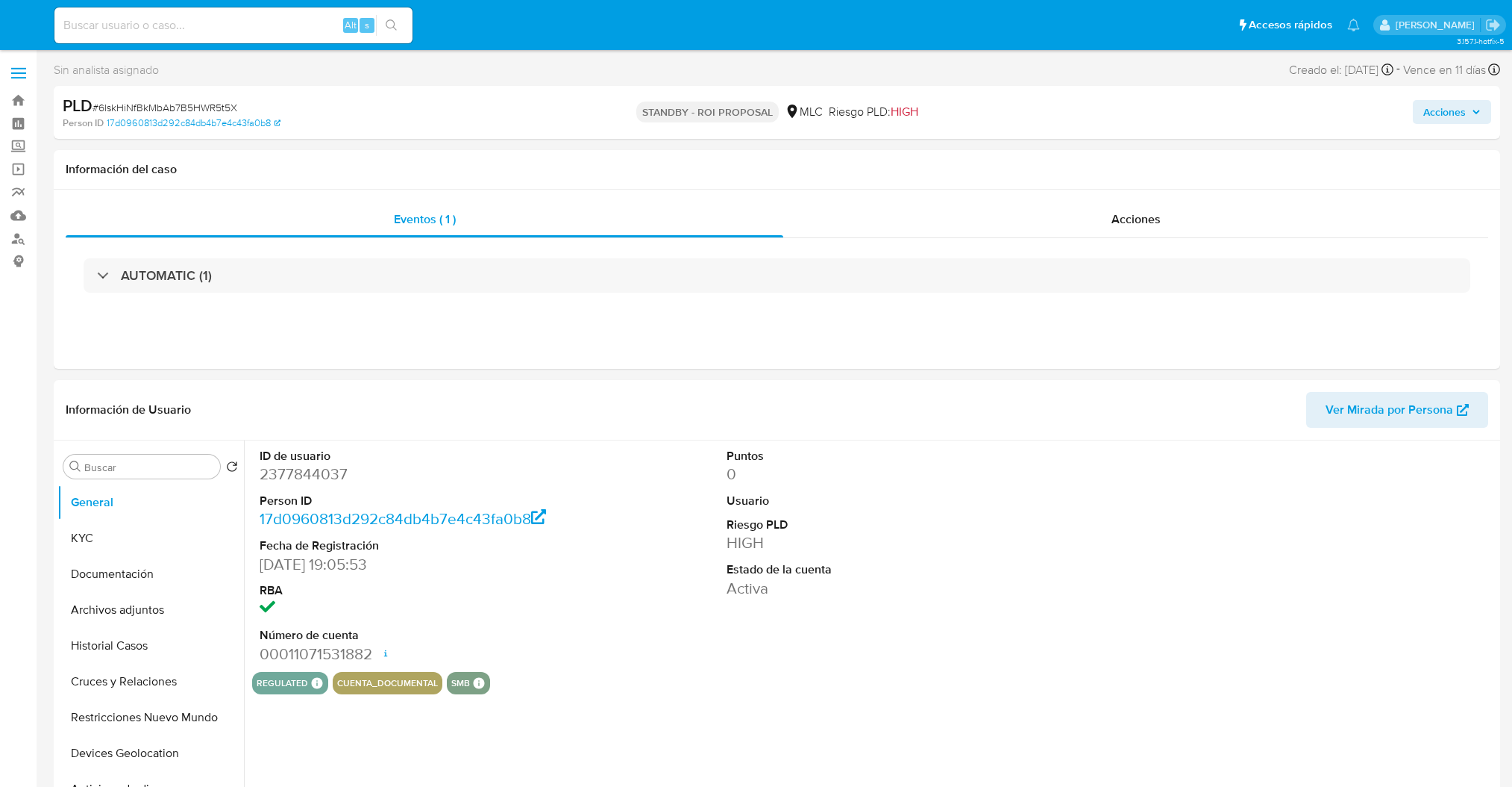
select select "10"
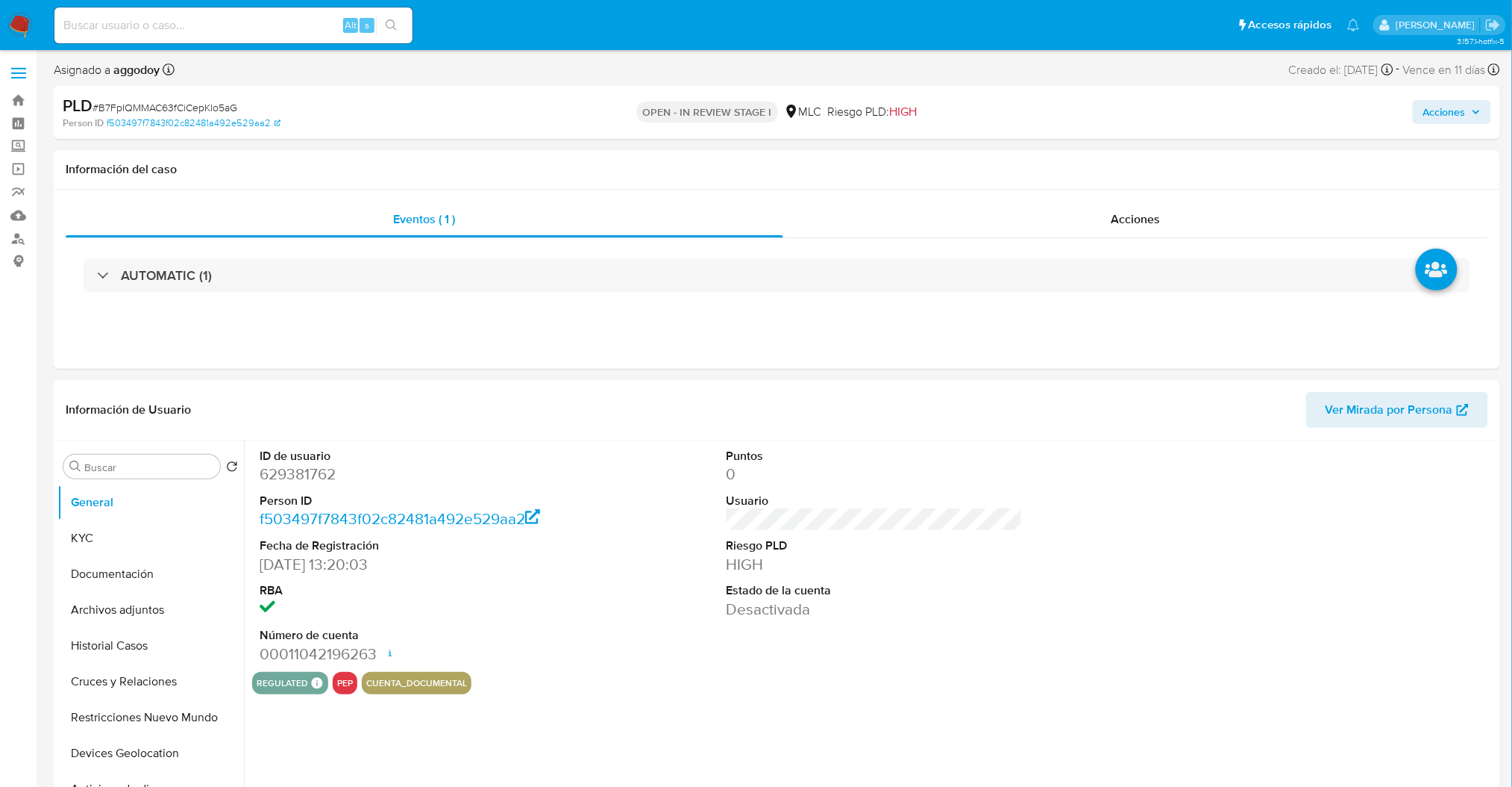
select select "10"
click at [128, 632] on button "Historial Casos" at bounding box center [145, 645] width 175 height 36
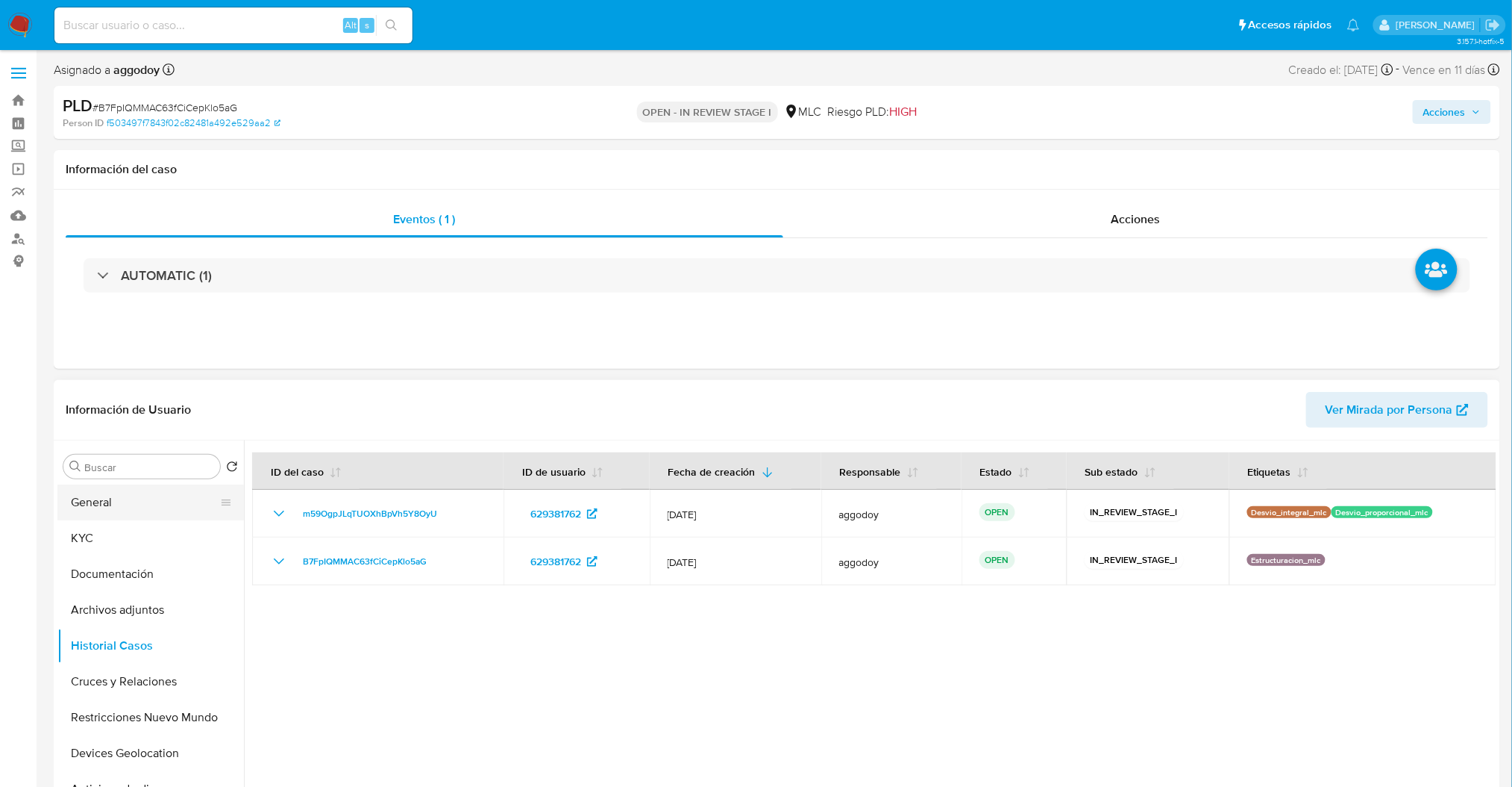
click at [161, 489] on button "General" at bounding box center [145, 502] width 175 height 36
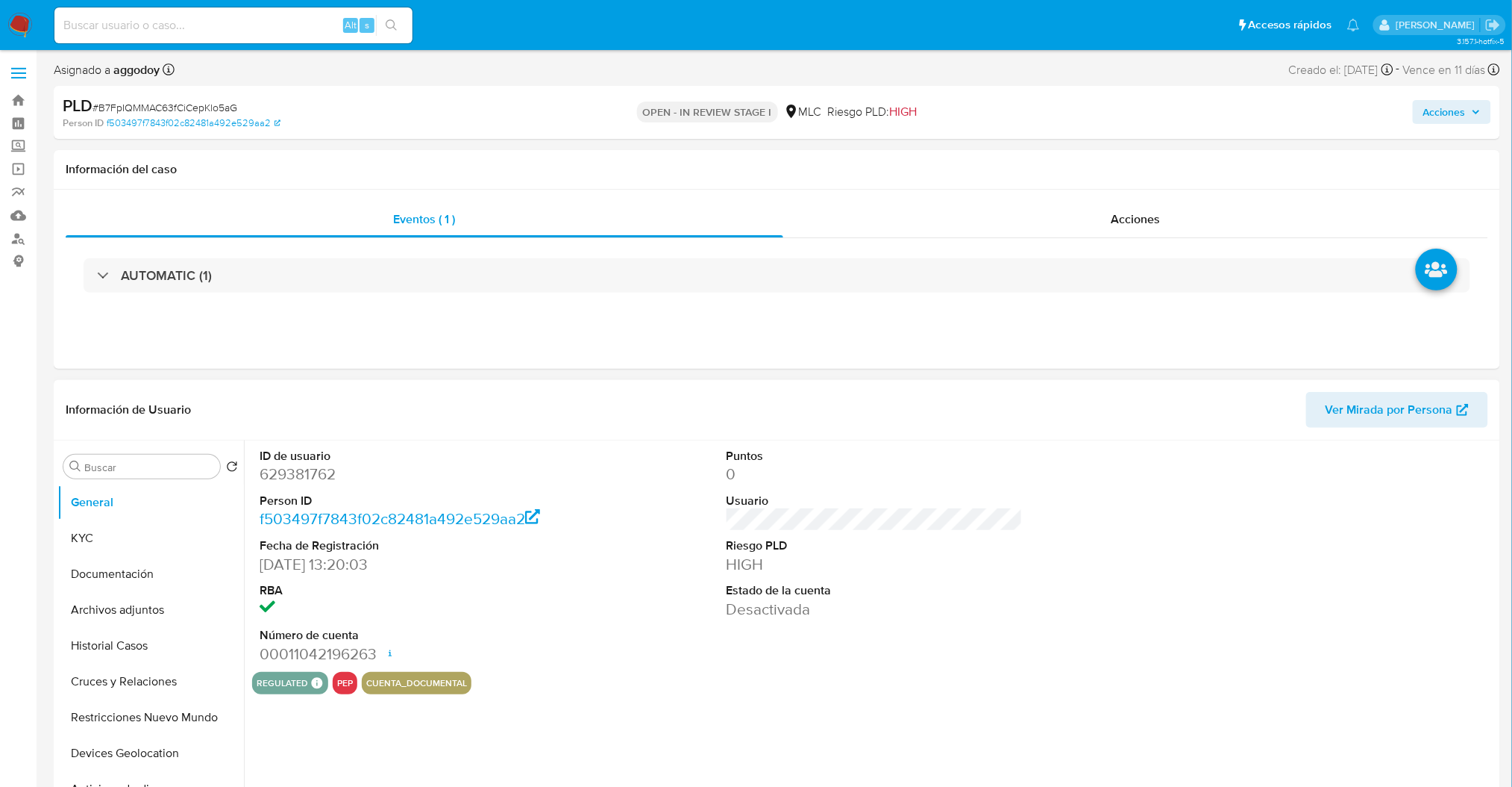
click at [287, 473] on dd "629381762" at bounding box center [407, 473] width 296 height 21
copy dd "629381762"
